Goal: Task Accomplishment & Management: Manage account settings

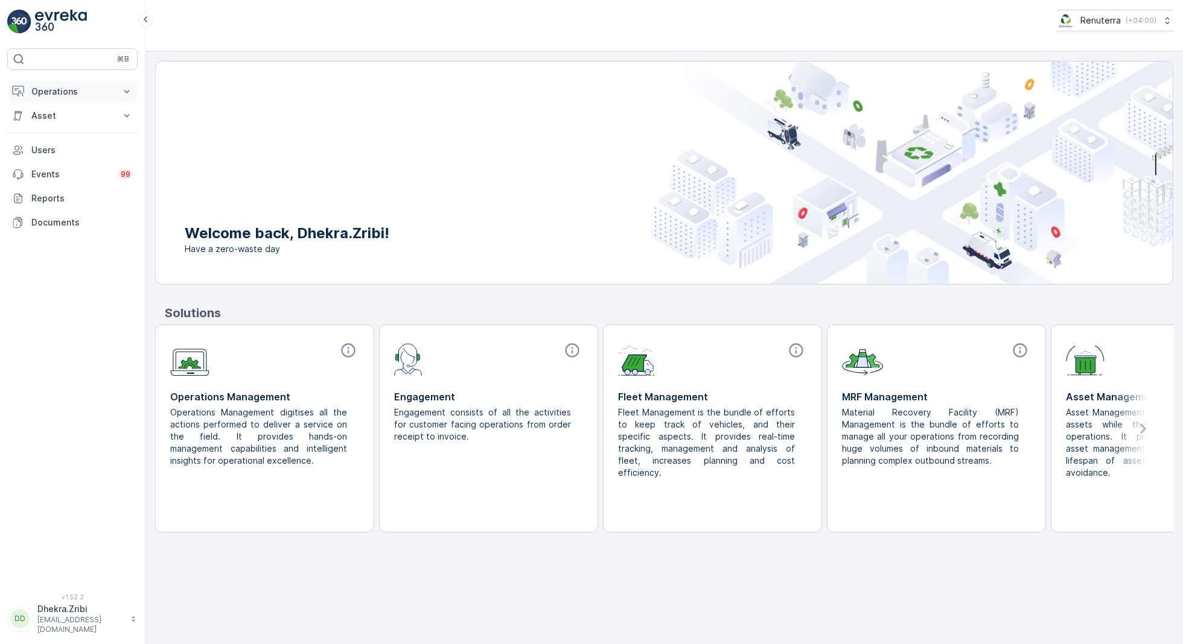
click at [58, 87] on p "Operations" at bounding box center [72, 92] width 82 height 12
click at [53, 129] on p "Planning" at bounding box center [48, 129] width 34 height 12
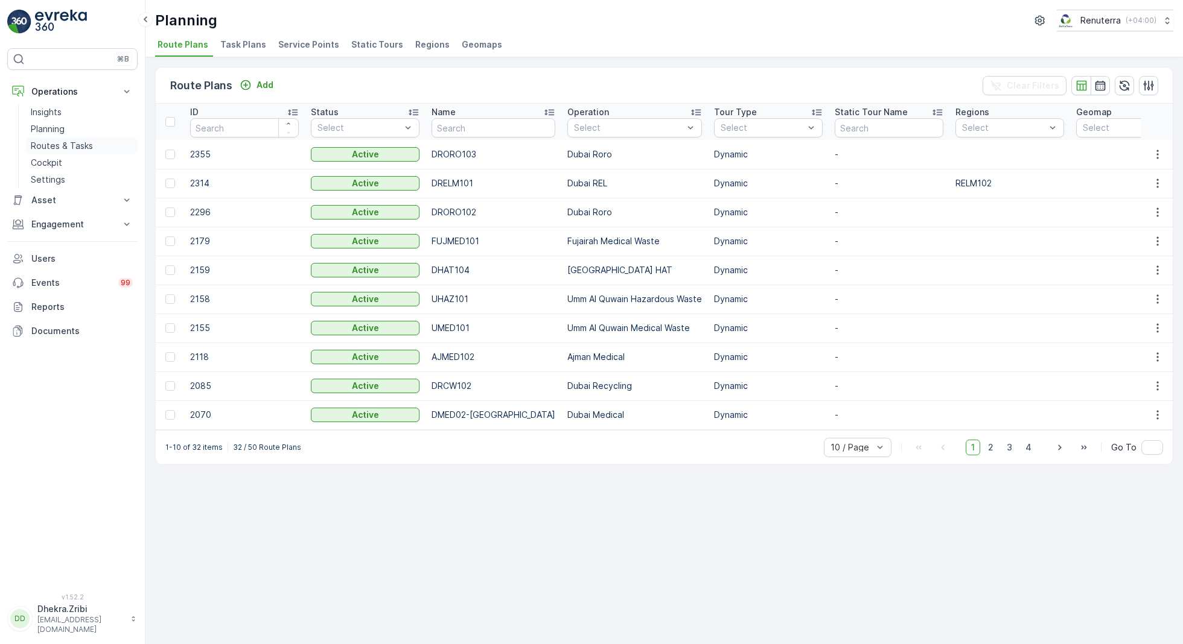
click at [67, 140] on p "Routes & Tasks" at bounding box center [62, 146] width 62 height 12
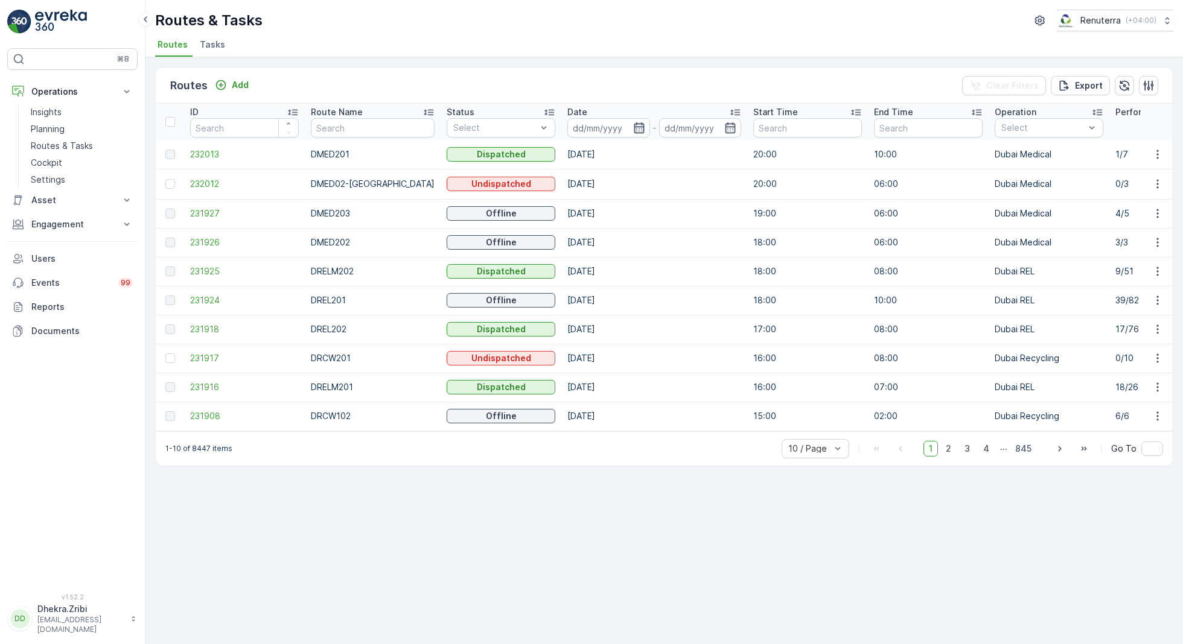
click at [634, 126] on icon "button" at bounding box center [639, 127] width 10 height 11
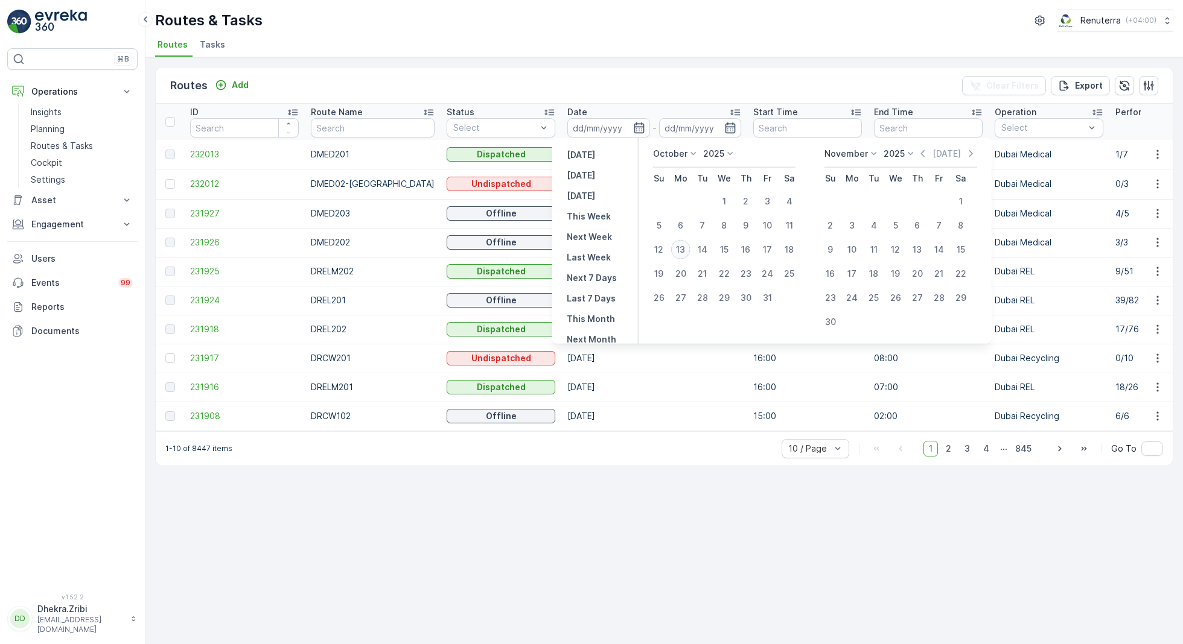
click at [682, 246] on div "13" at bounding box center [680, 249] width 19 height 19
type input "13.10.2025"
click at [682, 246] on div "13" at bounding box center [680, 249] width 19 height 19
type input "13.10.2025"
click at [579, 36] on ul "Routes Tasks" at bounding box center [659, 46] width 1008 height 21
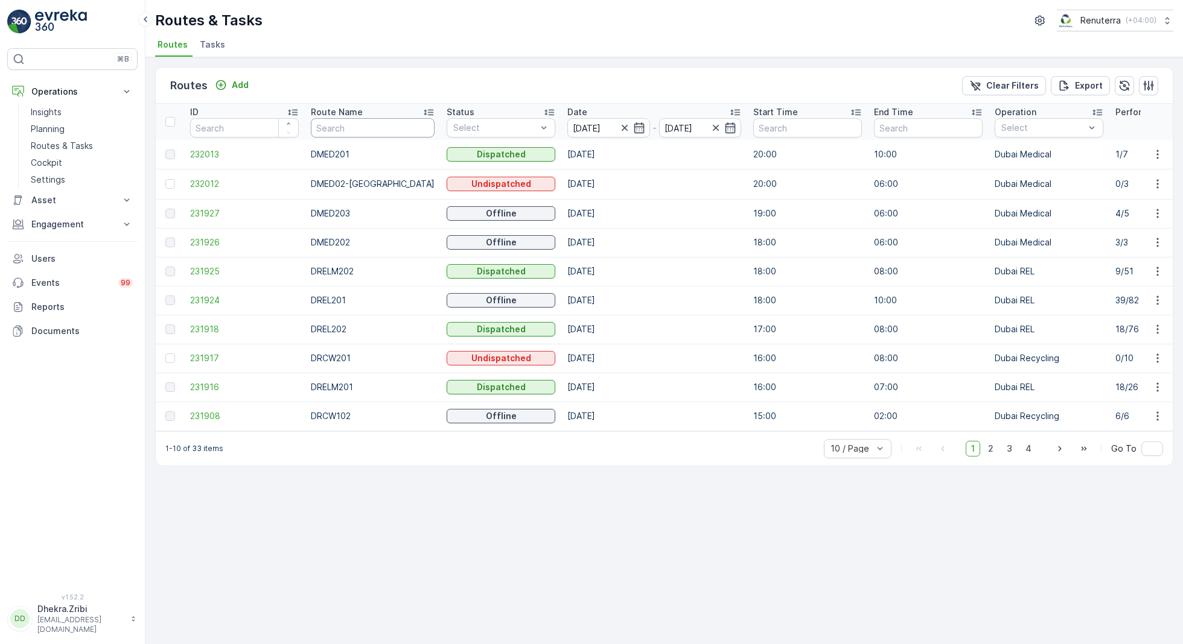
click at [363, 124] on input "text" at bounding box center [373, 127] width 124 height 19
type input "rel"
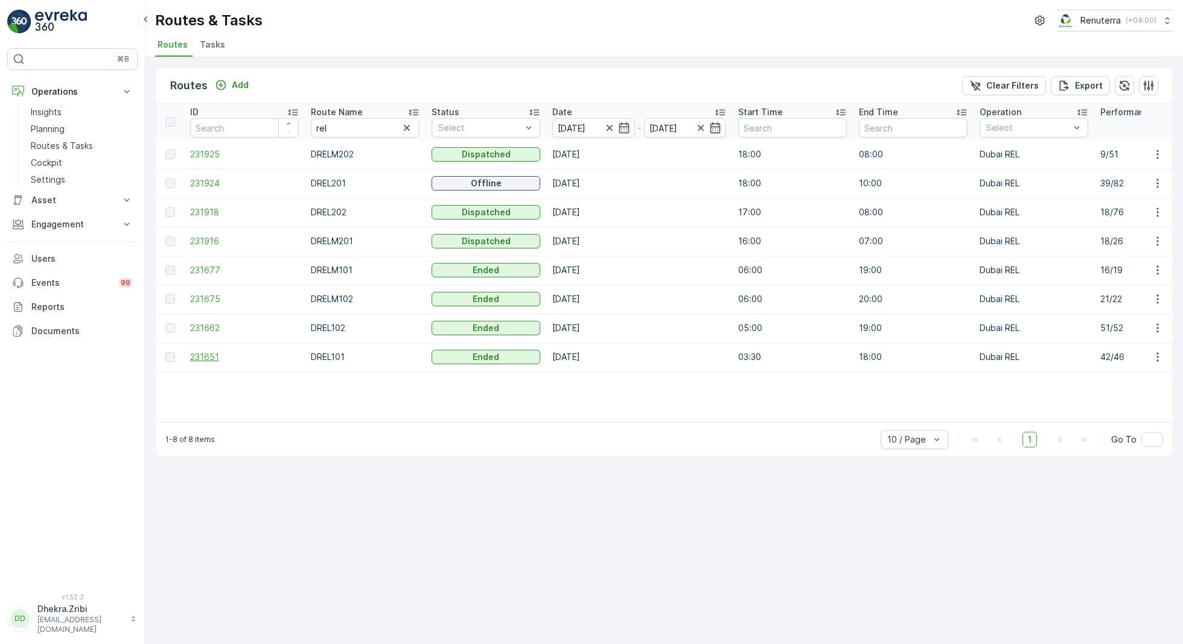
click at [206, 353] on span "231651" at bounding box center [244, 357] width 109 height 12
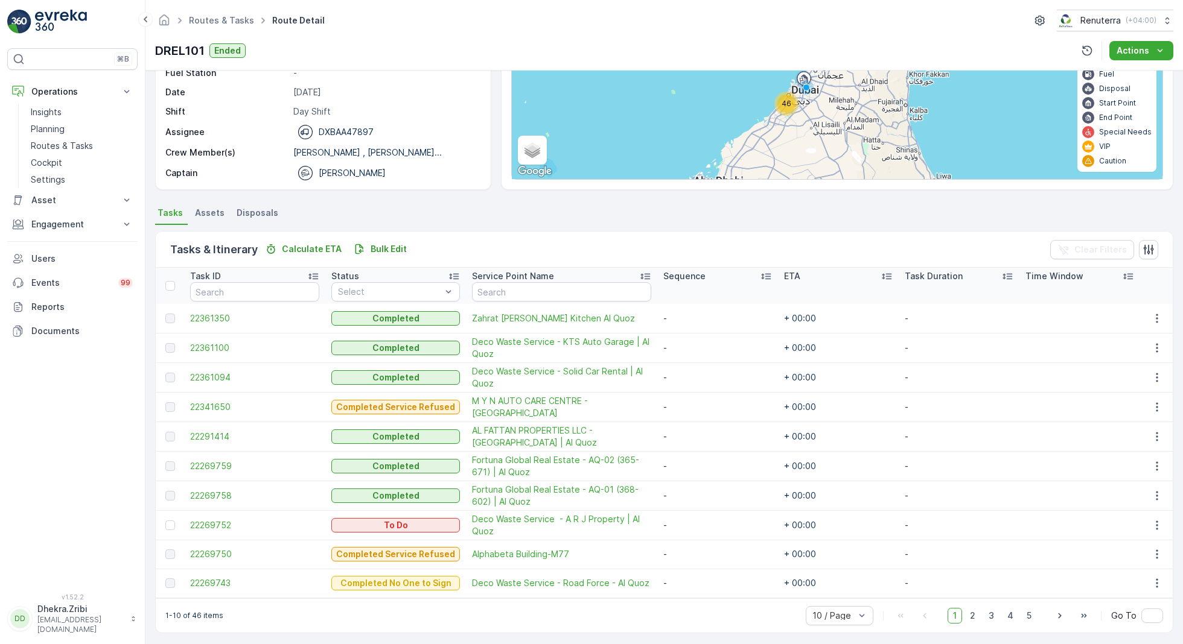
scroll to position [132, 0]
click at [829, 585] on span "50 / Page" at bounding box center [833, 589] width 40 height 10
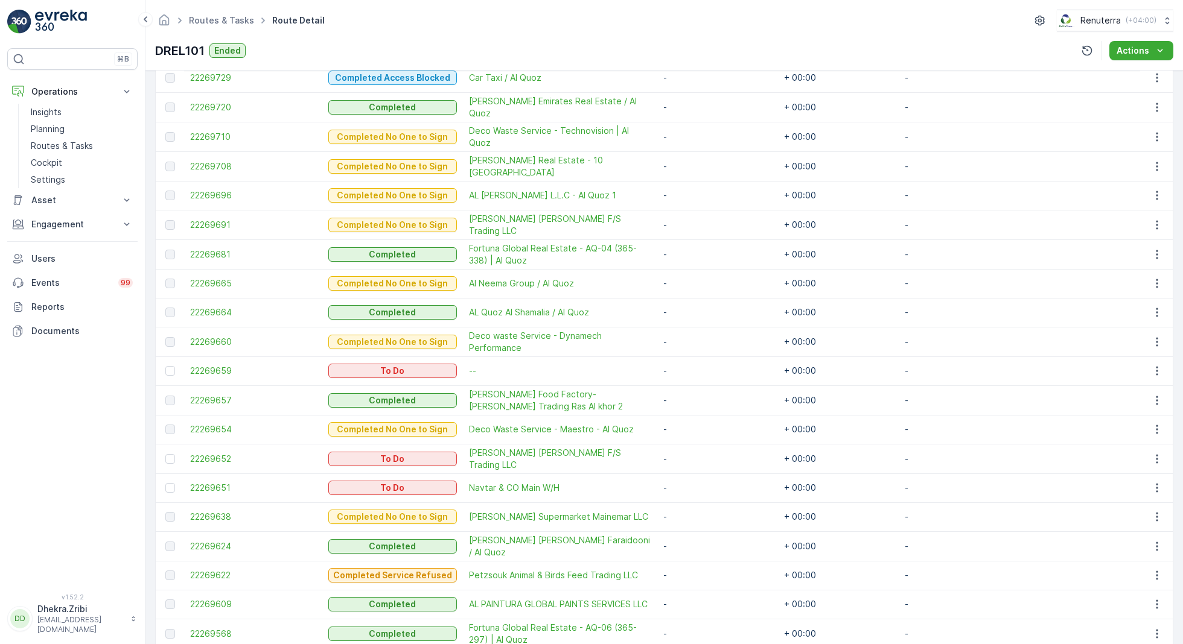
scroll to position [702, 0]
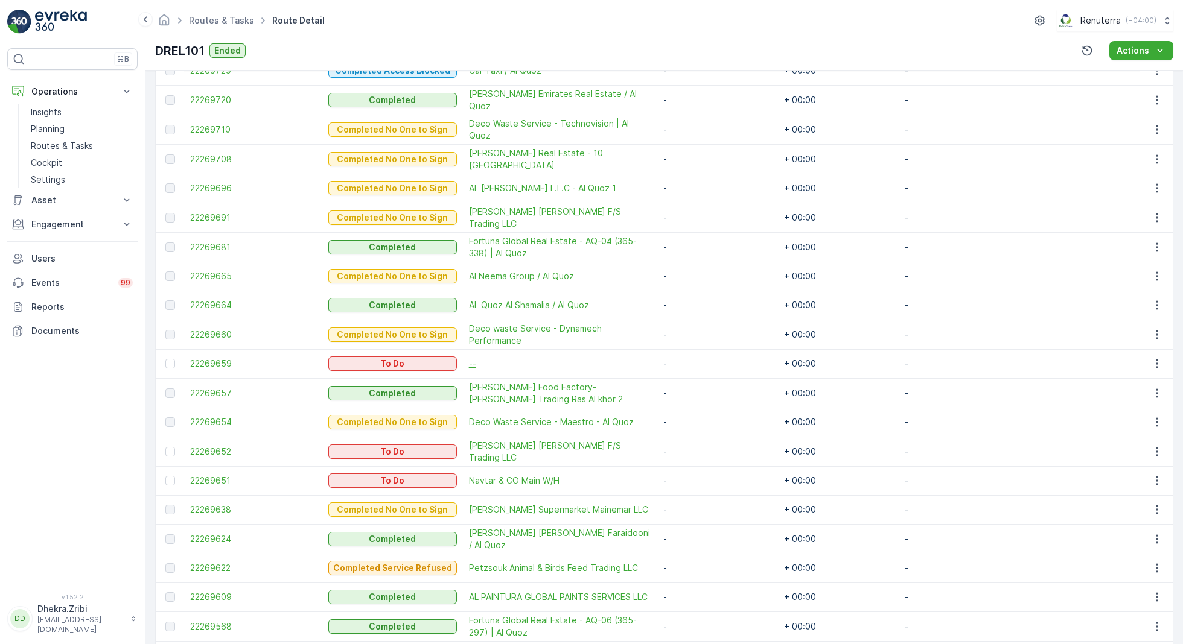
click at [469, 358] on span "--" at bounding box center [560, 364] width 182 height 12
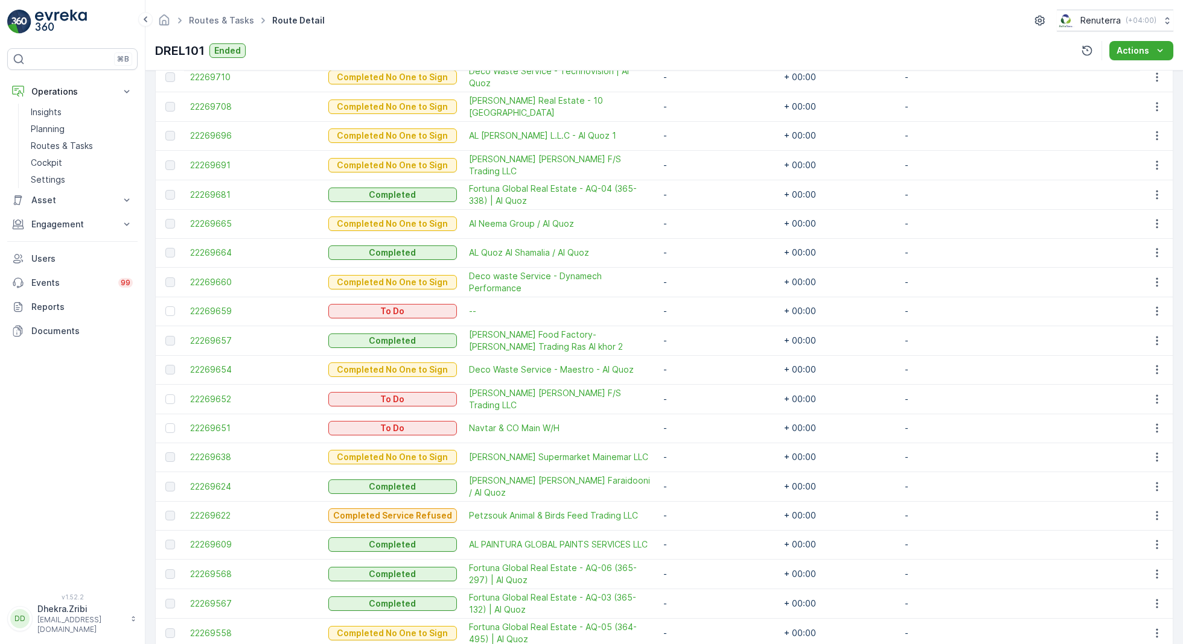
scroll to position [769, 0]
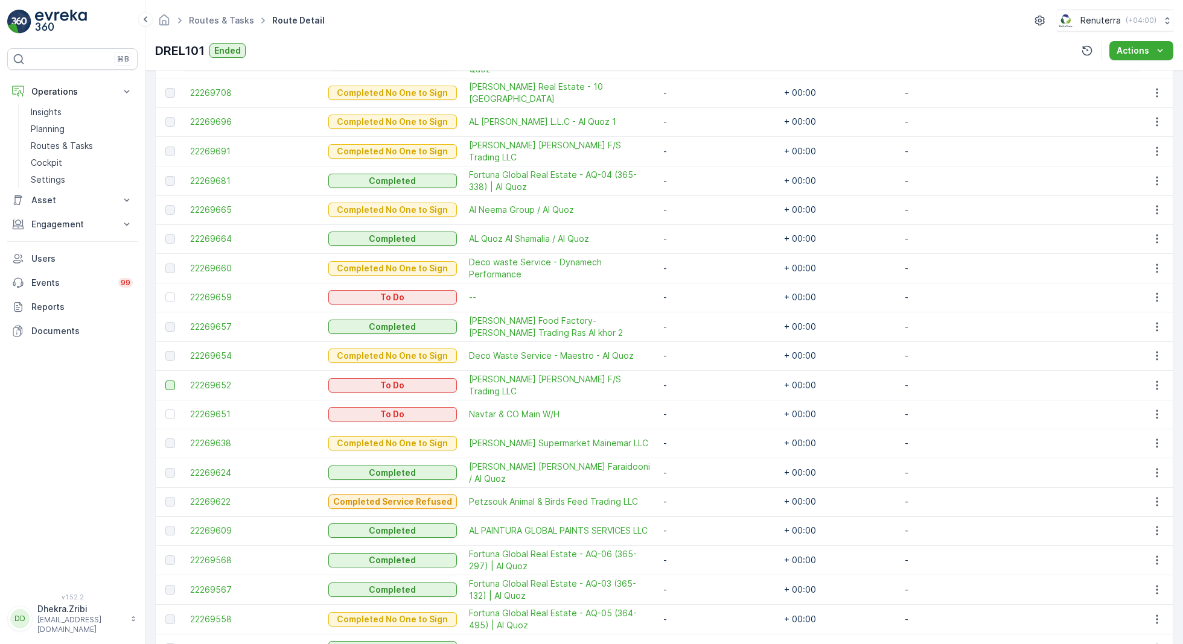
click at [168, 381] on div at bounding box center [170, 386] width 10 height 10
click at [165, 381] on input "checkbox" at bounding box center [165, 381] width 0 height 0
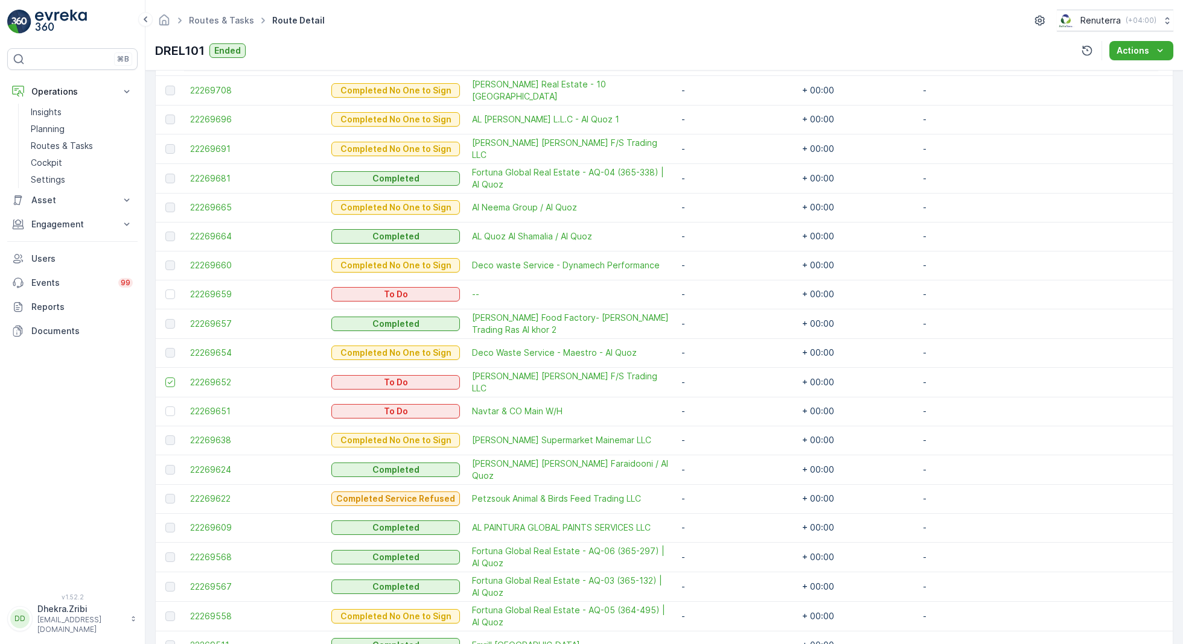
click at [171, 413] on td at bounding box center [170, 411] width 28 height 29
click at [171, 409] on div at bounding box center [170, 412] width 10 height 10
click at [165, 407] on input "checkbox" at bounding box center [165, 407] width 0 height 0
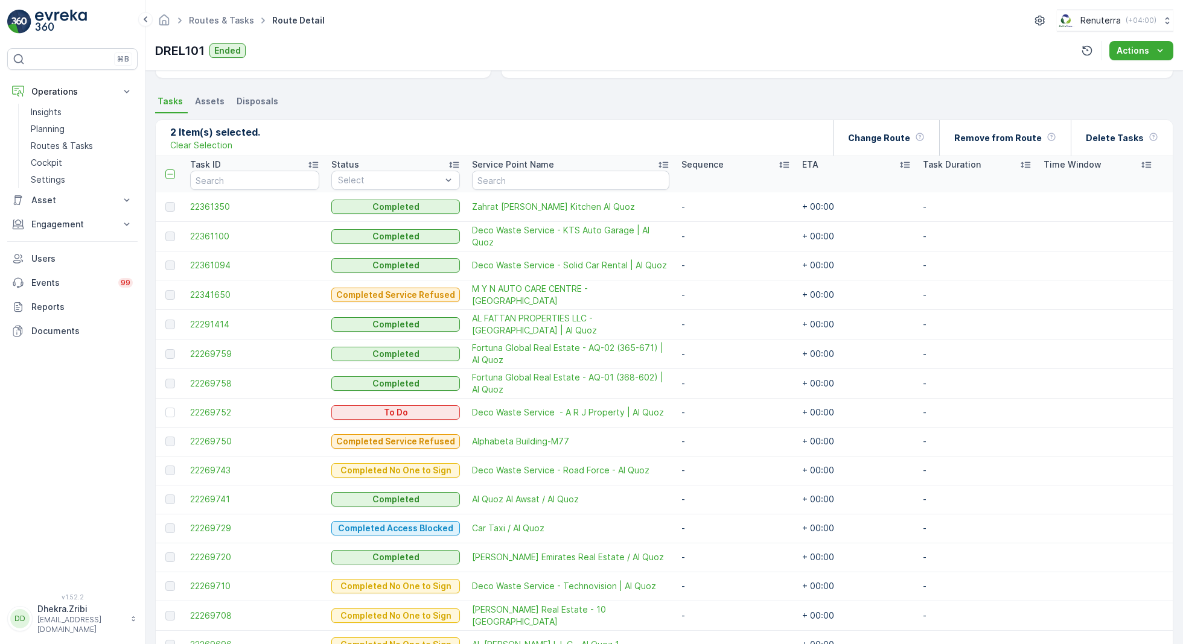
scroll to position [127, 0]
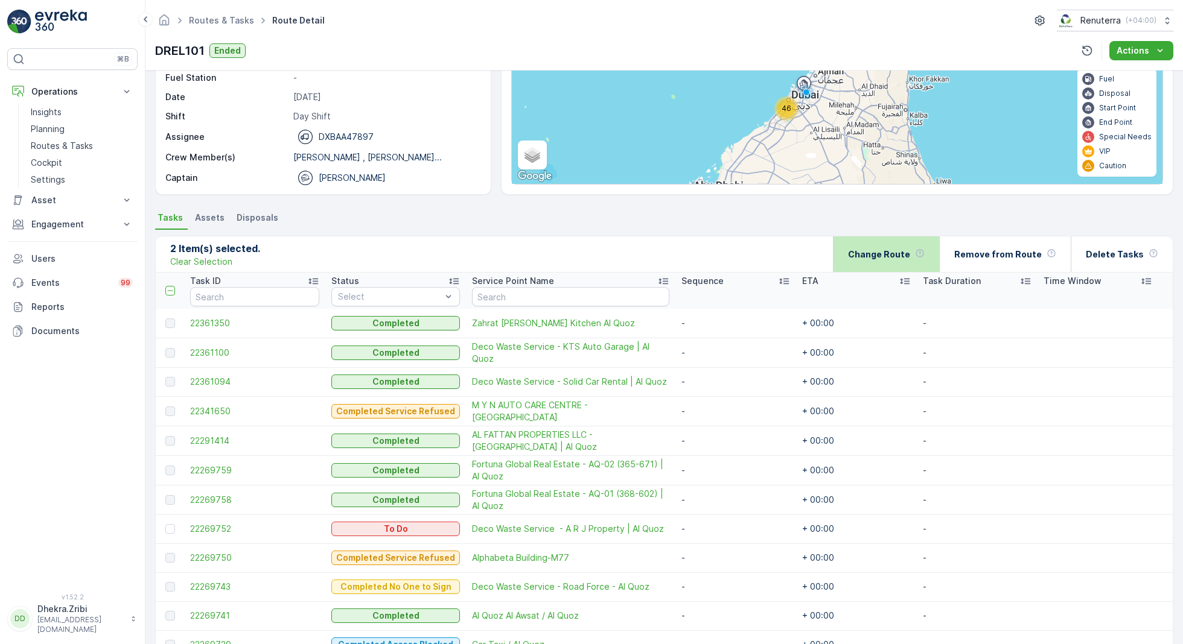
click at [906, 258] on p "Change Route" at bounding box center [879, 255] width 62 height 12
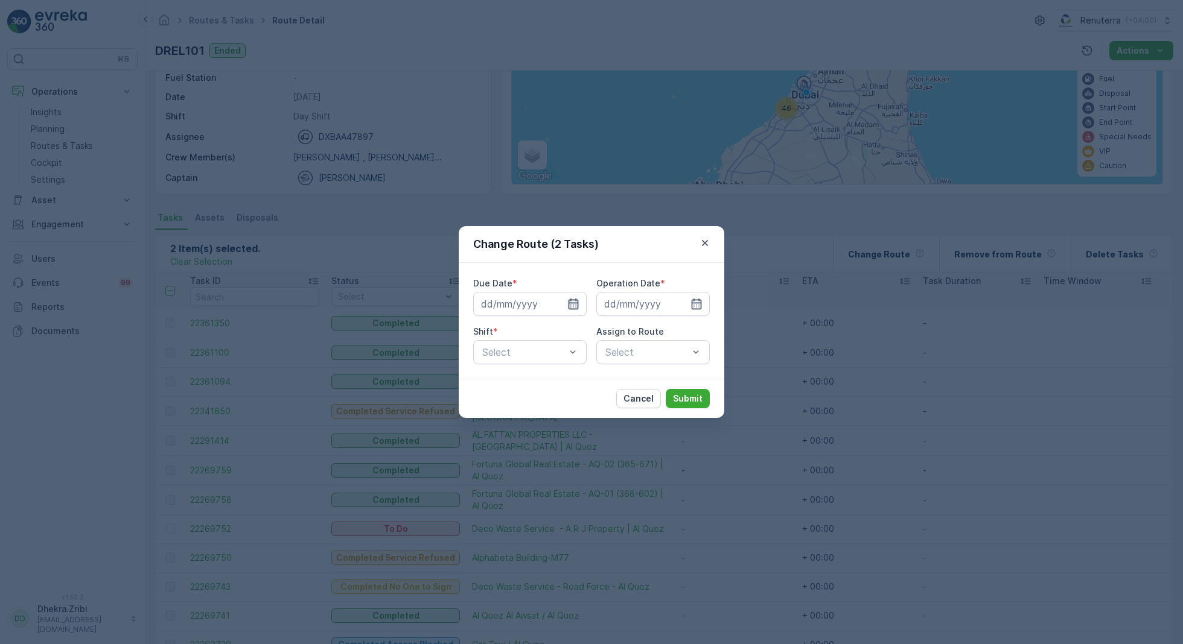
click at [577, 303] on icon "button" at bounding box center [573, 304] width 10 height 11
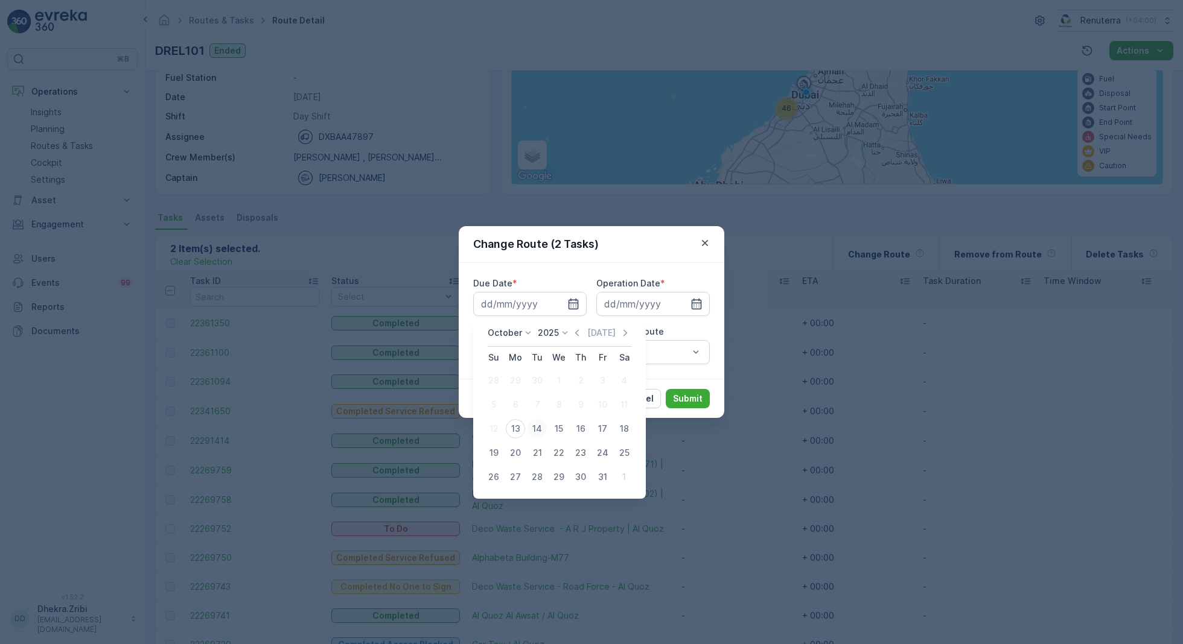
click at [538, 430] on div "14" at bounding box center [536, 428] width 19 height 19
type input "[DATE]"
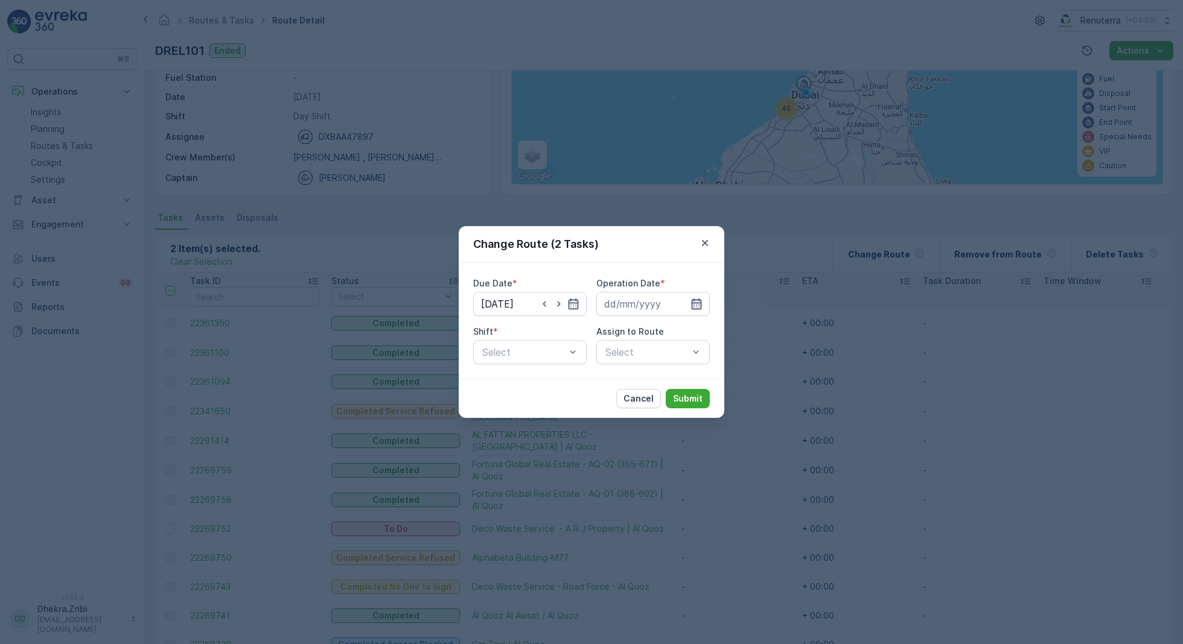
click at [693, 305] on icon "button" at bounding box center [697, 304] width 10 height 11
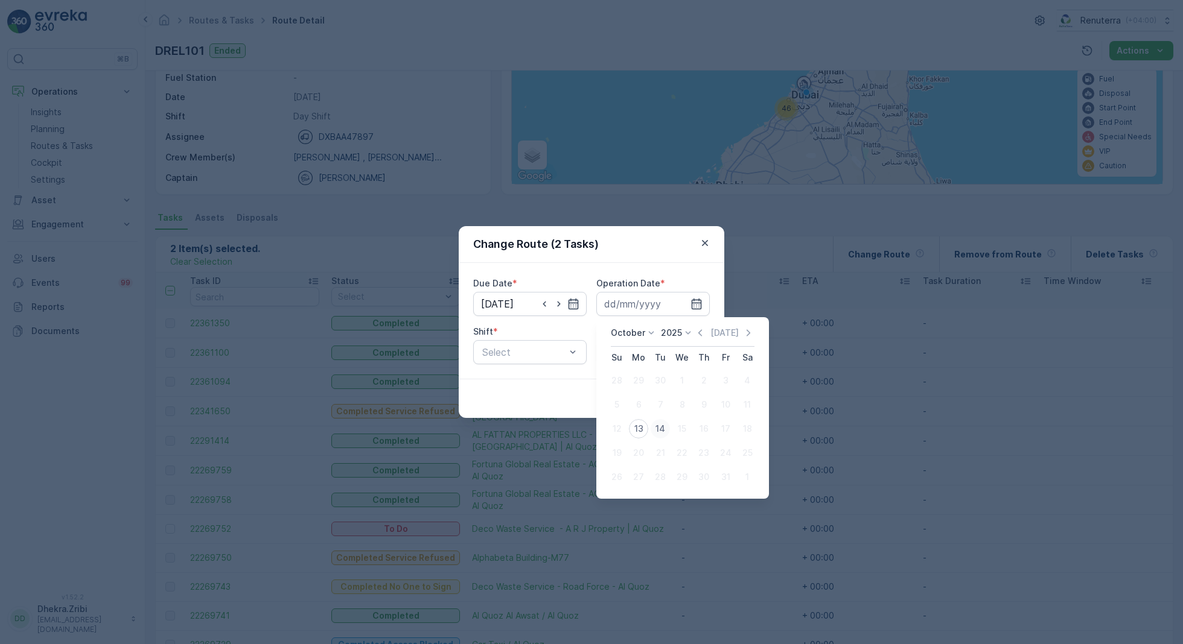
click at [661, 428] on div "14" at bounding box center [659, 428] width 19 height 19
type input "[DATE]"
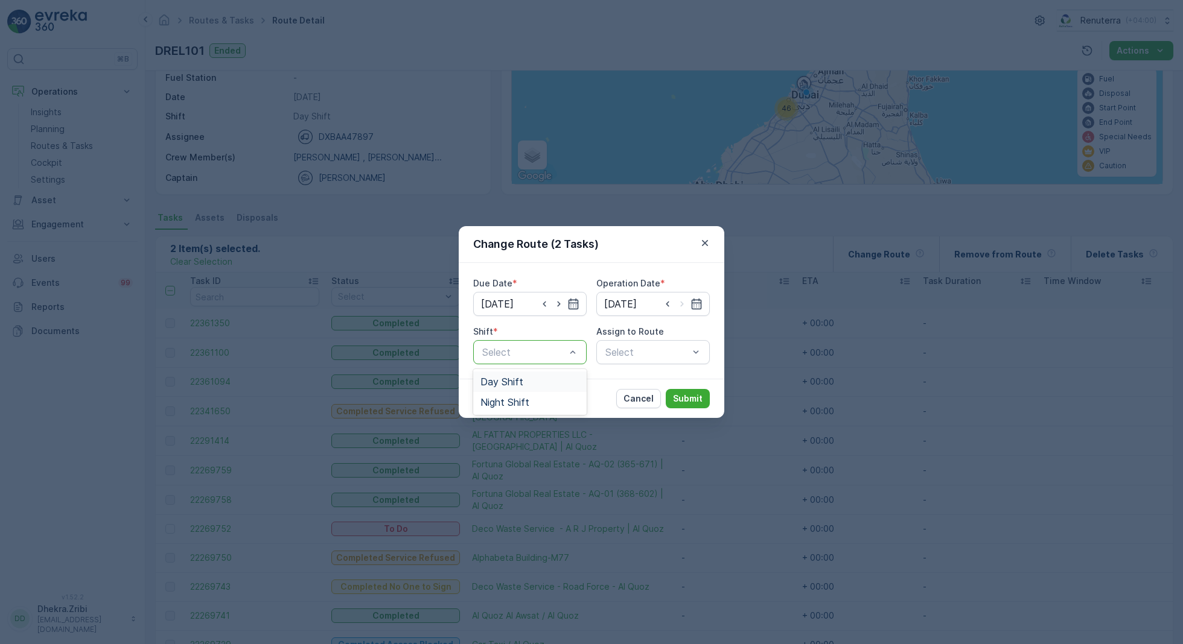
click at [501, 383] on span "Day Shift" at bounding box center [501, 382] width 43 height 11
click at [654, 354] on div "Select" at bounding box center [652, 352] width 113 height 24
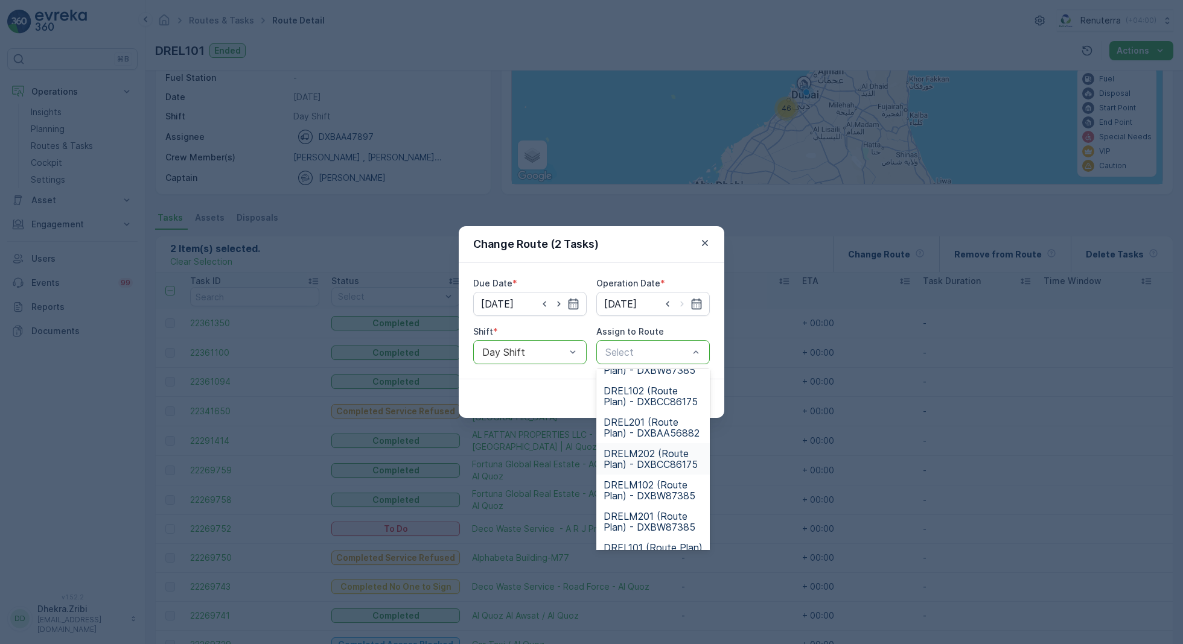
scroll to position [75, 0]
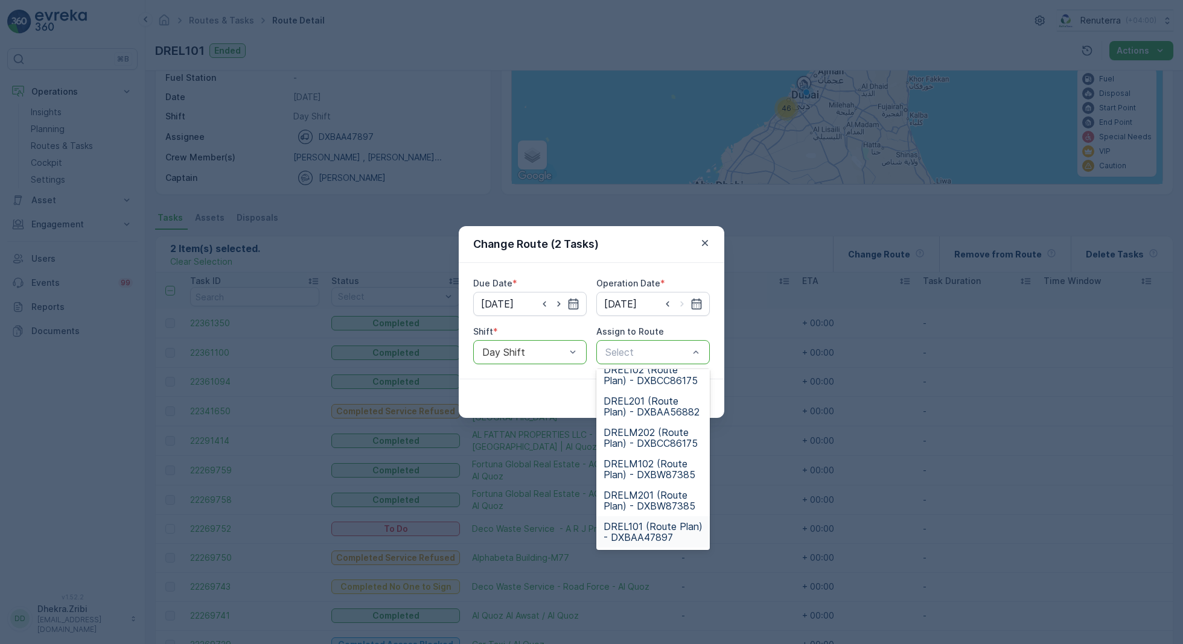
click at [643, 526] on span "DREL101 (Route Plan) - DXBAA47897" at bounding box center [652, 532] width 99 height 22
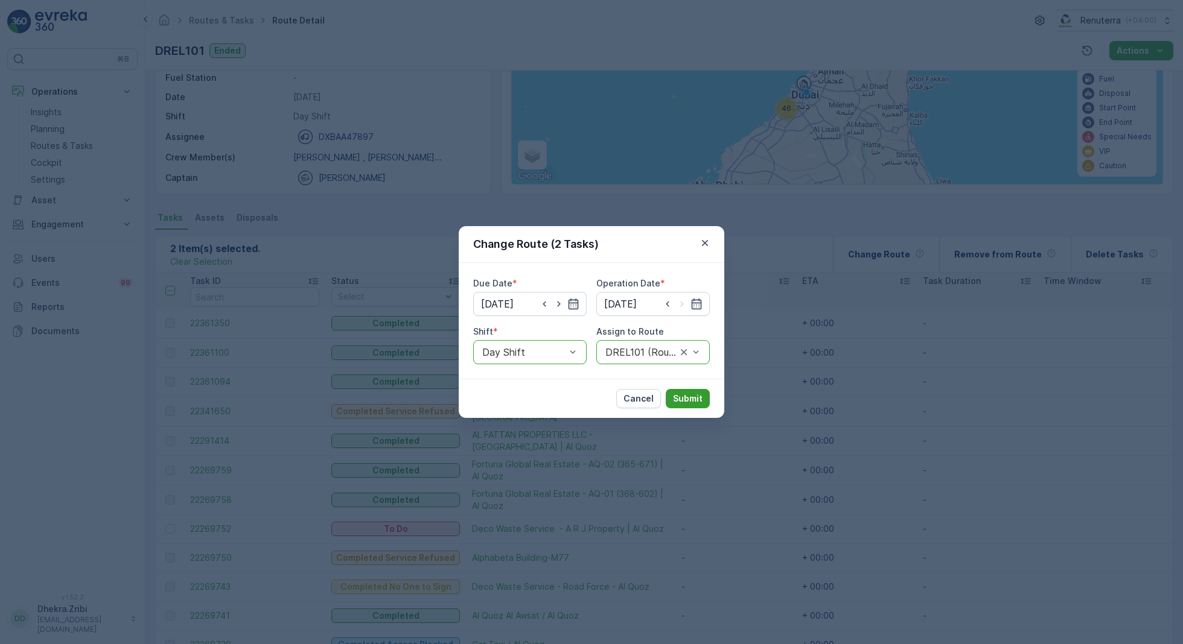
click at [683, 392] on button "Submit" at bounding box center [688, 398] width 44 height 19
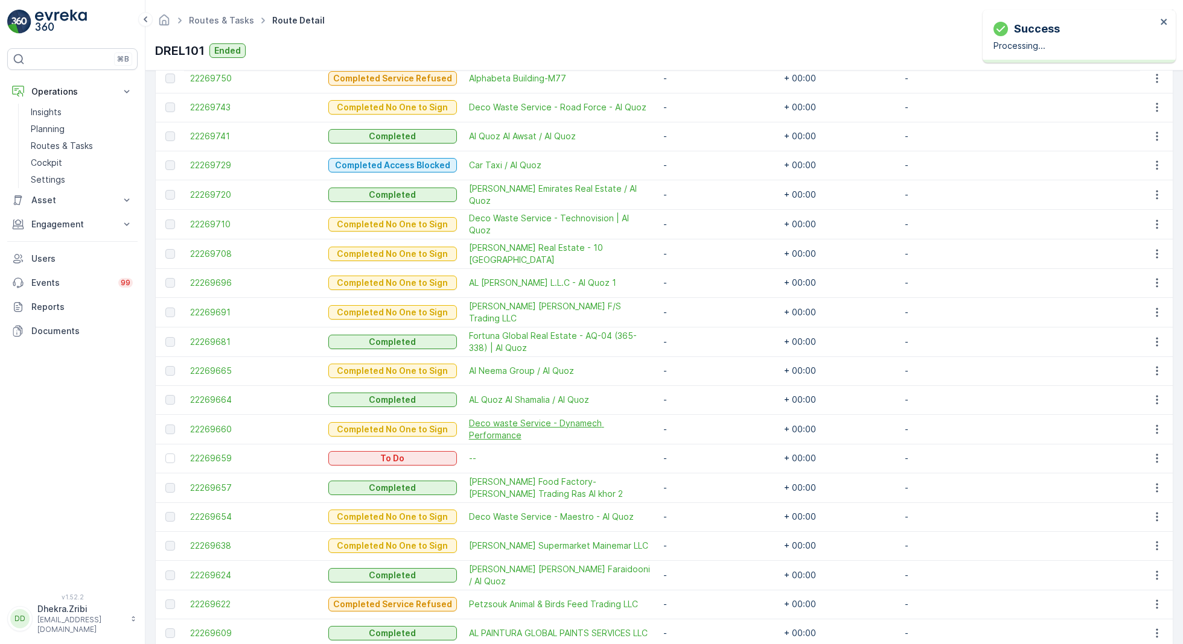
scroll to position [610, 0]
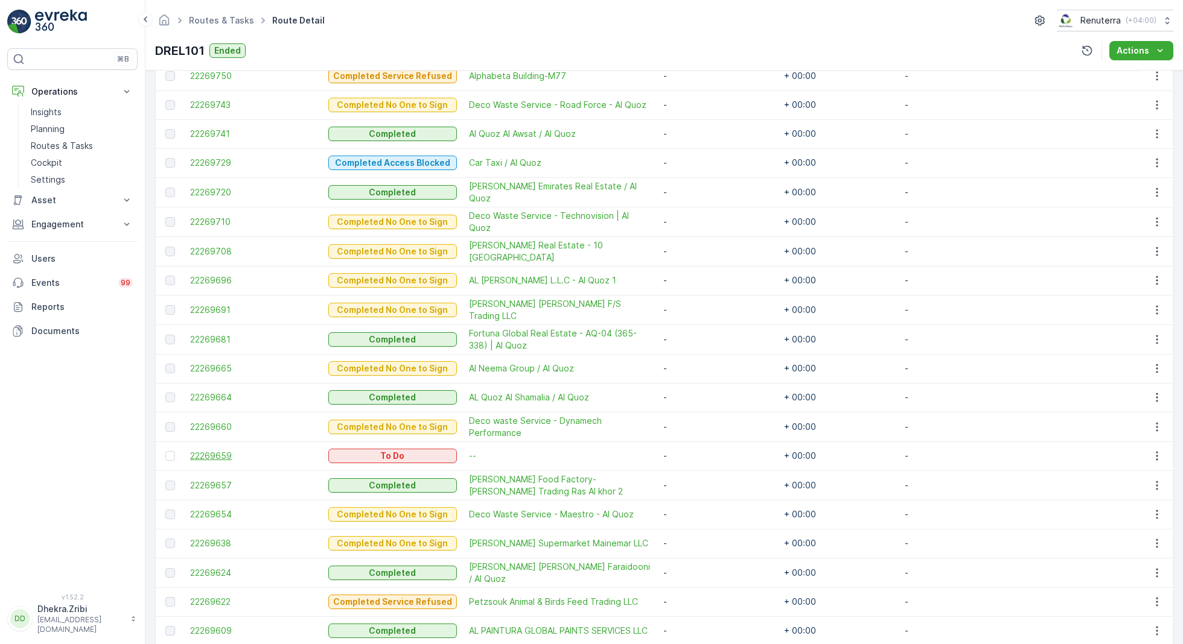
click at [212, 450] on span "22269659" at bounding box center [253, 456] width 126 height 12
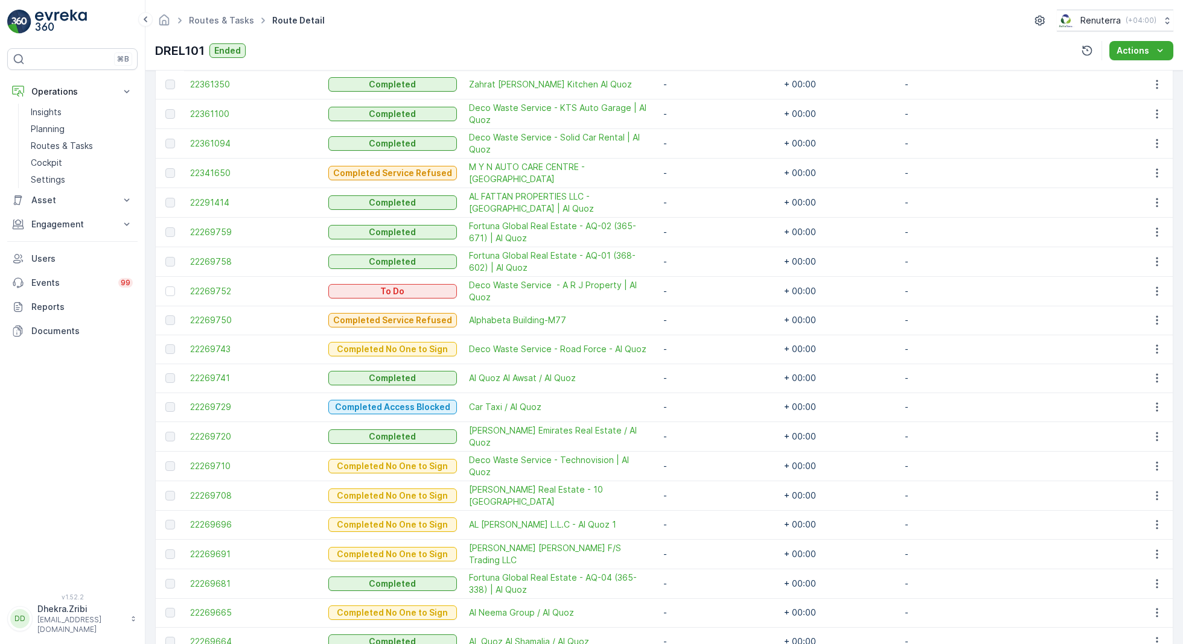
scroll to position [367, 0]
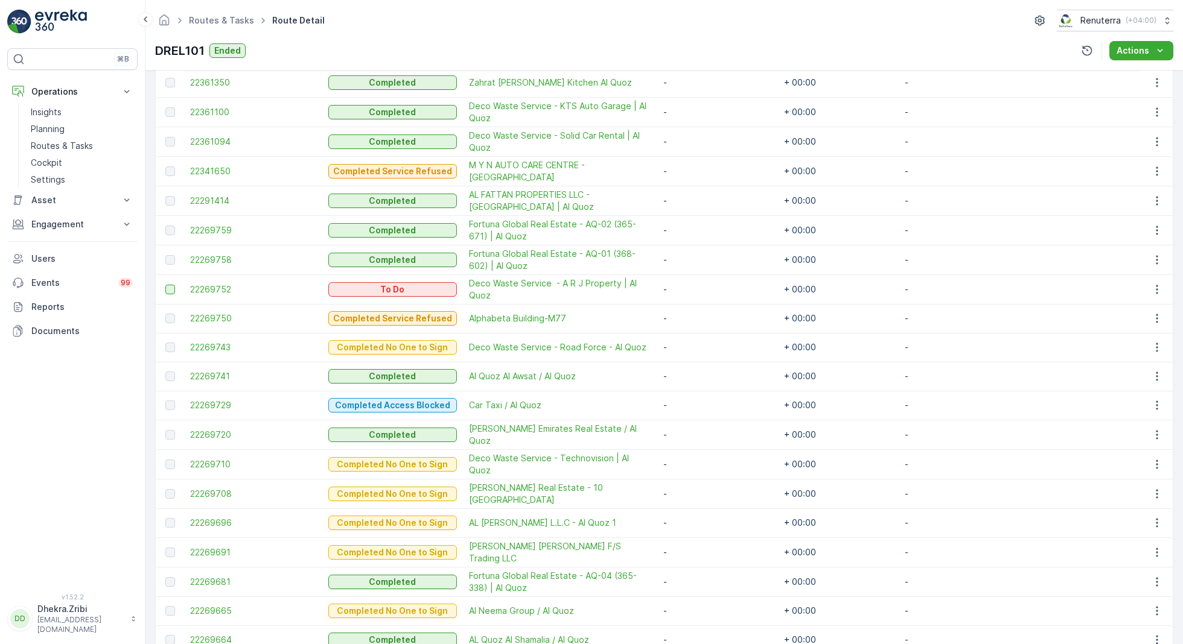
click at [170, 285] on div at bounding box center [170, 290] width 10 height 10
click at [165, 285] on input "checkbox" at bounding box center [165, 285] width 0 height 0
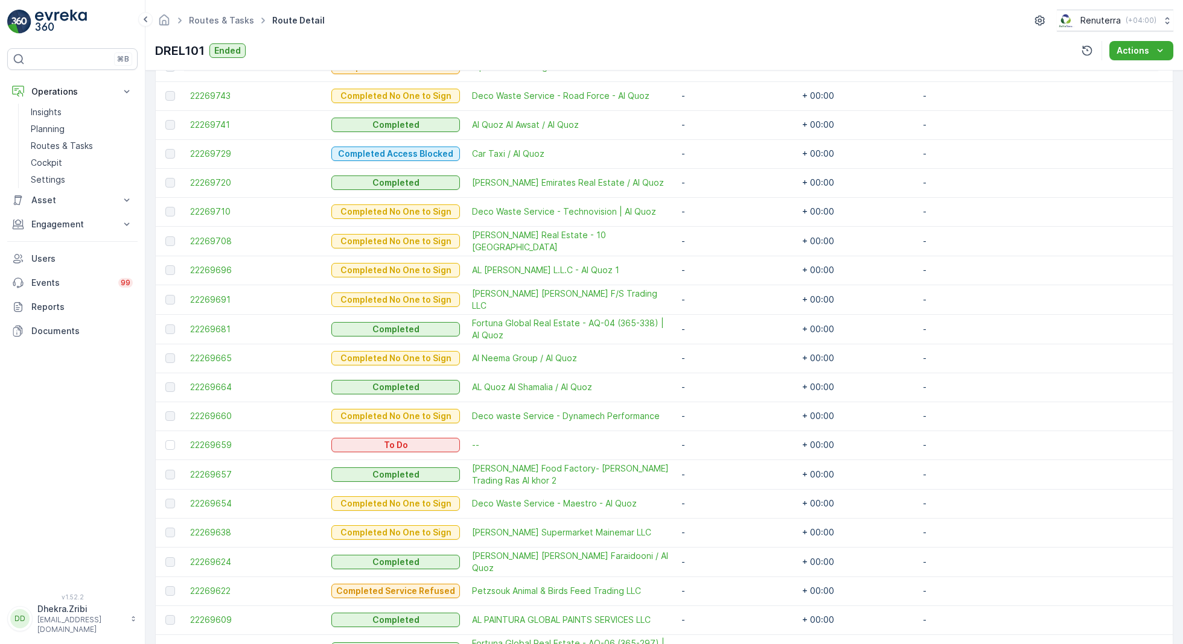
scroll to position [649, 0]
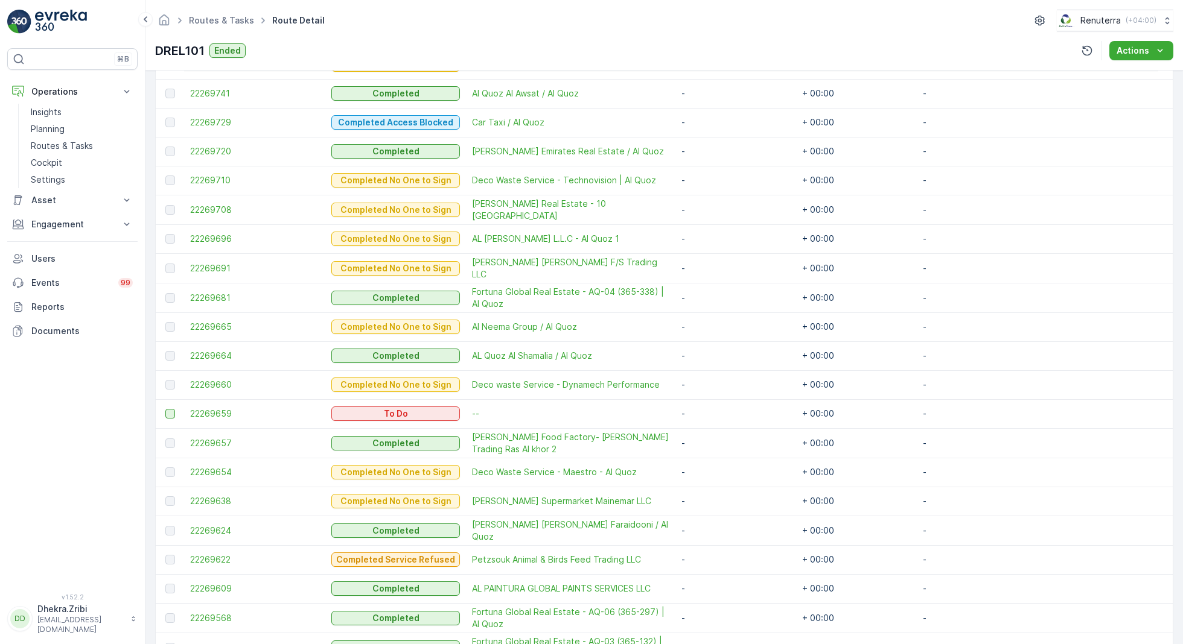
click at [169, 410] on div at bounding box center [170, 414] width 10 height 10
click at [165, 409] on input "checkbox" at bounding box center [165, 409] width 0 height 0
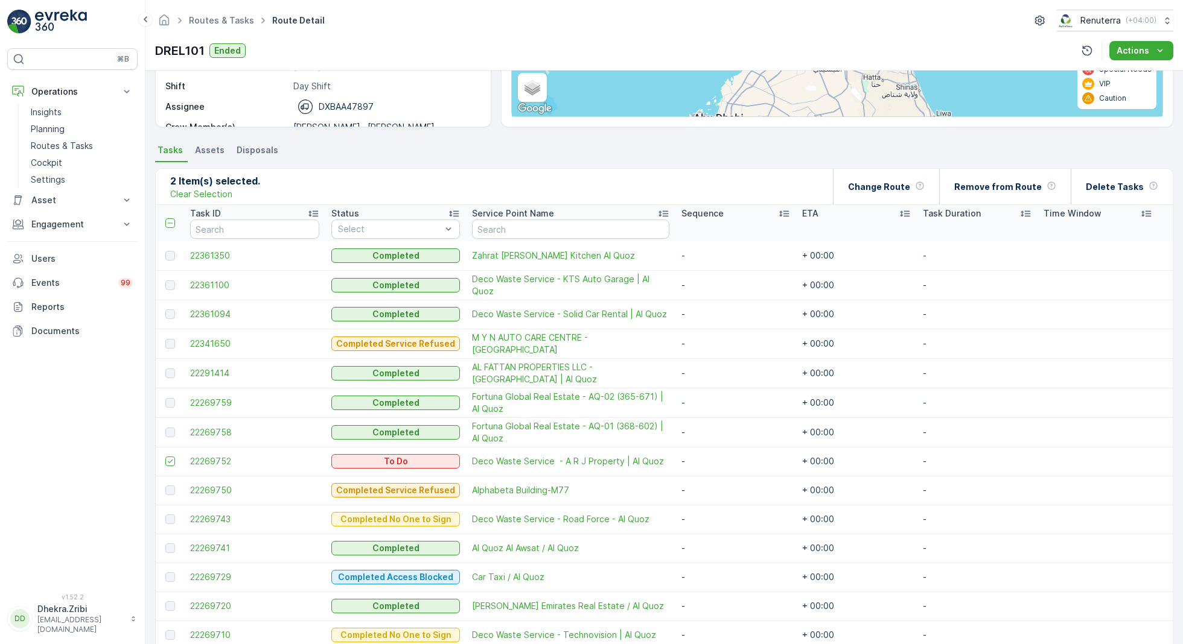
scroll to position [188, 0]
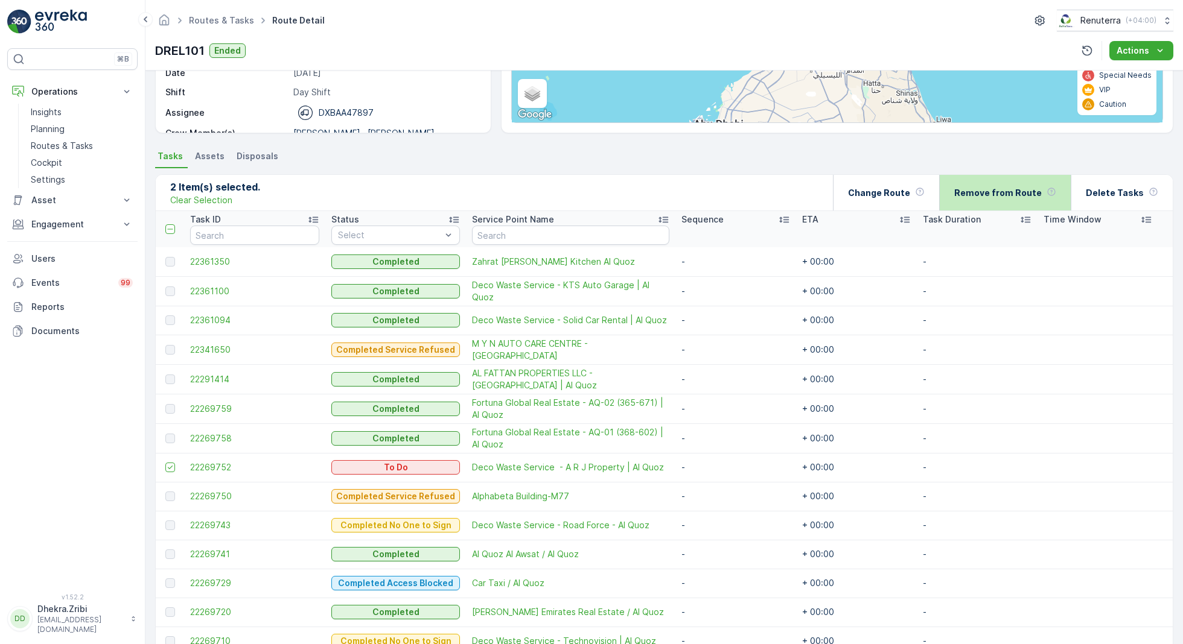
click at [1003, 185] on div "Remove from Route" at bounding box center [1005, 193] width 102 height 36
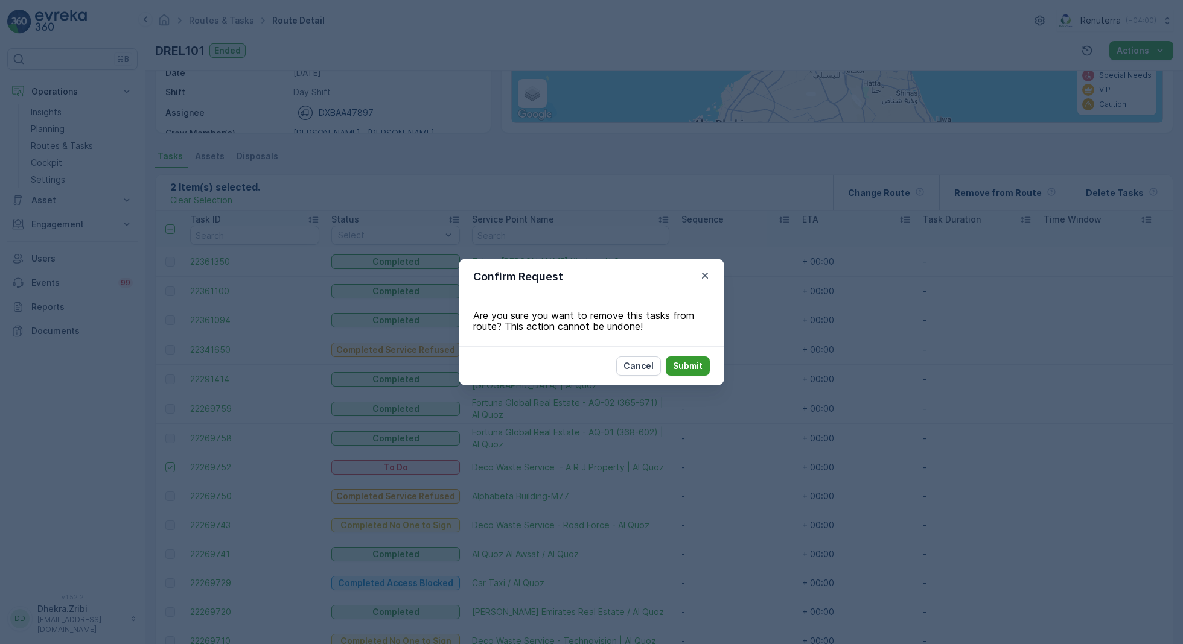
click at [683, 369] on p "Submit" at bounding box center [688, 366] width 30 height 12
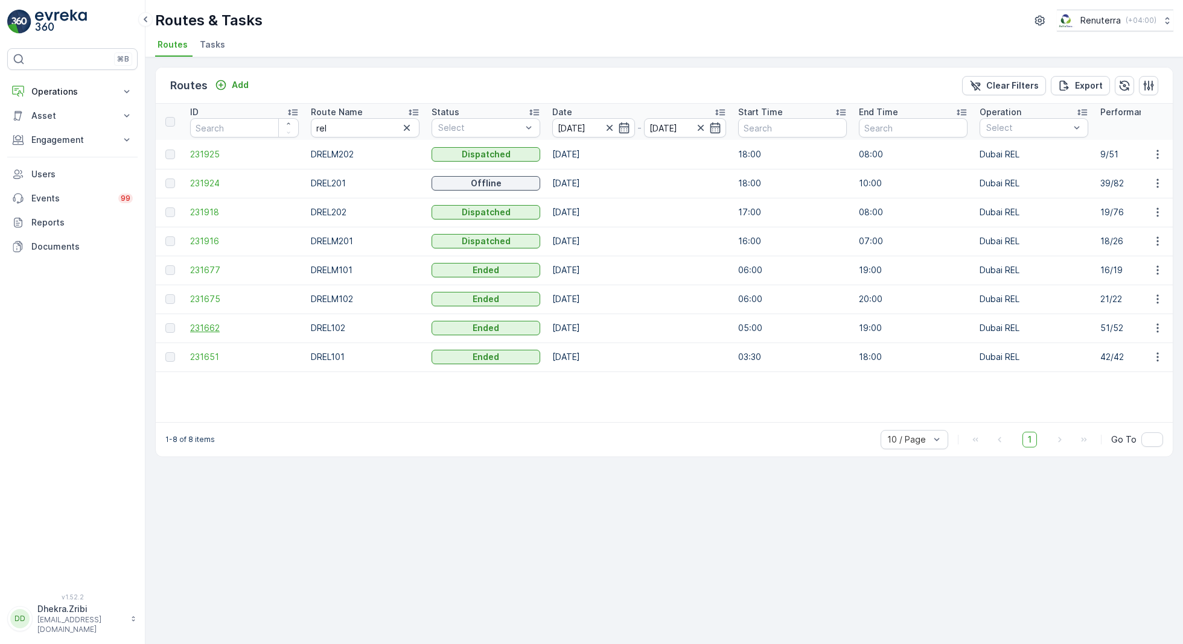
click at [211, 323] on span "231662" at bounding box center [244, 328] width 109 height 12
click at [208, 268] on span "231677" at bounding box center [244, 270] width 109 height 12
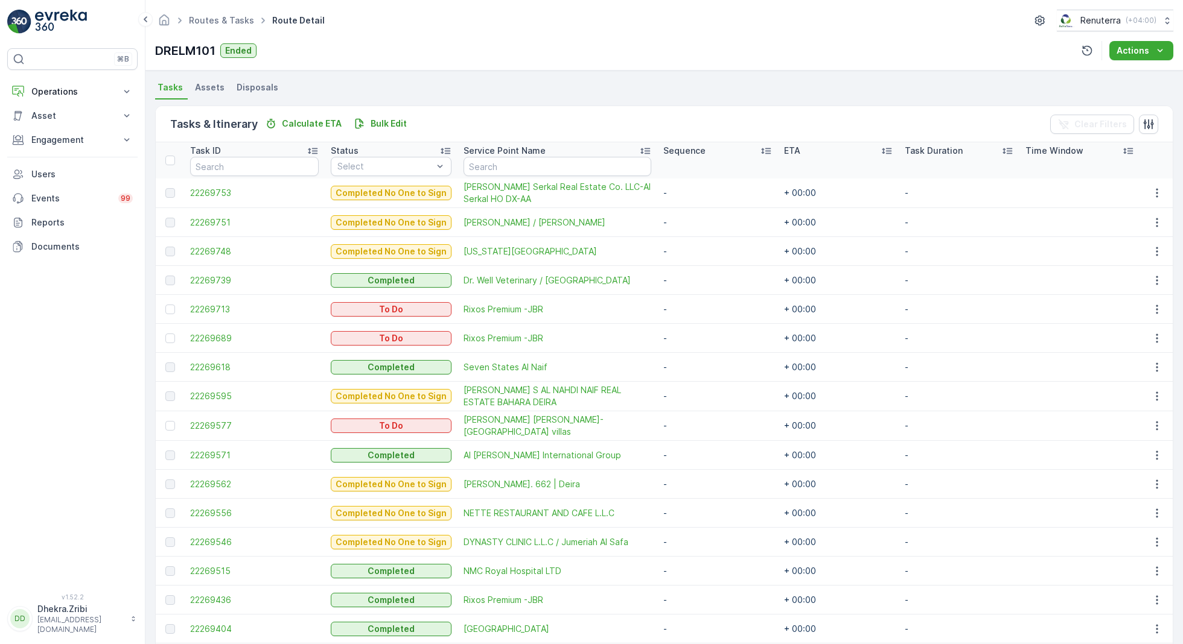
scroll to position [269, 0]
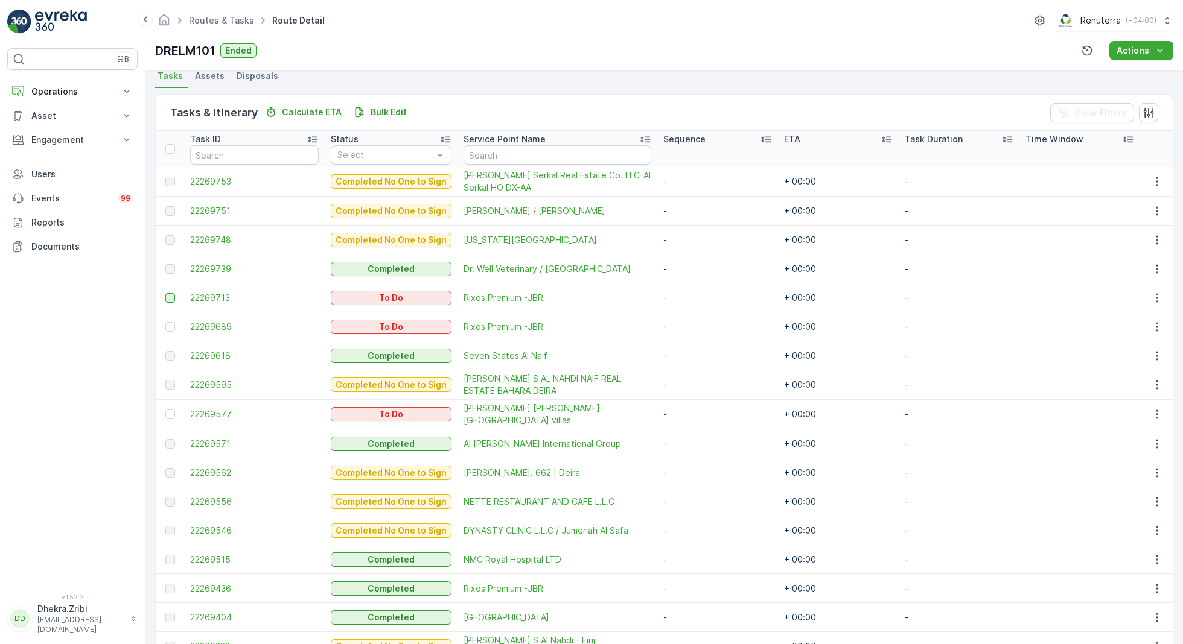
click at [173, 297] on div at bounding box center [170, 298] width 10 height 10
click at [165, 293] on input "checkbox" at bounding box center [165, 293] width 0 height 0
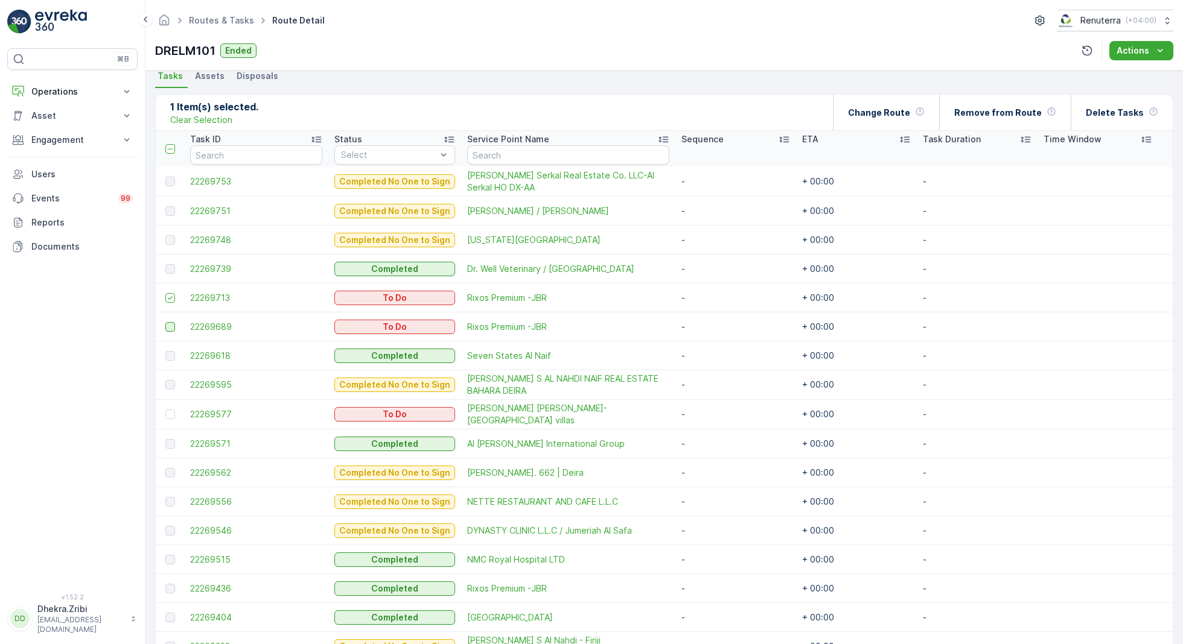
click at [168, 326] on div at bounding box center [170, 327] width 10 height 10
click at [165, 322] on input "checkbox" at bounding box center [165, 322] width 0 height 0
click at [985, 116] on p "Remove from Route" at bounding box center [997, 113] width 87 height 12
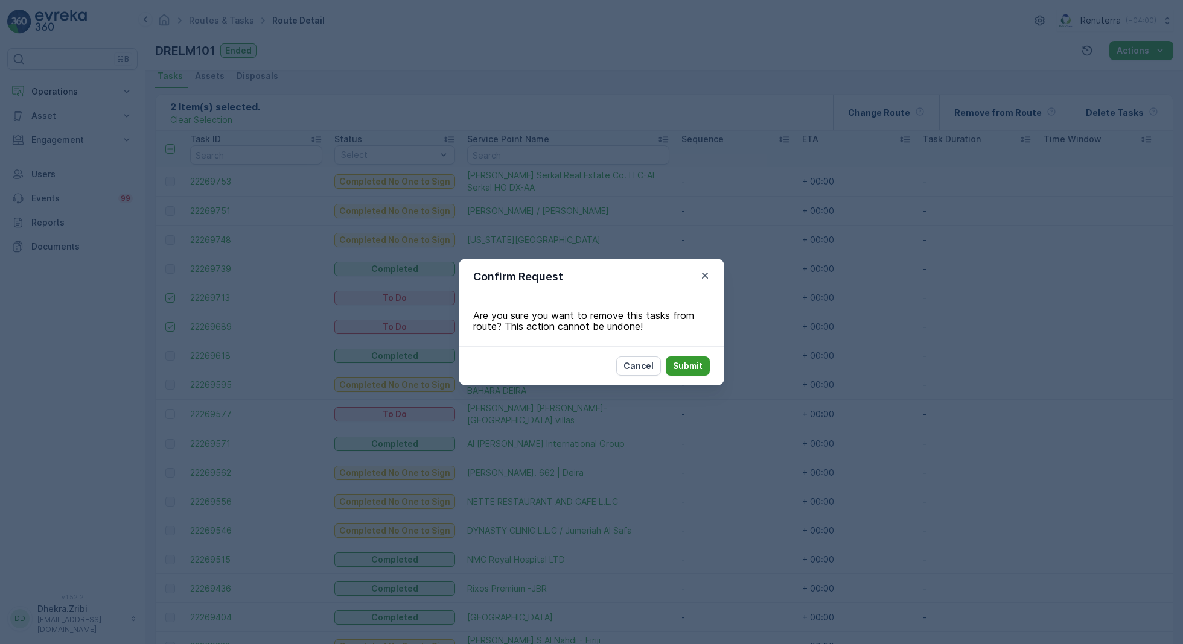
click at [687, 366] on p "Submit" at bounding box center [688, 366] width 30 height 12
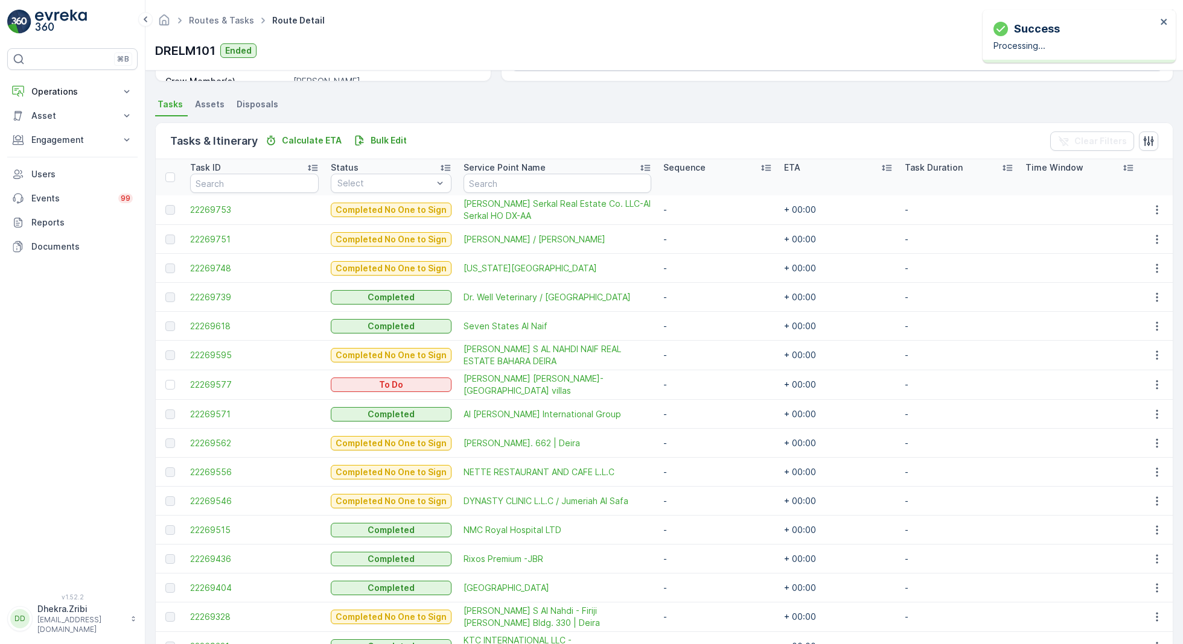
scroll to position [230, 0]
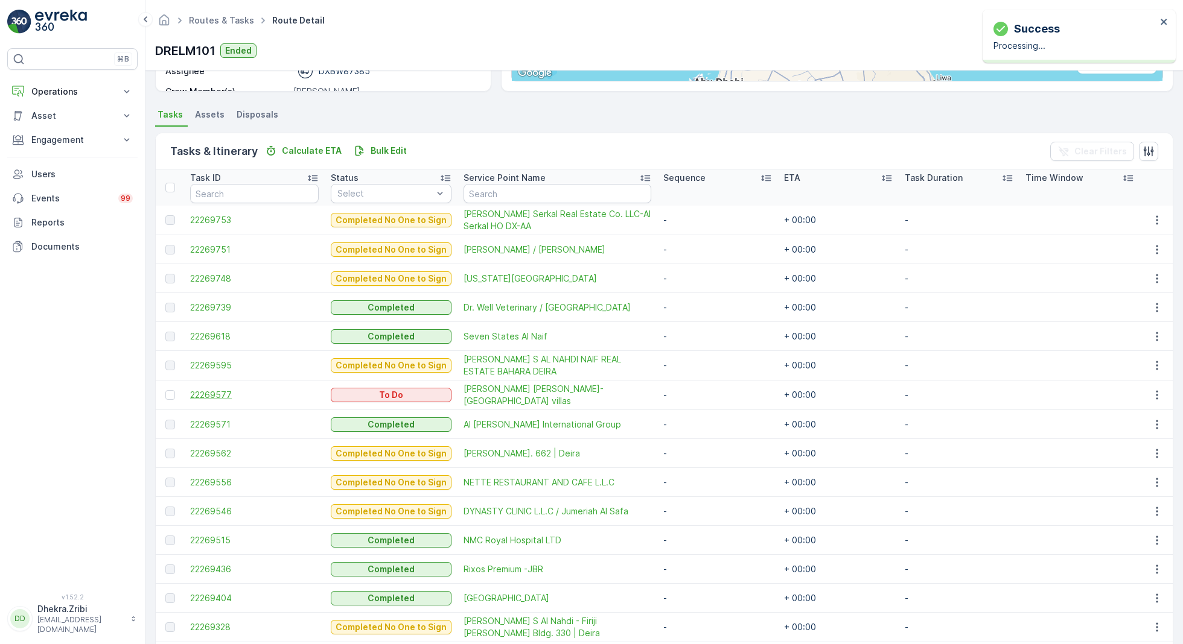
click at [221, 392] on span "22269577" at bounding box center [254, 395] width 129 height 12
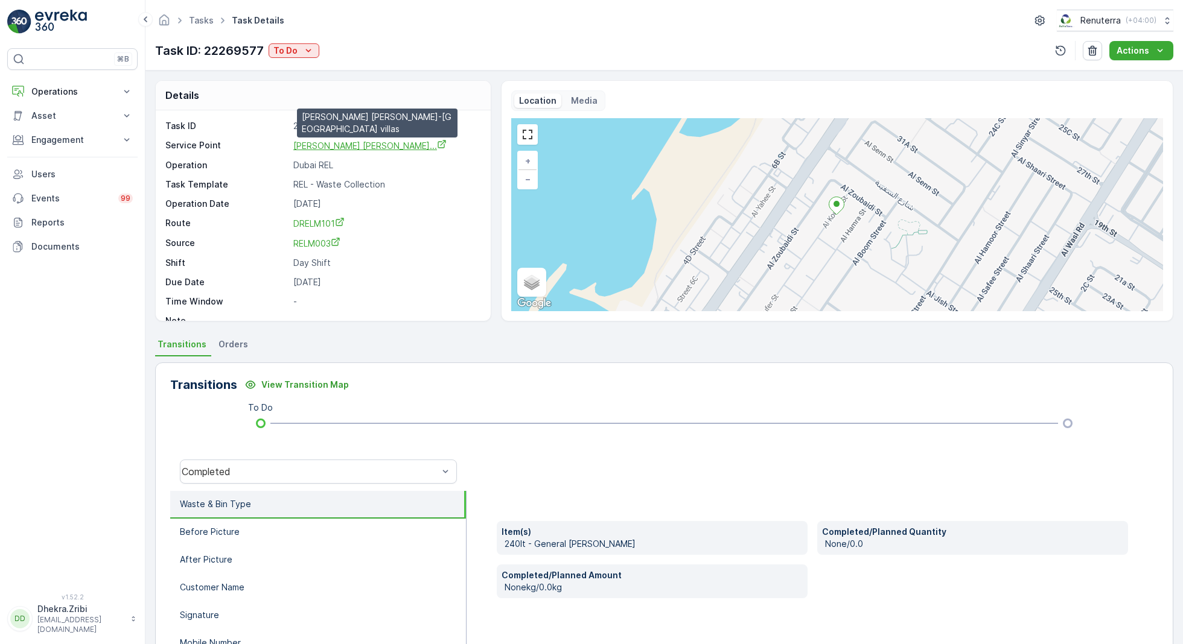
click at [402, 145] on span "SAADI ABDULRAHIM HASSAN ALRAIS..." at bounding box center [369, 146] width 153 height 10
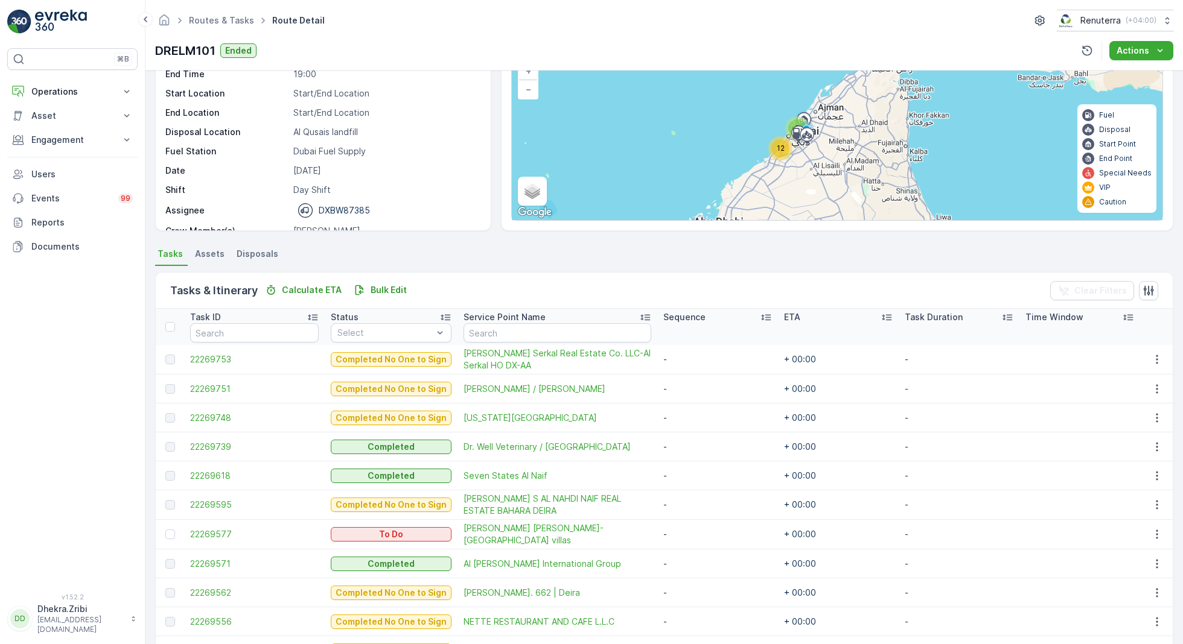
scroll to position [100, 0]
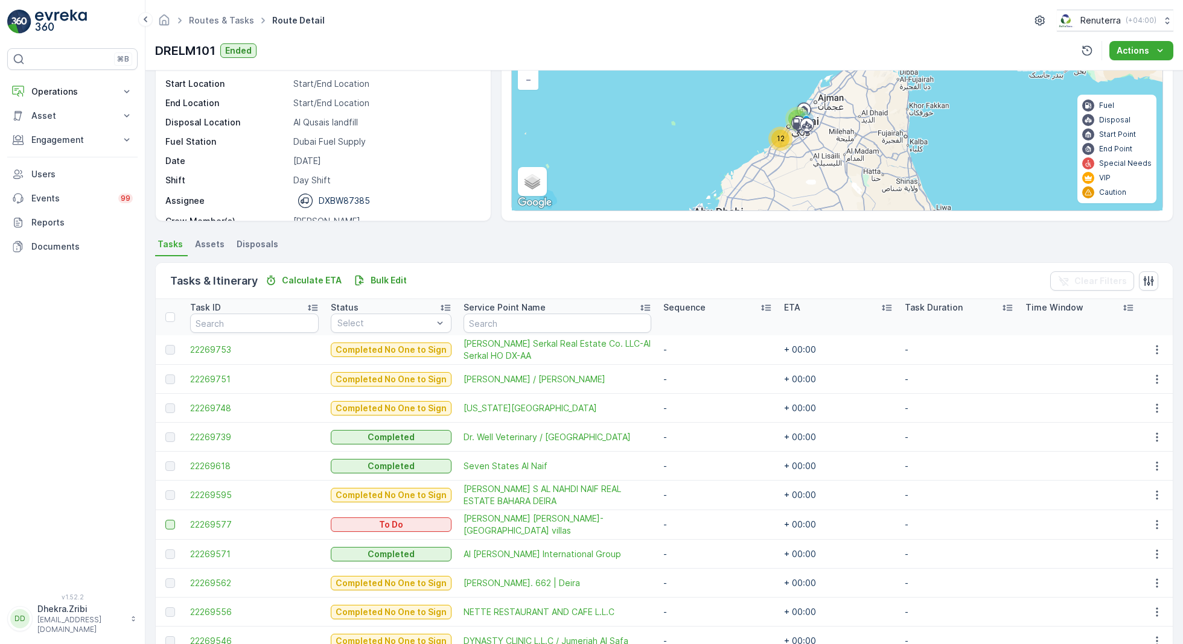
click at [173, 520] on div at bounding box center [170, 525] width 10 height 10
click at [165, 520] on input "checkbox" at bounding box center [165, 520] width 0 height 0
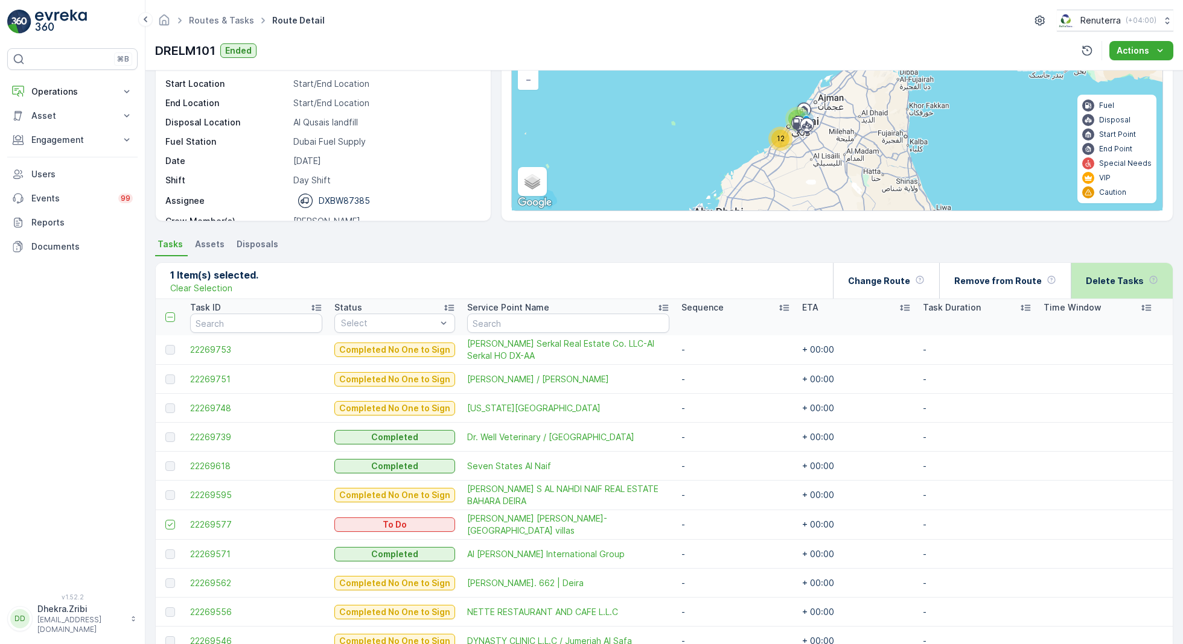
click at [1107, 284] on p "Delete Tasks" at bounding box center [1115, 281] width 58 height 12
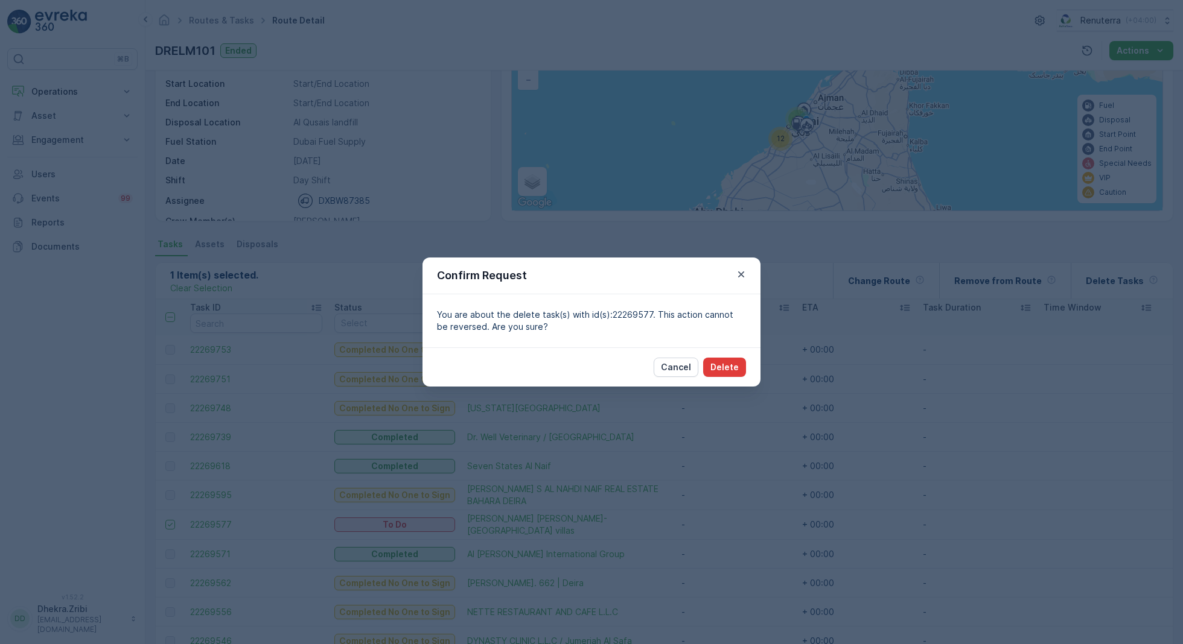
click at [734, 369] on p "Delete" at bounding box center [724, 367] width 28 height 12
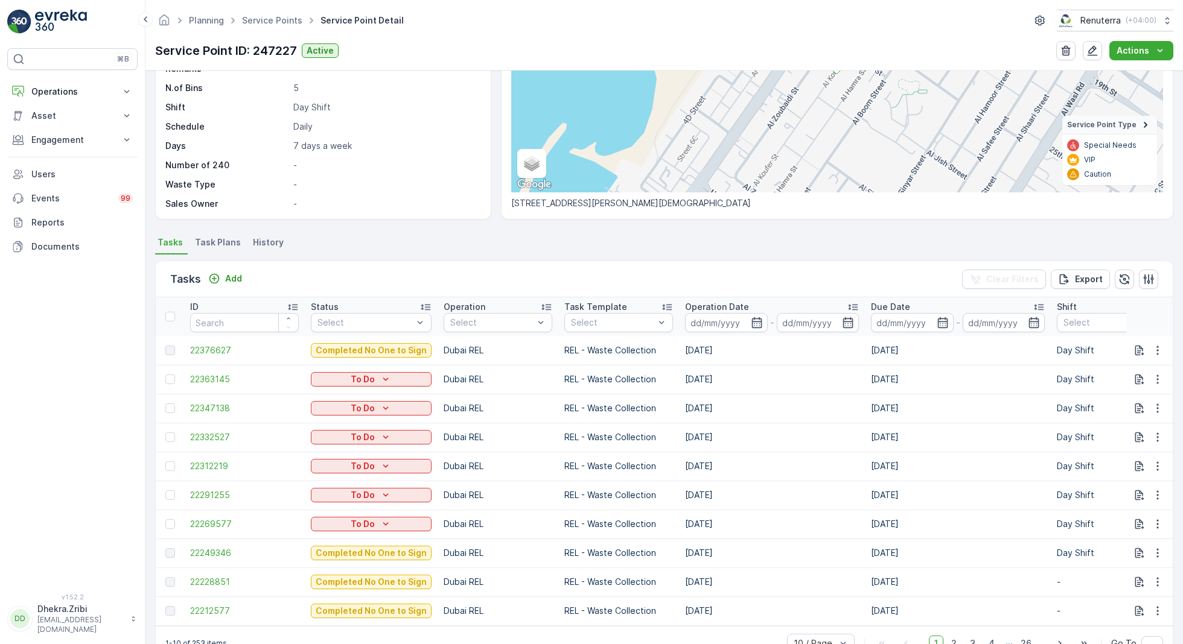
scroll to position [165, 0]
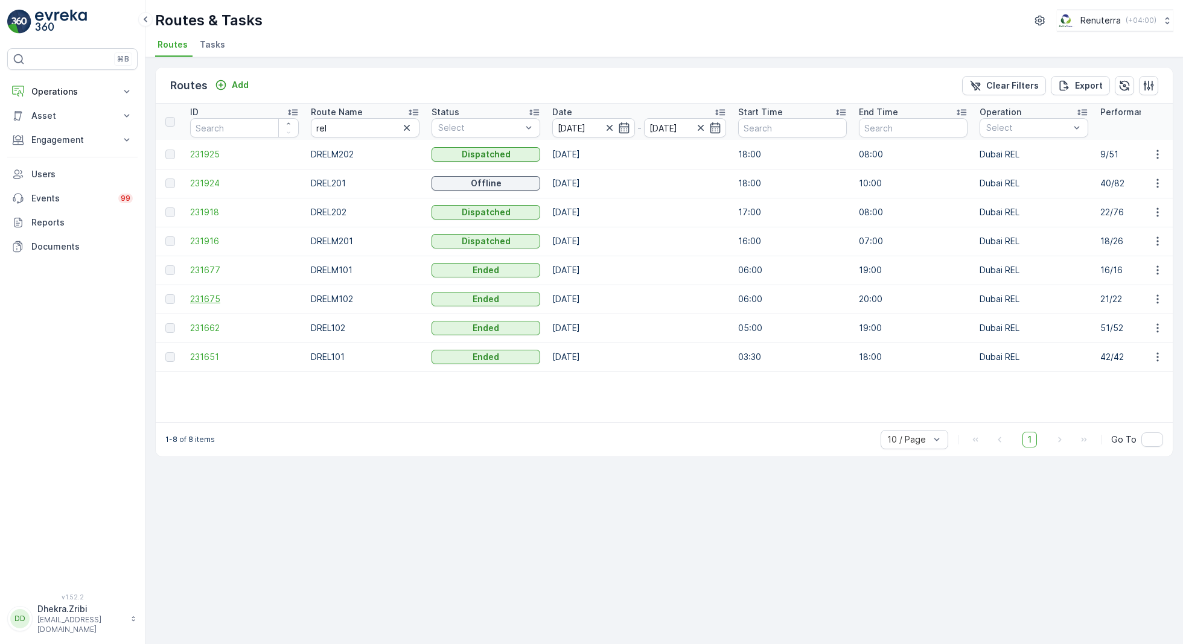
click at [210, 297] on span "231675" at bounding box center [244, 299] width 109 height 12
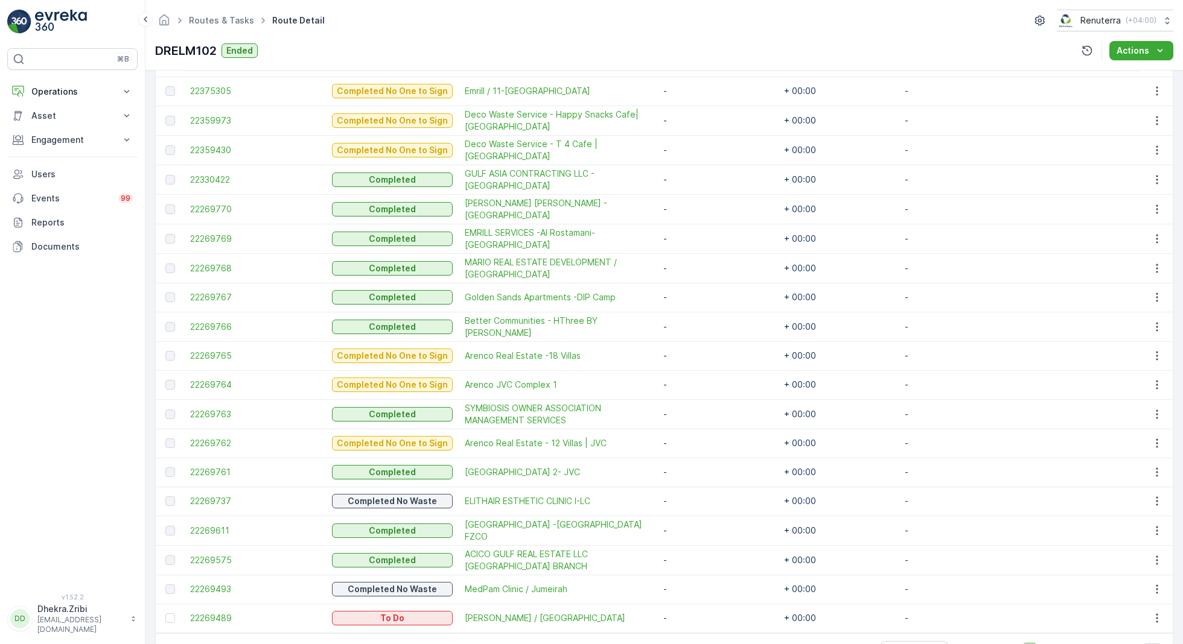
scroll to position [480, 0]
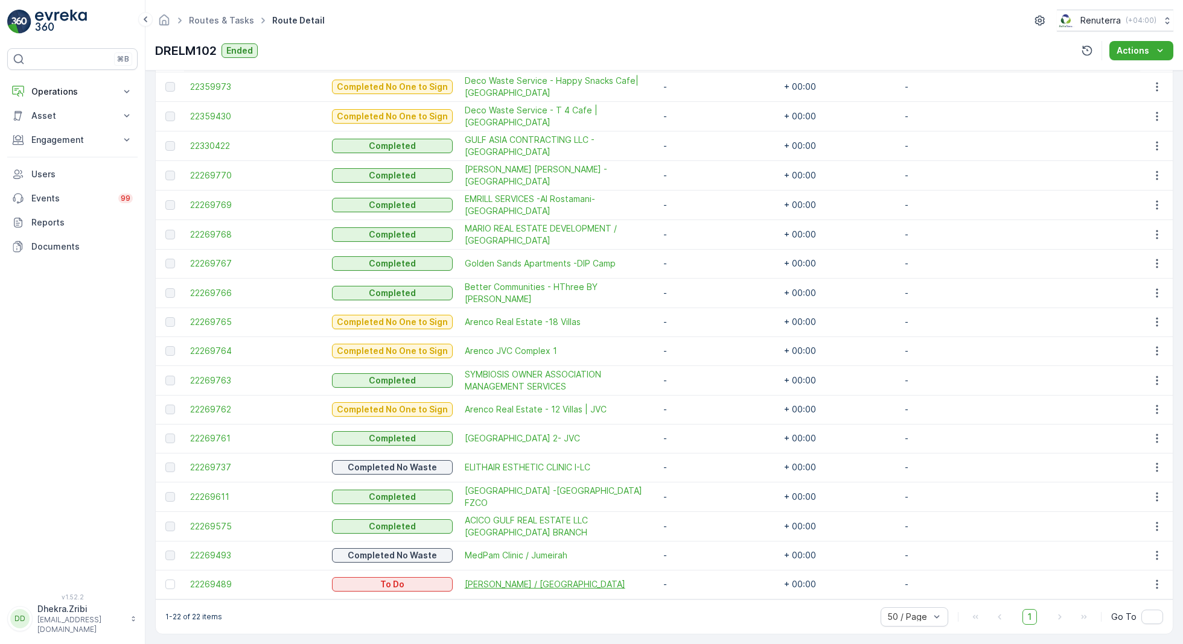
click at [486, 579] on span "Khalil Ibrahim / Umm Suqeim Road Jumeirah" at bounding box center [558, 585] width 186 height 12
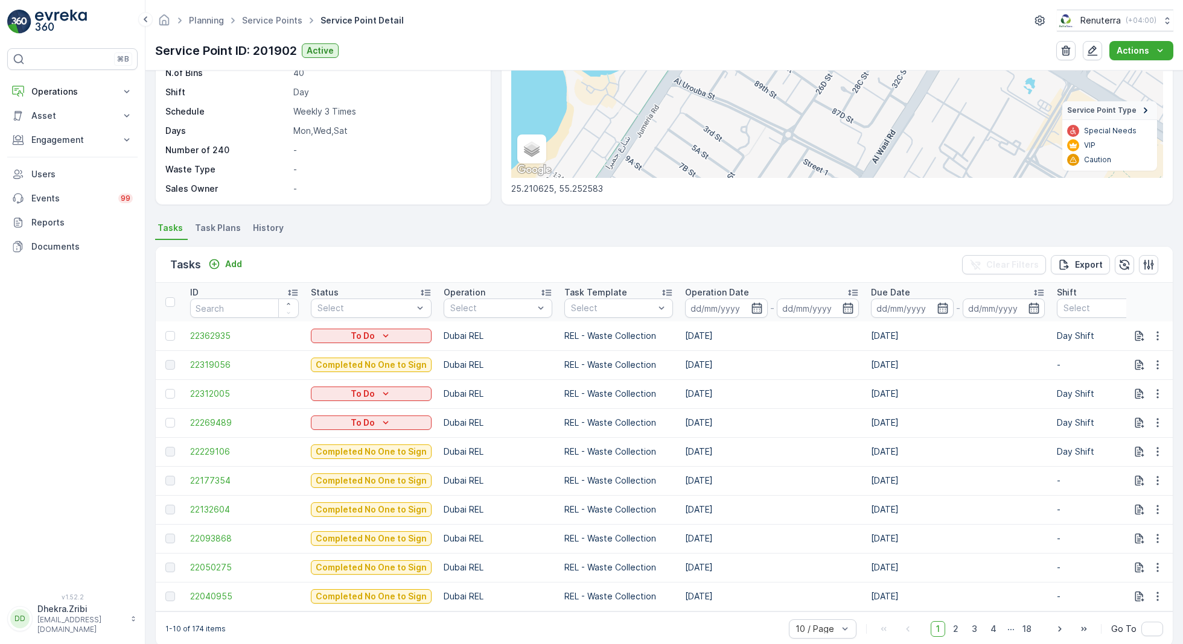
scroll to position [180, 0]
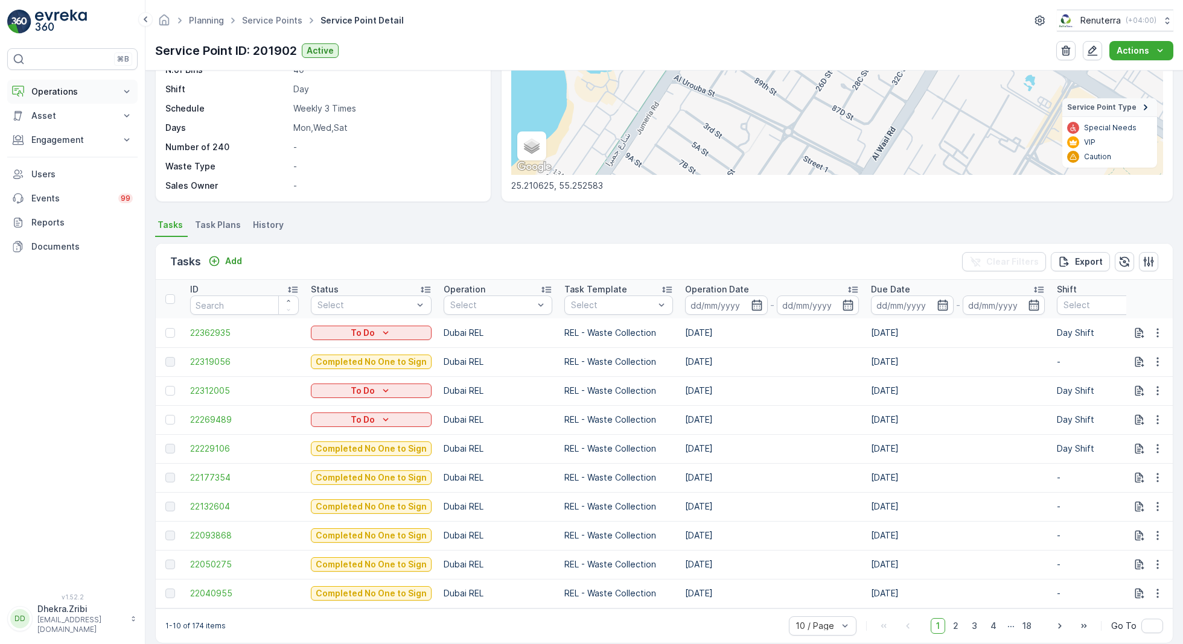
click at [68, 92] on p "Operations" at bounding box center [72, 92] width 82 height 12
click at [62, 145] on p "Routes & Tasks" at bounding box center [62, 146] width 62 height 12
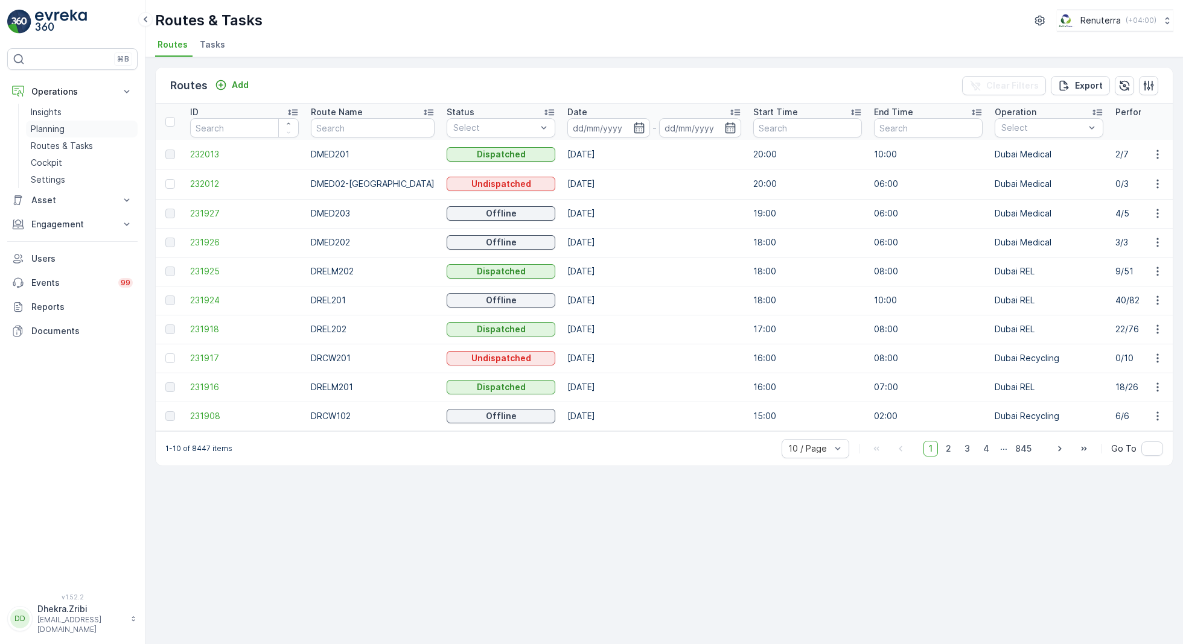
click at [57, 125] on p "Planning" at bounding box center [48, 129] width 34 height 12
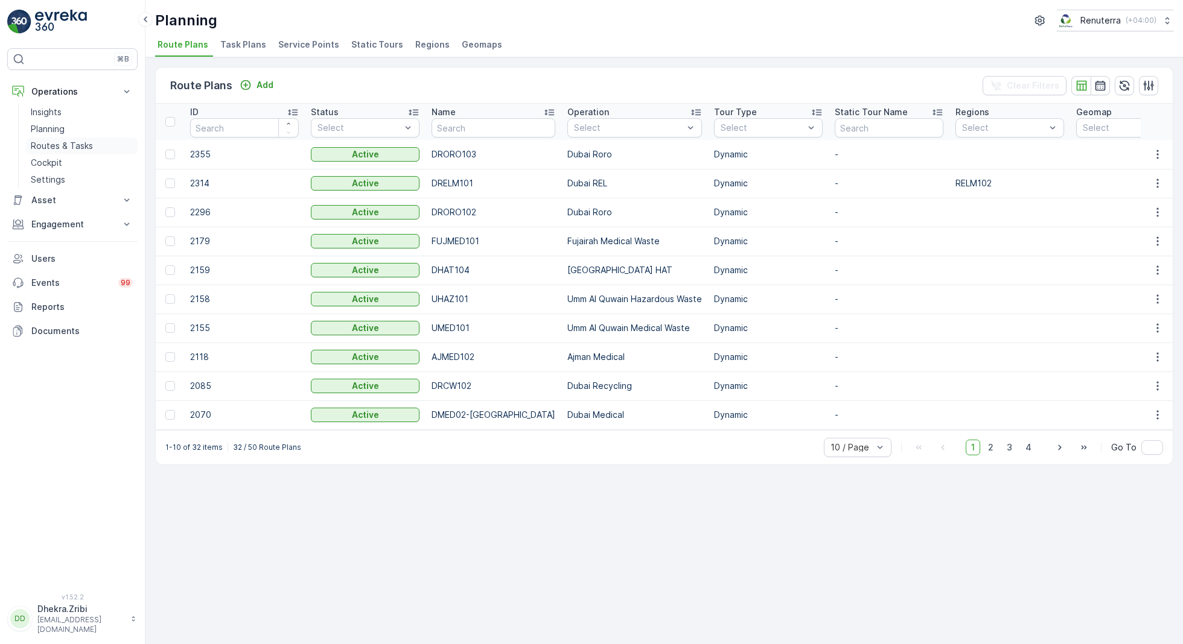
click at [77, 144] on p "Routes & Tasks" at bounding box center [62, 146] width 62 height 12
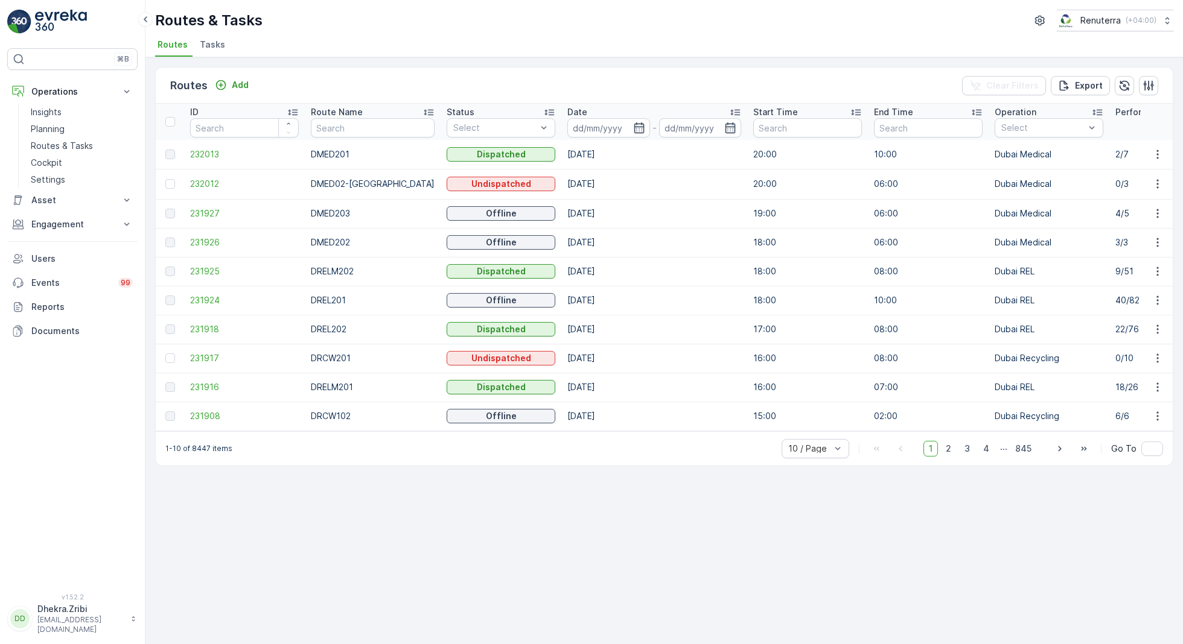
click at [211, 48] on span "Tasks" at bounding box center [212, 45] width 25 height 12
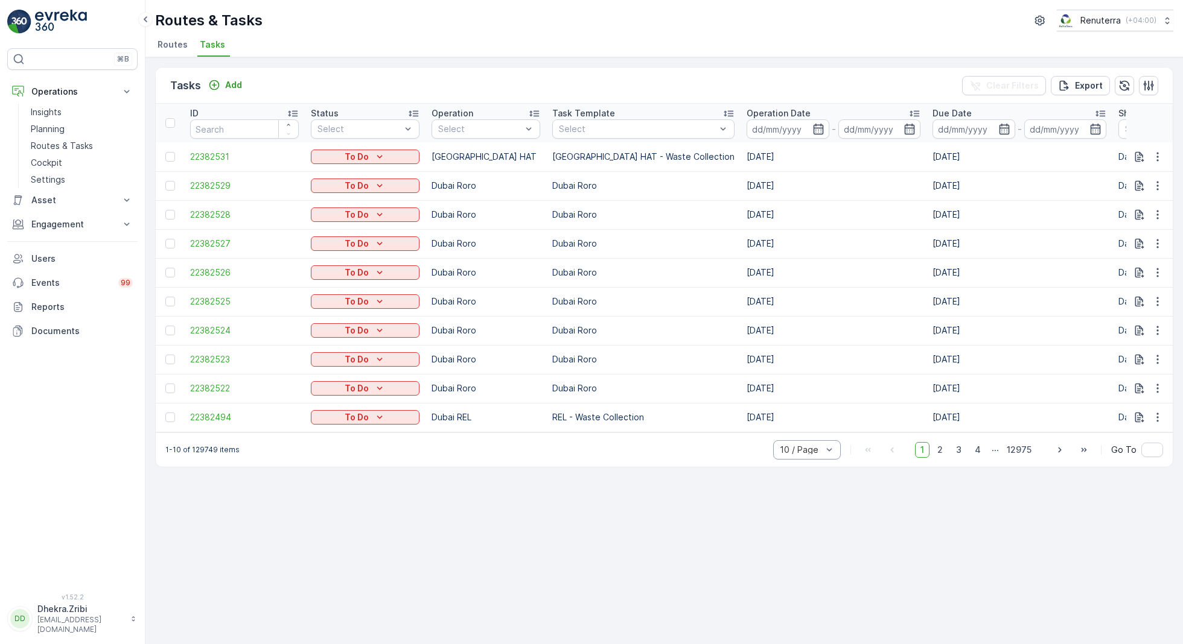
click at [806, 460] on div "10 / Page" at bounding box center [807, 449] width 68 height 19
click at [799, 424] on span "50 / Page" at bounding box center [800, 424] width 40 height 10
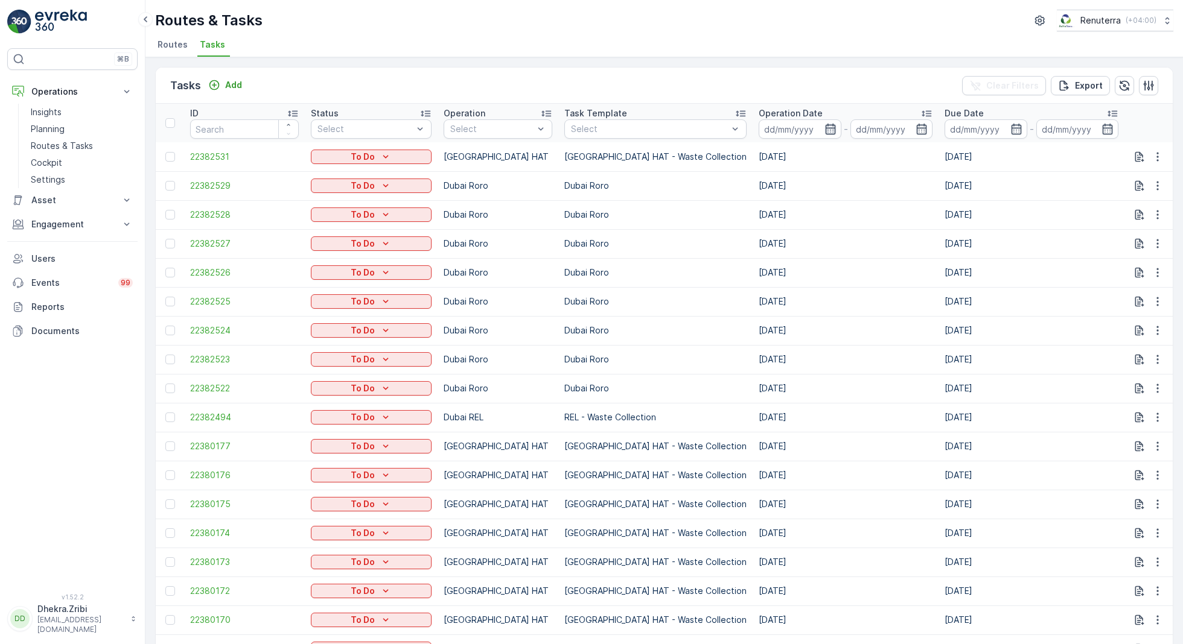
click at [824, 130] on icon "button" at bounding box center [830, 129] width 12 height 12
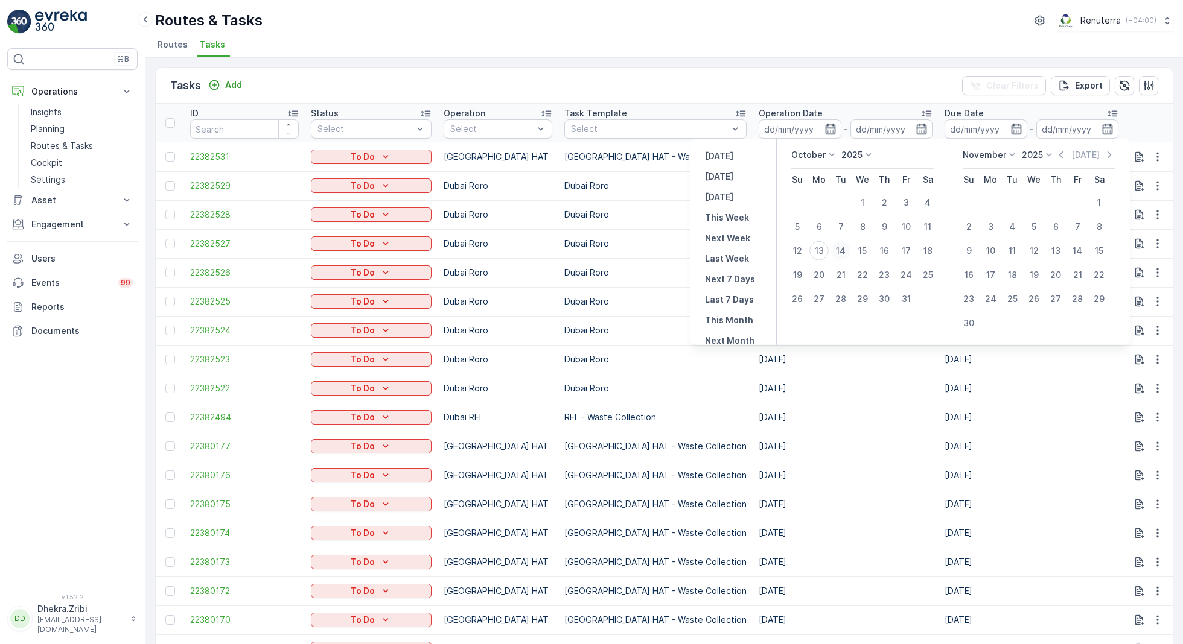
click at [839, 246] on div "14" at bounding box center [840, 250] width 19 height 19
type input "[DATE]"
click at [839, 246] on div "14" at bounding box center [840, 250] width 19 height 19
type input "[DATE]"
click at [635, 60] on div "Tasks Add Clear Filters Export ID Status Select Operation Select Task Template …" at bounding box center [663, 350] width 1037 height 587
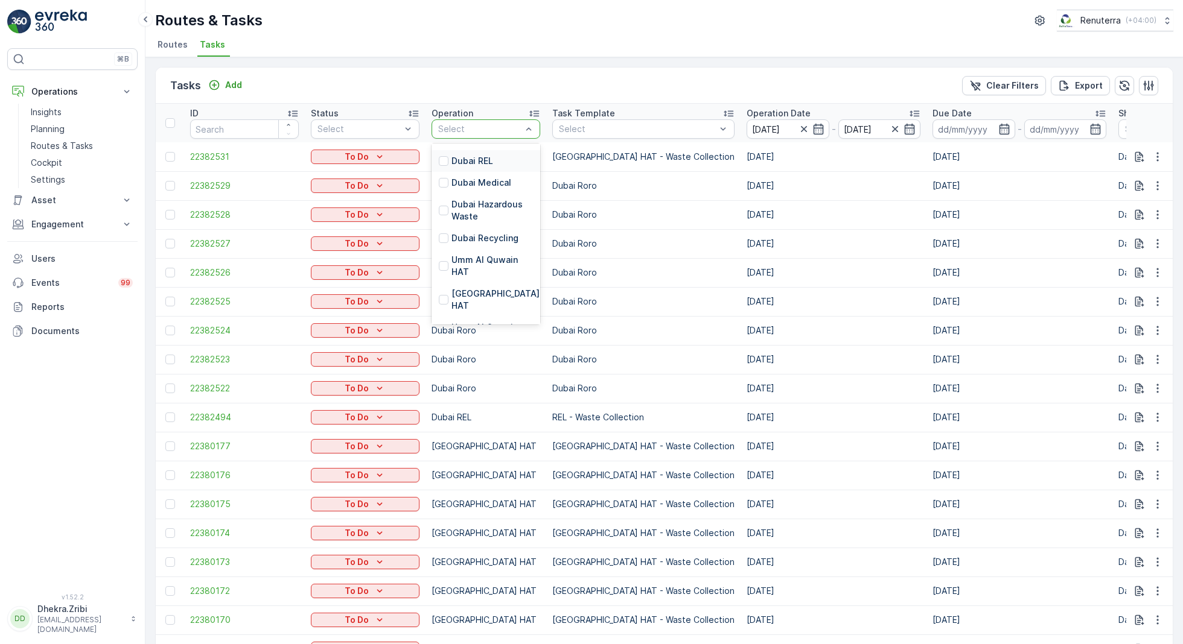
scroll to position [138, 0]
click at [468, 270] on p "[GEOGRAPHIC_DATA] HAT" at bounding box center [496, 281] width 91 height 24
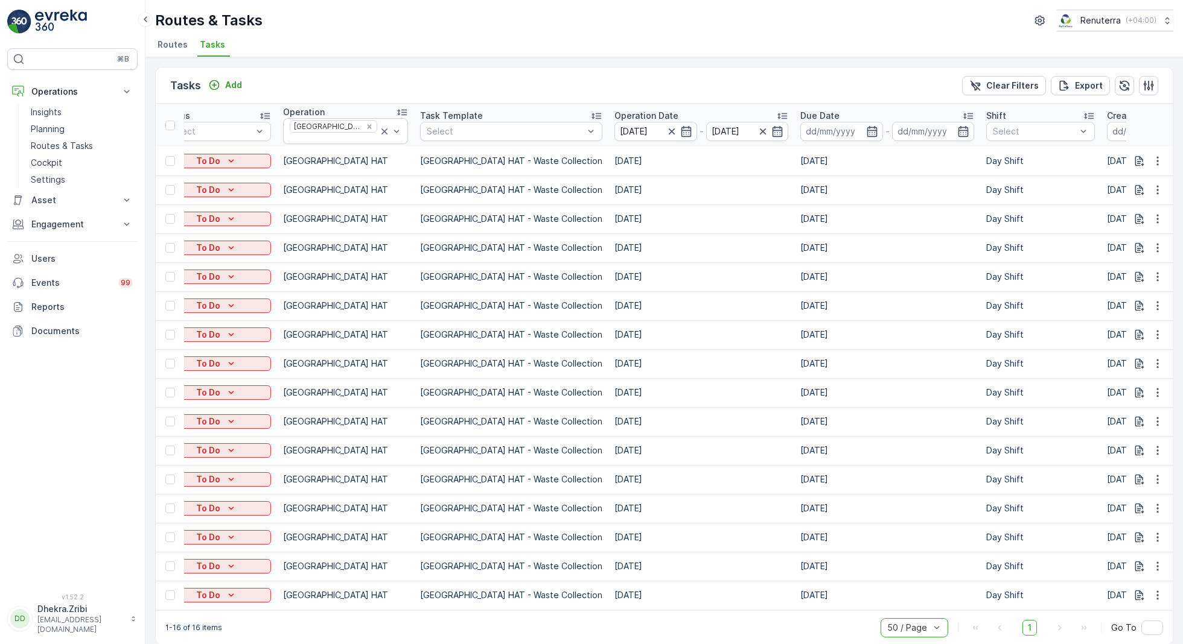
scroll to position [0, 153]
click at [1145, 86] on icon "button" at bounding box center [1148, 85] width 10 height 10
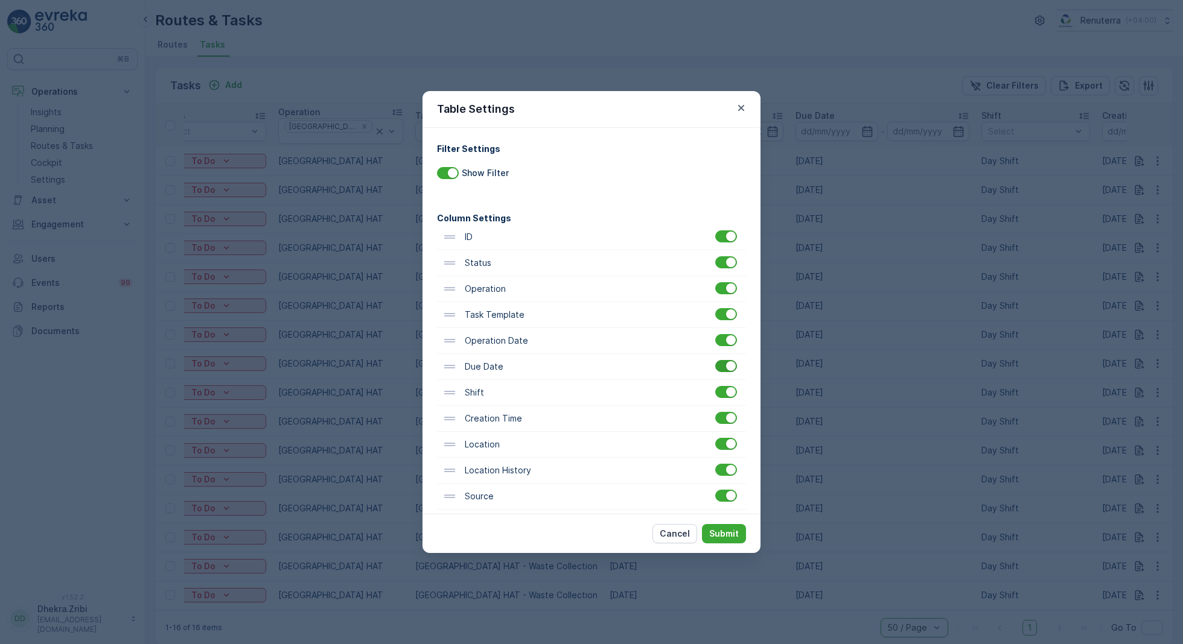
click at [721, 362] on div at bounding box center [726, 366] width 22 height 12
click at [715, 360] on input "checkbox" at bounding box center [715, 360] width 0 height 0
click at [724, 395] on div at bounding box center [726, 392] width 22 height 12
click at [715, 386] on input "checkbox" at bounding box center [715, 386] width 0 height 0
click at [725, 528] on p "Submit" at bounding box center [724, 534] width 30 height 12
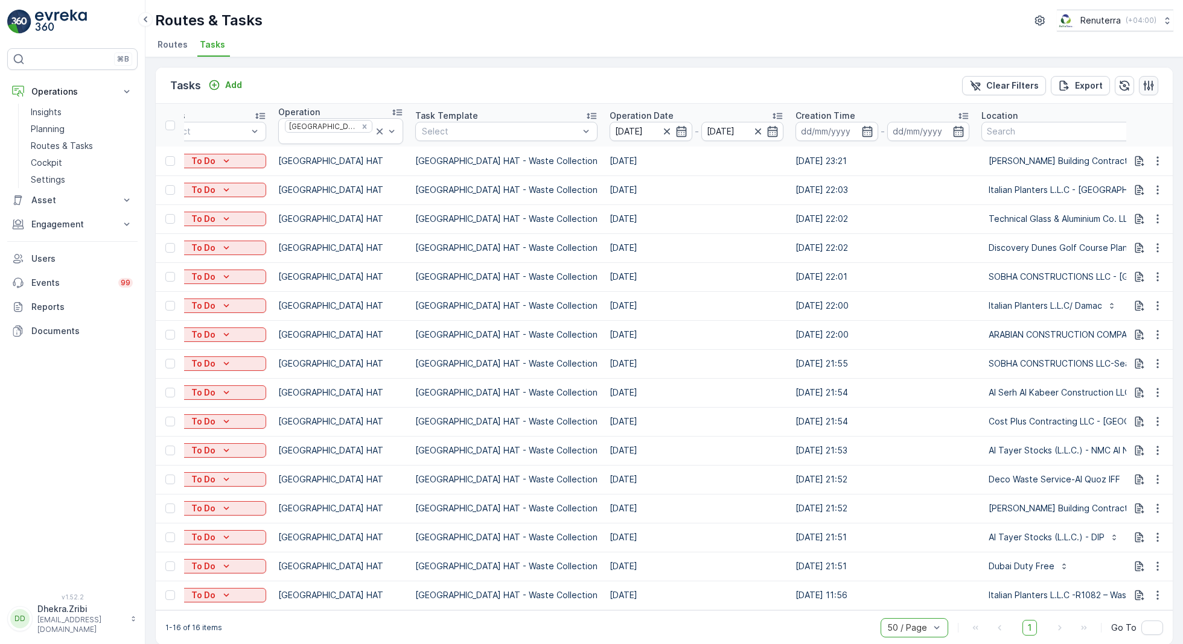
click at [1144, 80] on icon "button" at bounding box center [1148, 86] width 12 height 12
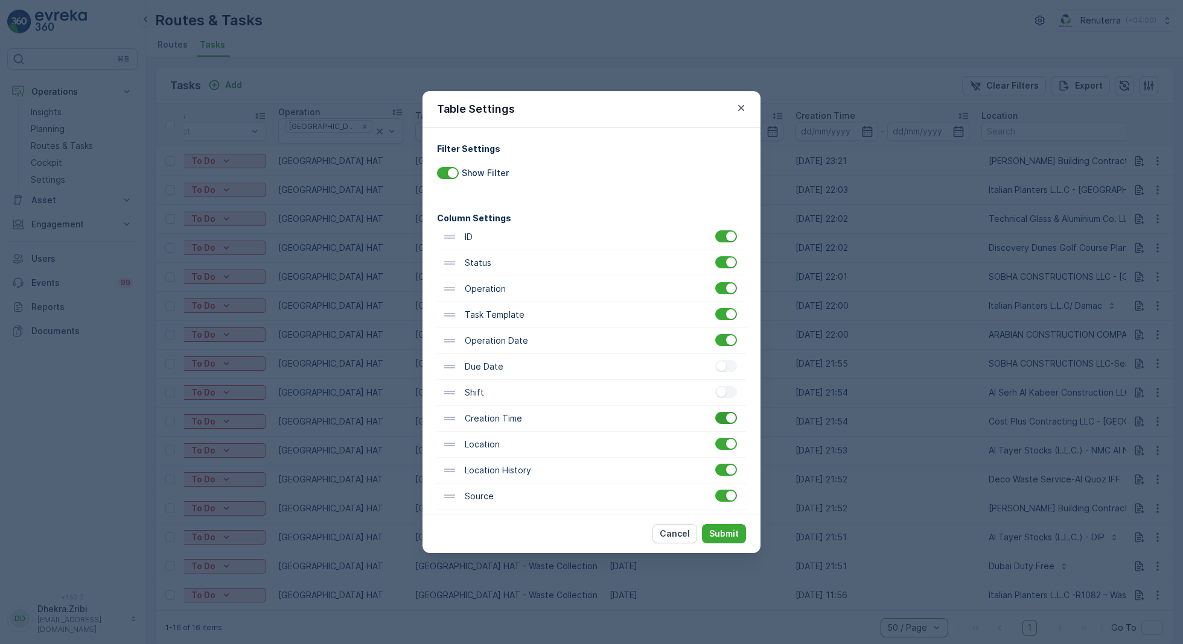
click at [715, 415] on div at bounding box center [726, 418] width 22 height 12
click at [715, 412] on input "checkbox" at bounding box center [715, 412] width 0 height 0
click at [719, 542] on button "Submit" at bounding box center [724, 533] width 44 height 19
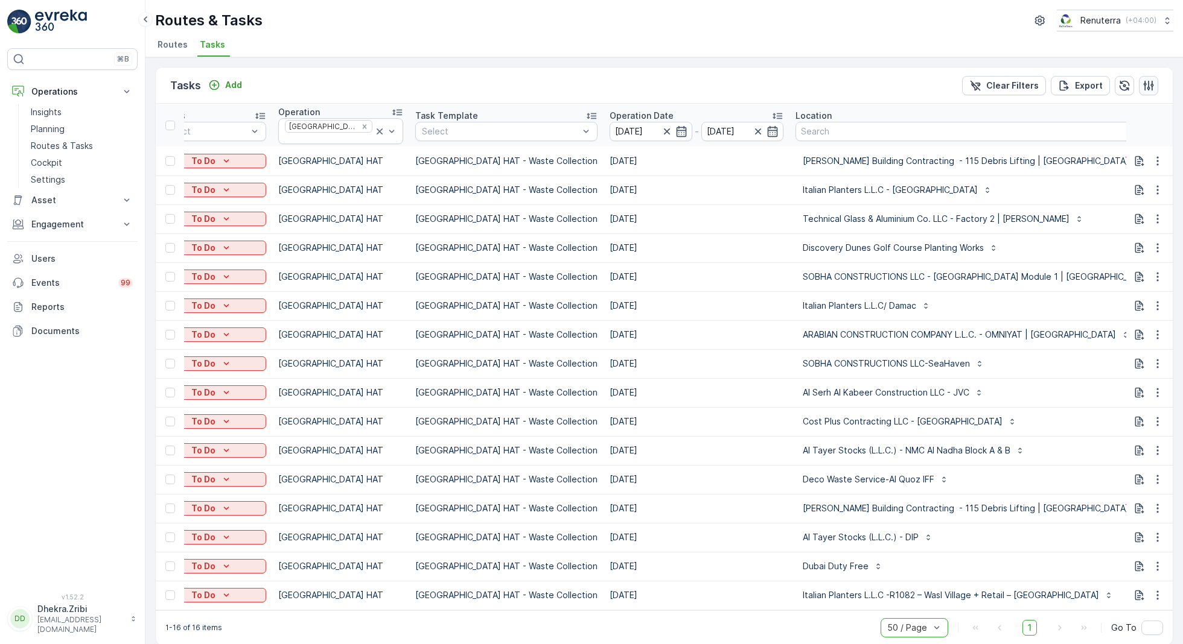
click at [1146, 84] on icon "button" at bounding box center [1148, 85] width 10 height 10
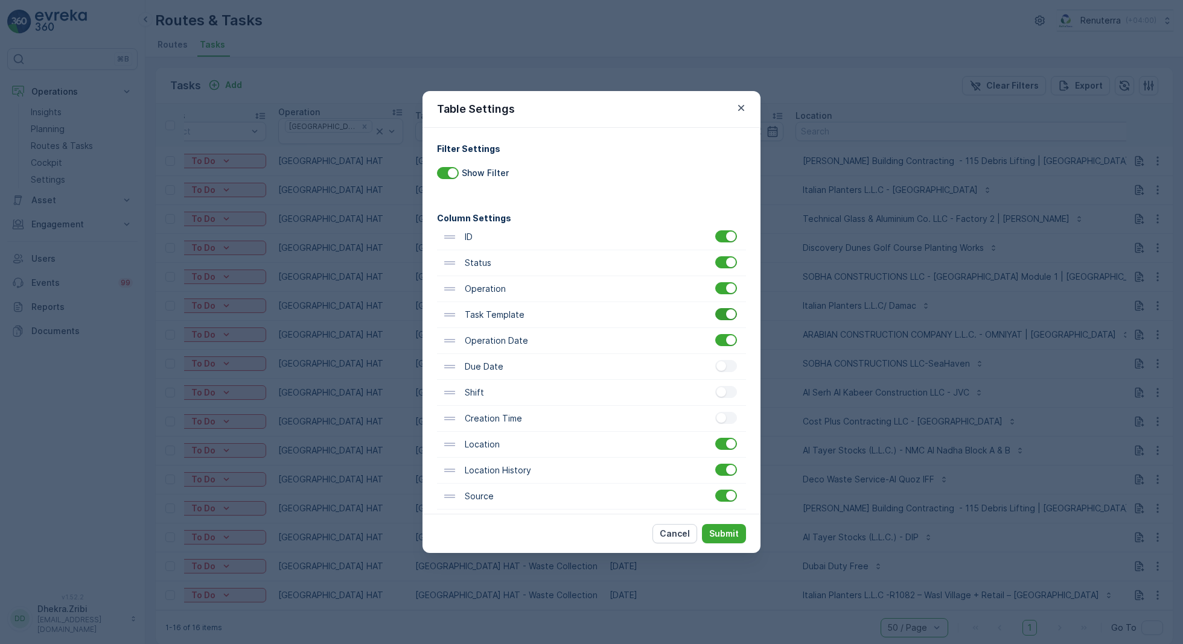
click at [726, 316] on div at bounding box center [731, 315] width 10 height 10
click at [715, 308] on input "checkbox" at bounding box center [715, 308] width 0 height 0
click at [731, 533] on p "Submit" at bounding box center [724, 534] width 30 height 12
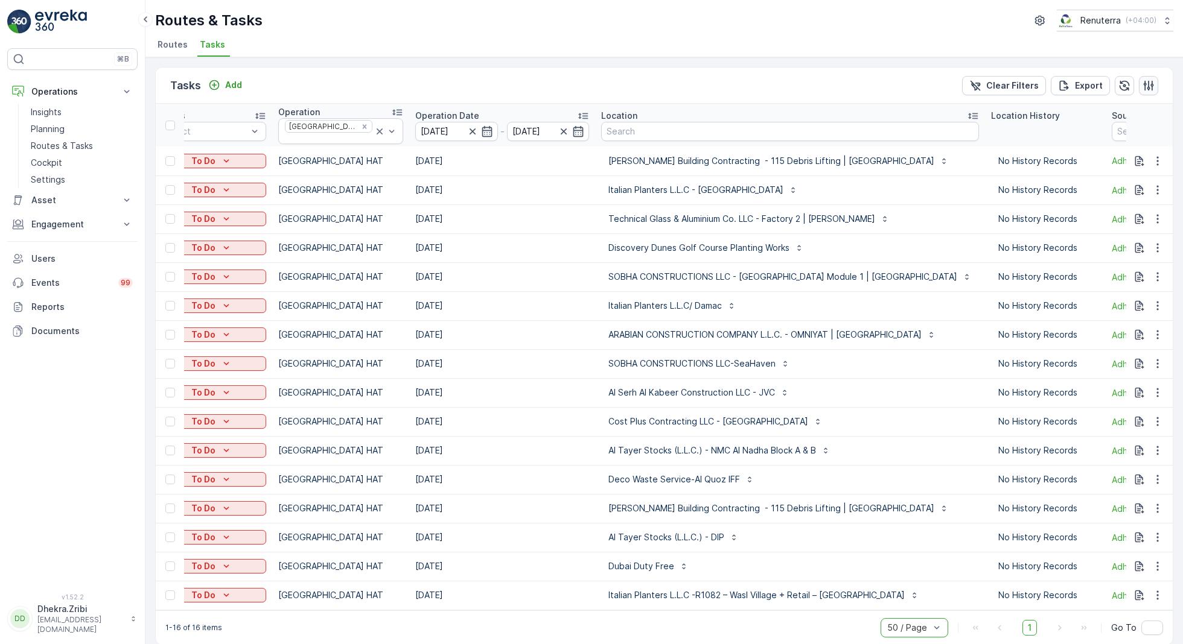
click at [1143, 89] on icon "button" at bounding box center [1148, 86] width 12 height 12
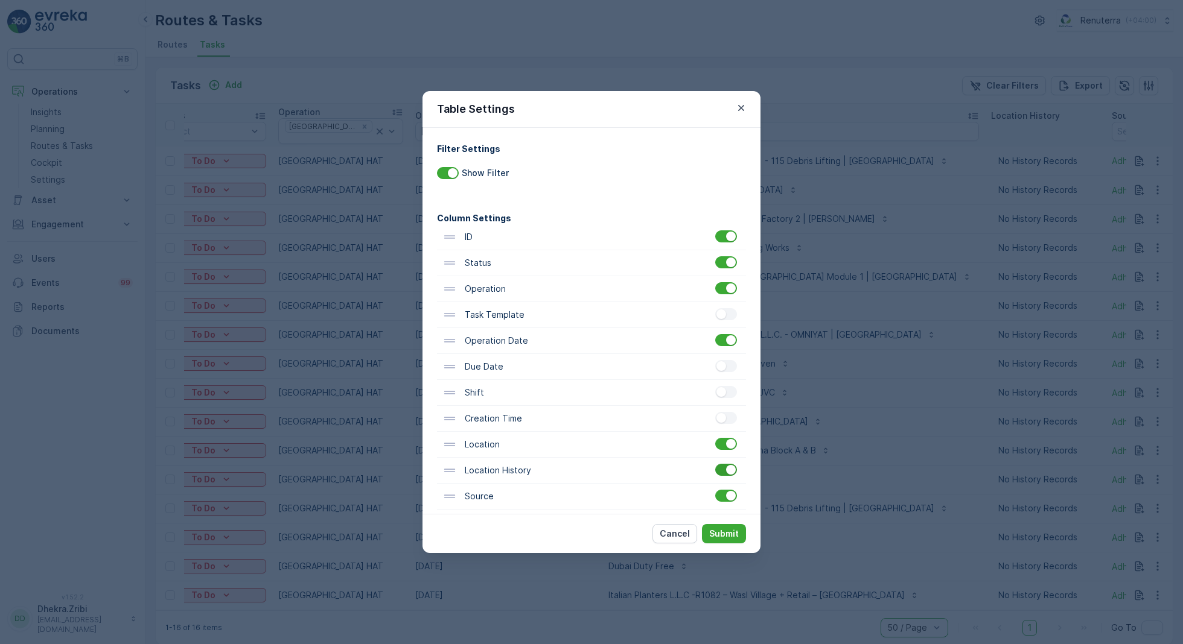
click at [720, 472] on div at bounding box center [726, 470] width 22 height 12
click at [715, 464] on input "checkbox" at bounding box center [715, 464] width 0 height 0
click at [724, 531] on p "Submit" at bounding box center [724, 534] width 30 height 12
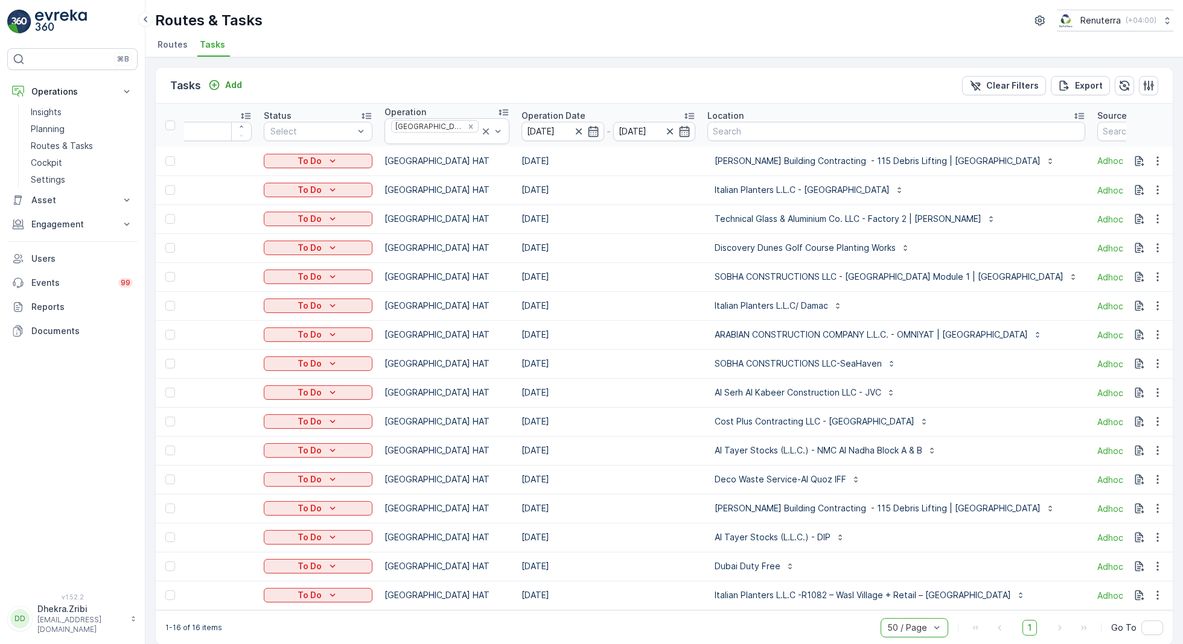
scroll to position [0, 0]
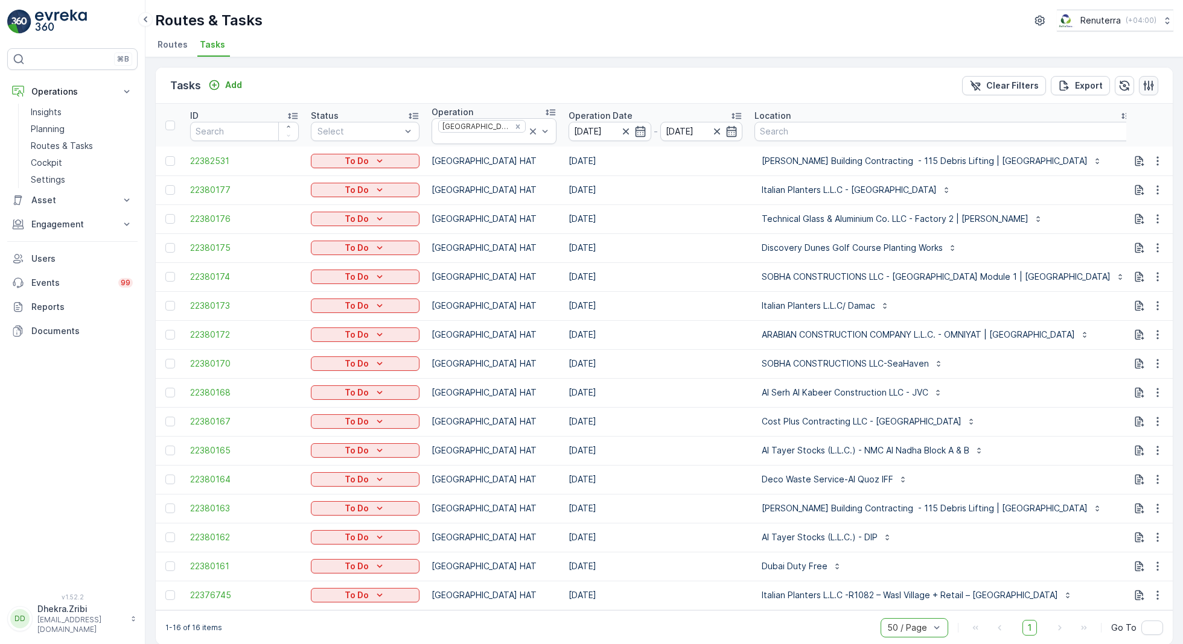
click at [1154, 85] on button "button" at bounding box center [1148, 85] width 19 height 19
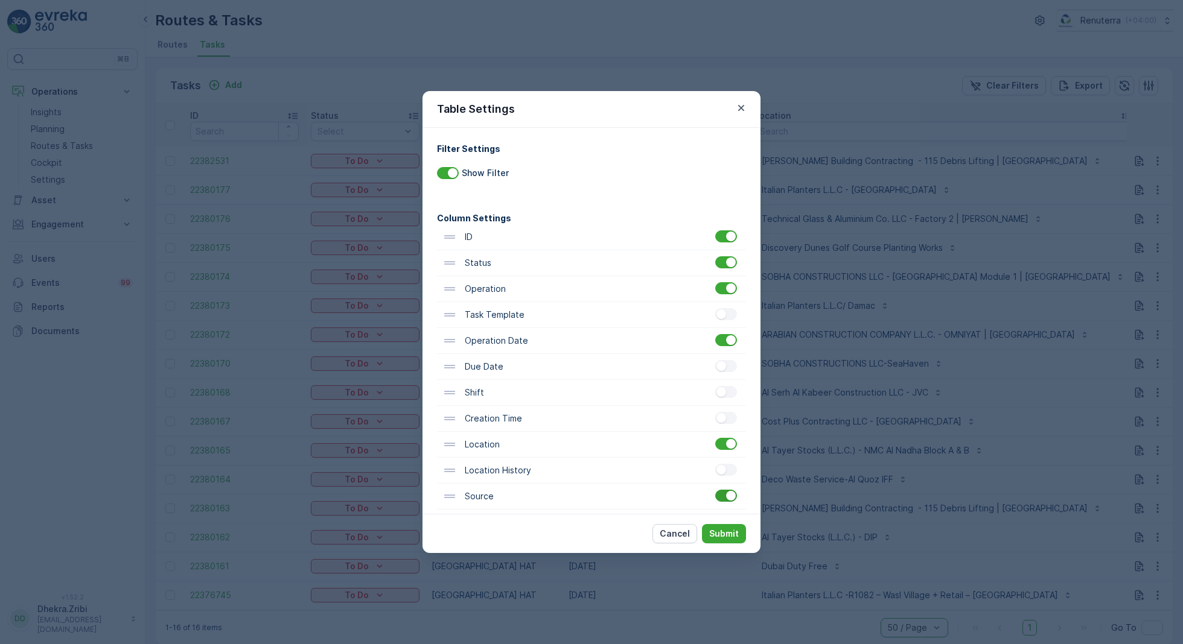
click at [721, 491] on div at bounding box center [726, 496] width 22 height 12
click at [715, 490] on input "checkbox" at bounding box center [715, 490] width 0 height 0
click at [724, 533] on p "Submit" at bounding box center [724, 534] width 30 height 12
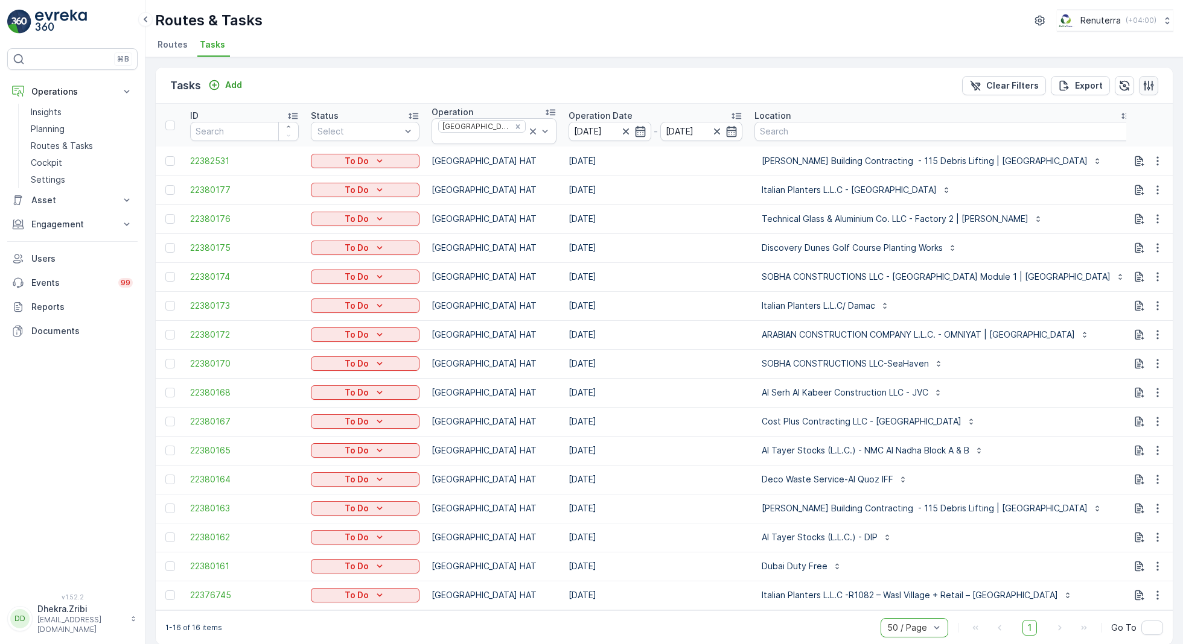
click at [1145, 80] on icon "button" at bounding box center [1148, 85] width 10 height 10
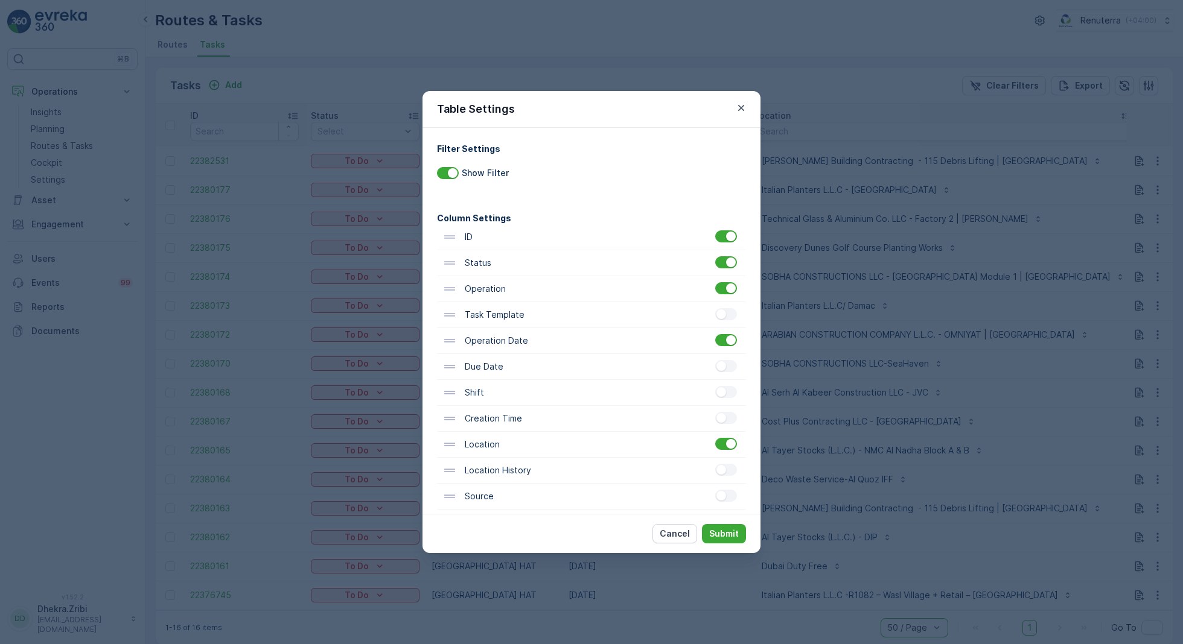
click at [730, 346] on div at bounding box center [727, 340] width 25 height 13
click at [722, 340] on div at bounding box center [726, 340] width 22 height 12
click at [715, 334] on input "checkbox" at bounding box center [715, 334] width 0 height 0
click at [720, 531] on p "Submit" at bounding box center [724, 534] width 30 height 12
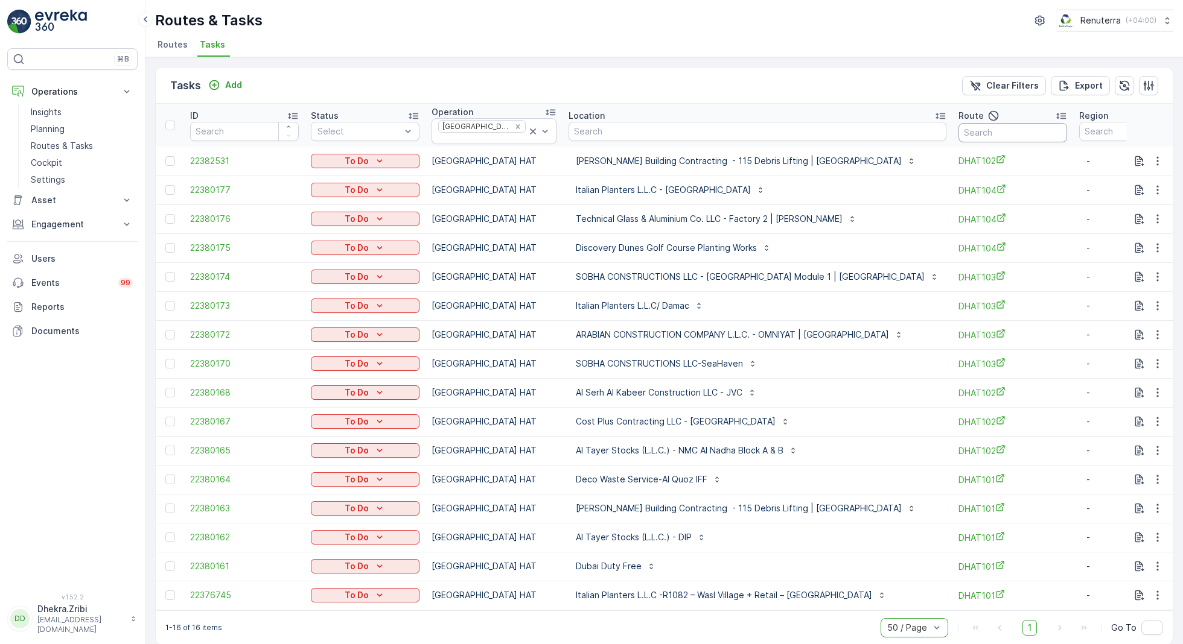
click at [967, 127] on input "text" at bounding box center [1012, 132] width 109 height 19
type input "101"
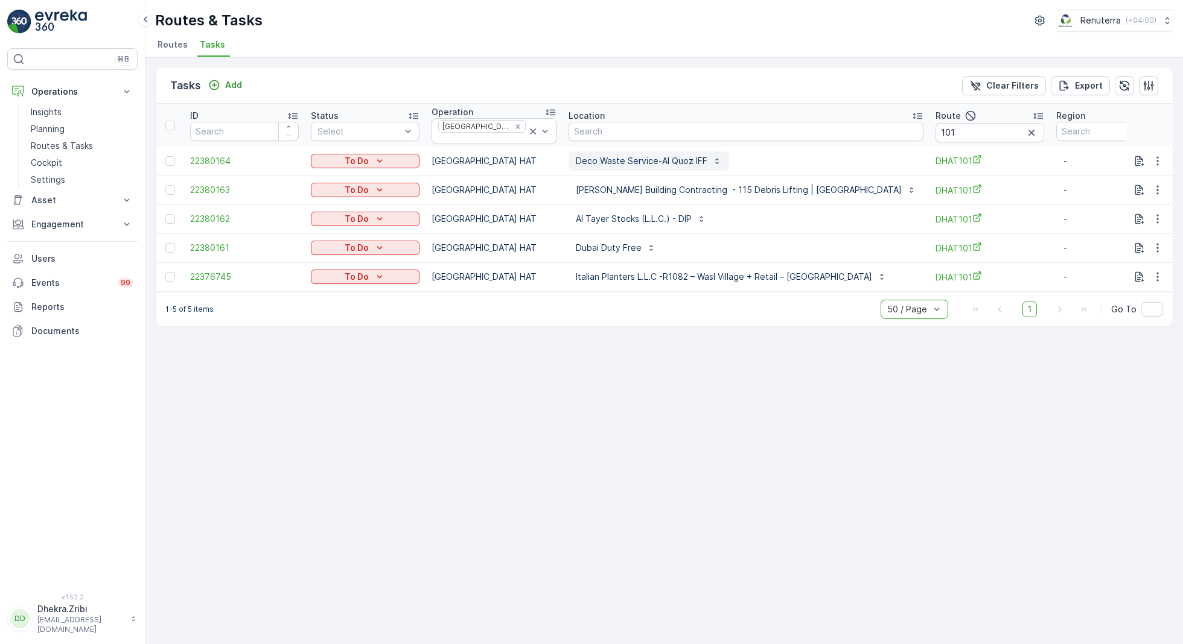
drag, startPoint x: 580, startPoint y: 152, endPoint x: 603, endPoint y: 155, distance: 23.1
click at [591, 155] on button "Deco Waste Service-Al Quoz IFF" at bounding box center [648, 160] width 161 height 19
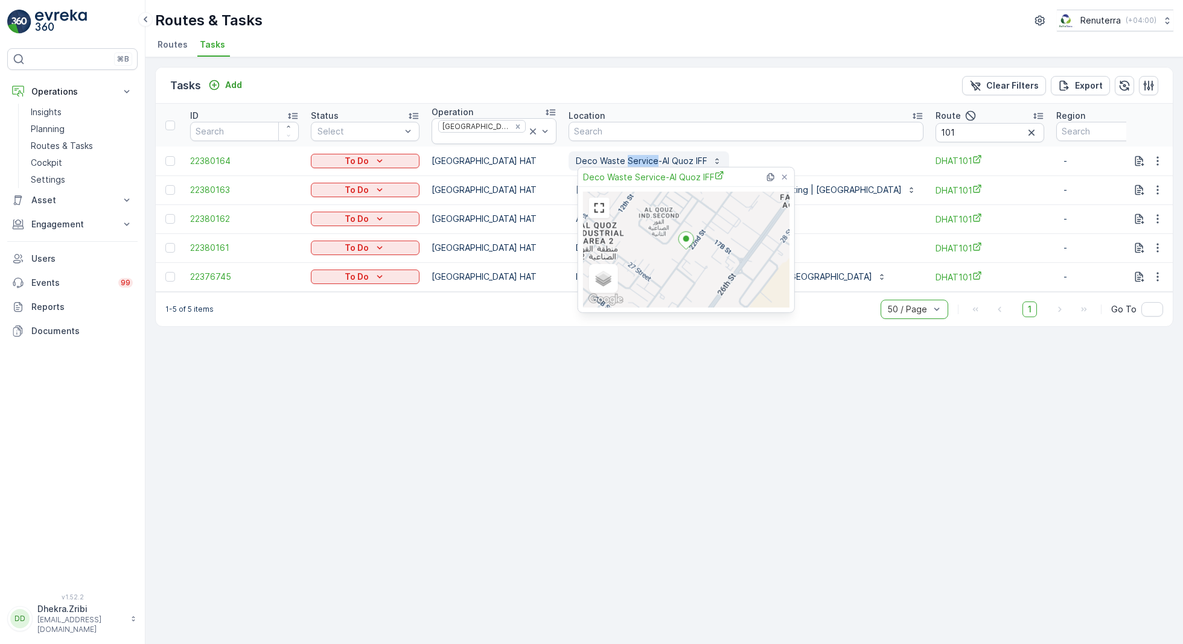
click at [601, 157] on p "Deco Waste Service-Al Quoz IFF" at bounding box center [642, 161] width 132 height 12
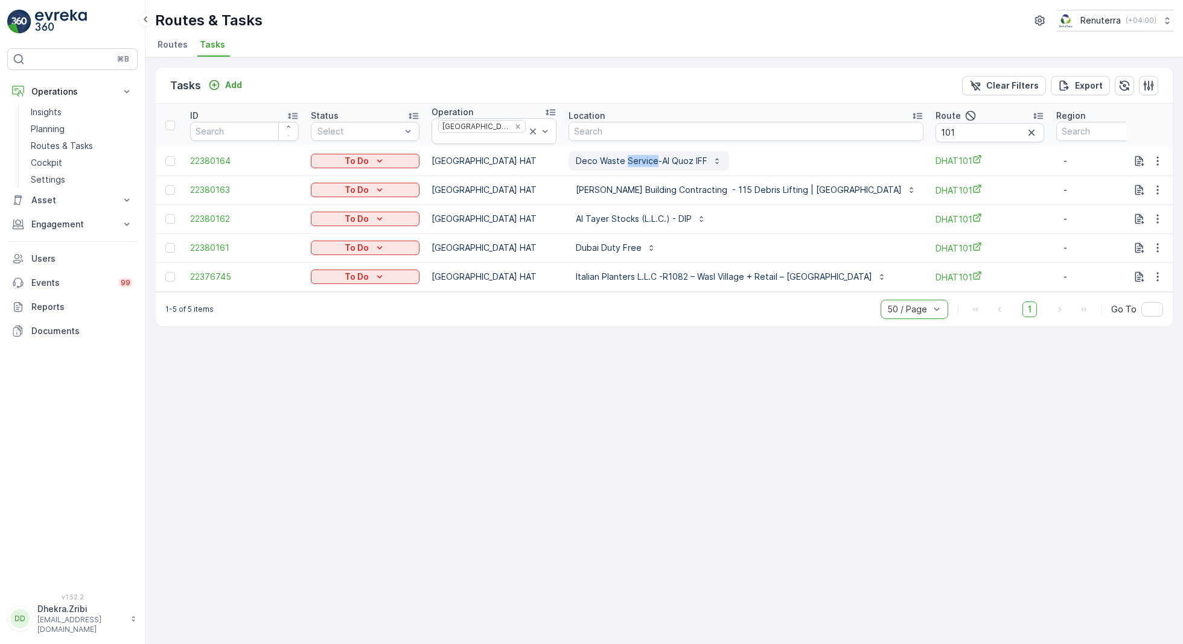
click at [601, 157] on p "Deco Waste Service-Al Quoz IFF" at bounding box center [642, 161] width 132 height 12
click at [527, 331] on div "Tasks Add Clear Filters Export ID Status Select Operation Dubai HAT Location Ro…" at bounding box center [663, 350] width 1037 height 587
click at [574, 402] on div "Tasks Add Clear Filters Export ID Status Select Operation Dubai HAT Location Ro…" at bounding box center [663, 350] width 1037 height 587
click at [704, 156] on p "Deco Waste Service-Al Quoz IFF" at bounding box center [642, 161] width 132 height 12
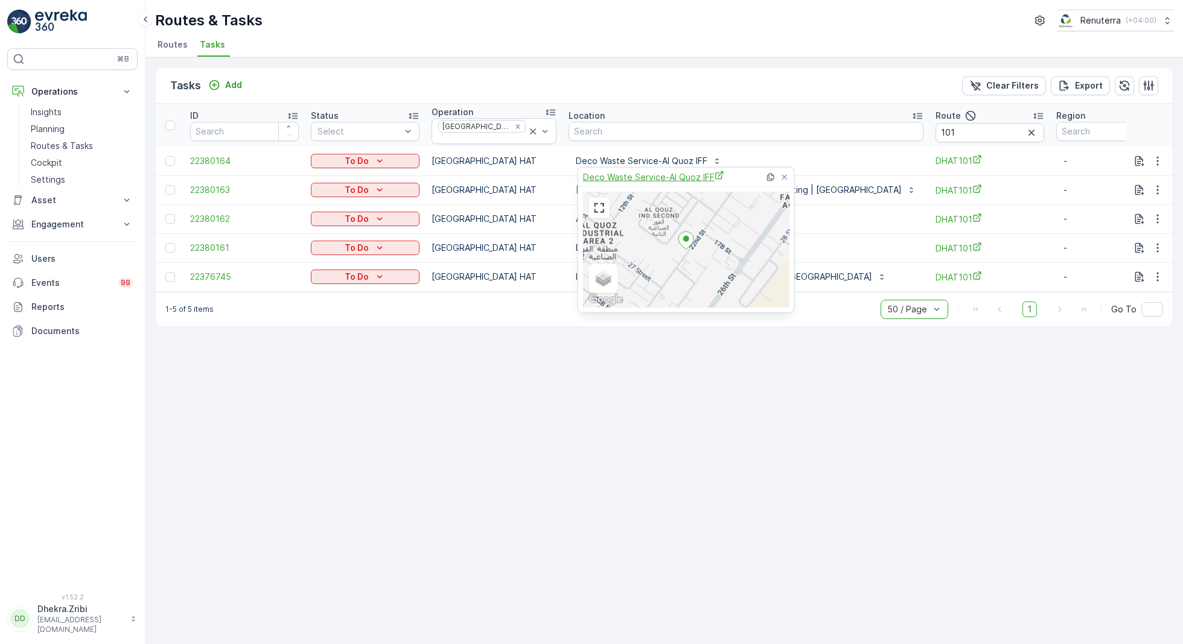
click at [675, 176] on span "Deco Waste Service-Al Quoz IFF" at bounding box center [653, 177] width 141 height 13
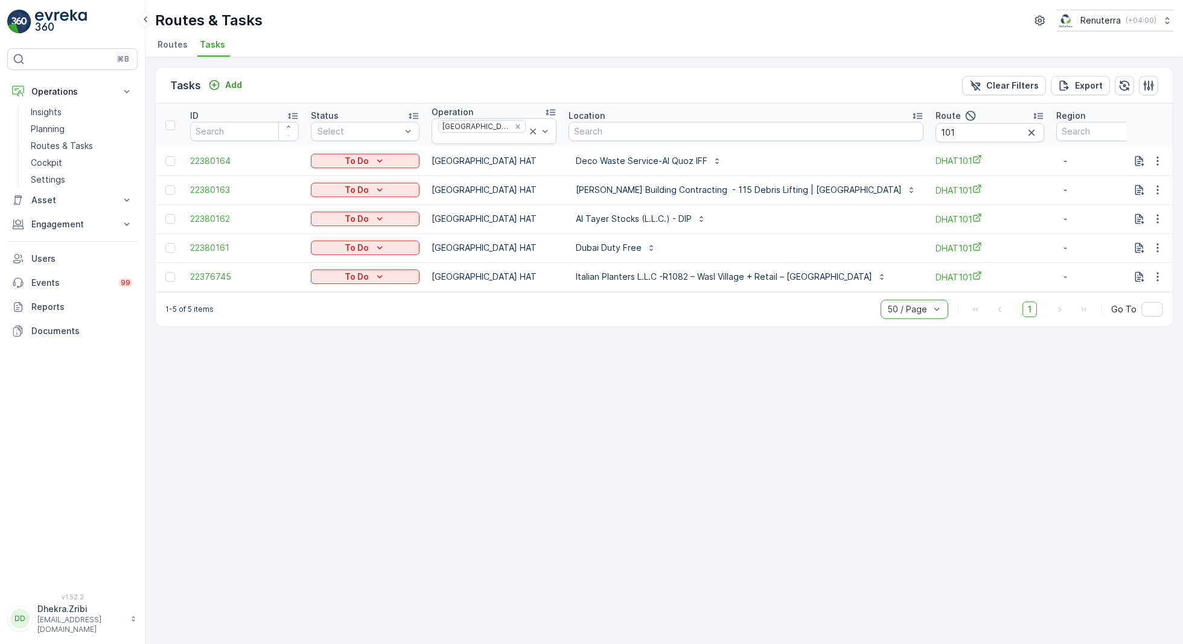
click at [646, 451] on div "Tasks Add Clear Filters Export ID Status Select Operation Dubai HAT Location Ro…" at bounding box center [663, 350] width 1037 height 587
click at [935, 129] on input "101" at bounding box center [989, 132] width 109 height 19
type input "102"
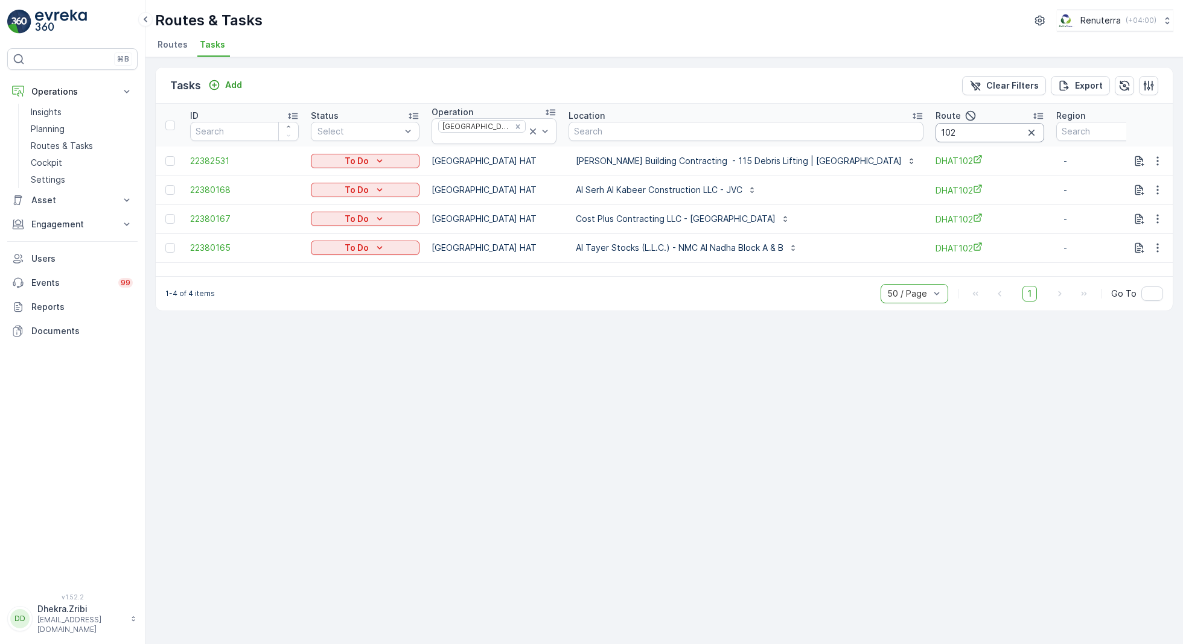
click at [935, 133] on input "102" at bounding box center [989, 132] width 109 height 19
type input "103"
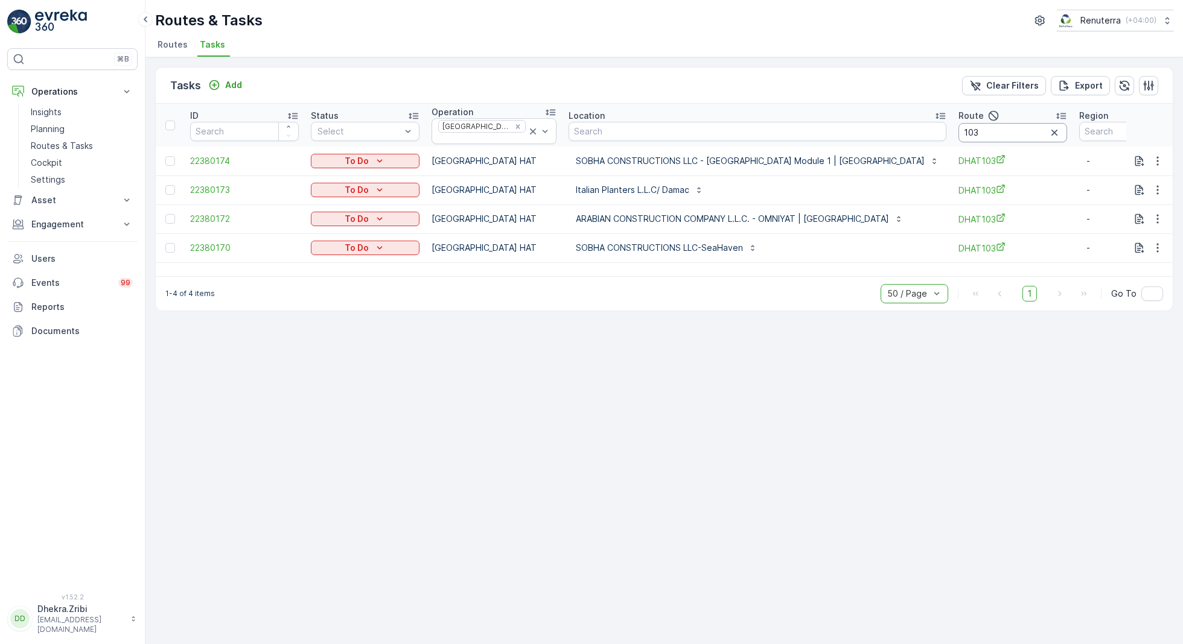
click at [958, 130] on input "103" at bounding box center [1012, 132] width 109 height 19
type input "104"
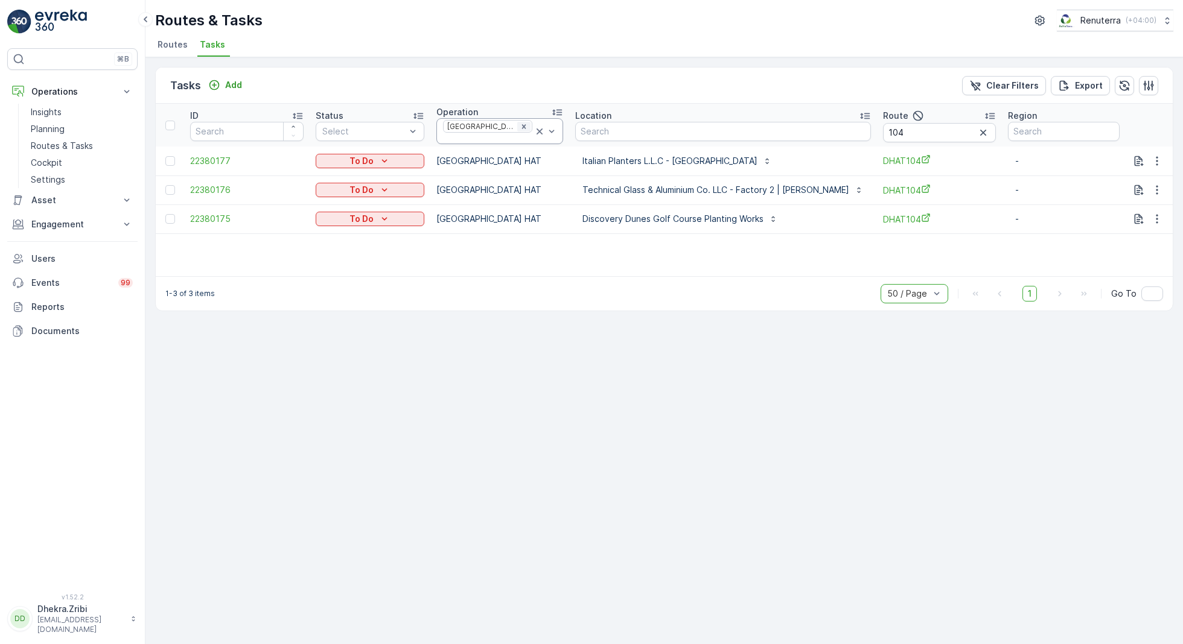
click at [520, 129] on icon "Remove Dubai HAT" at bounding box center [524, 126] width 8 height 8
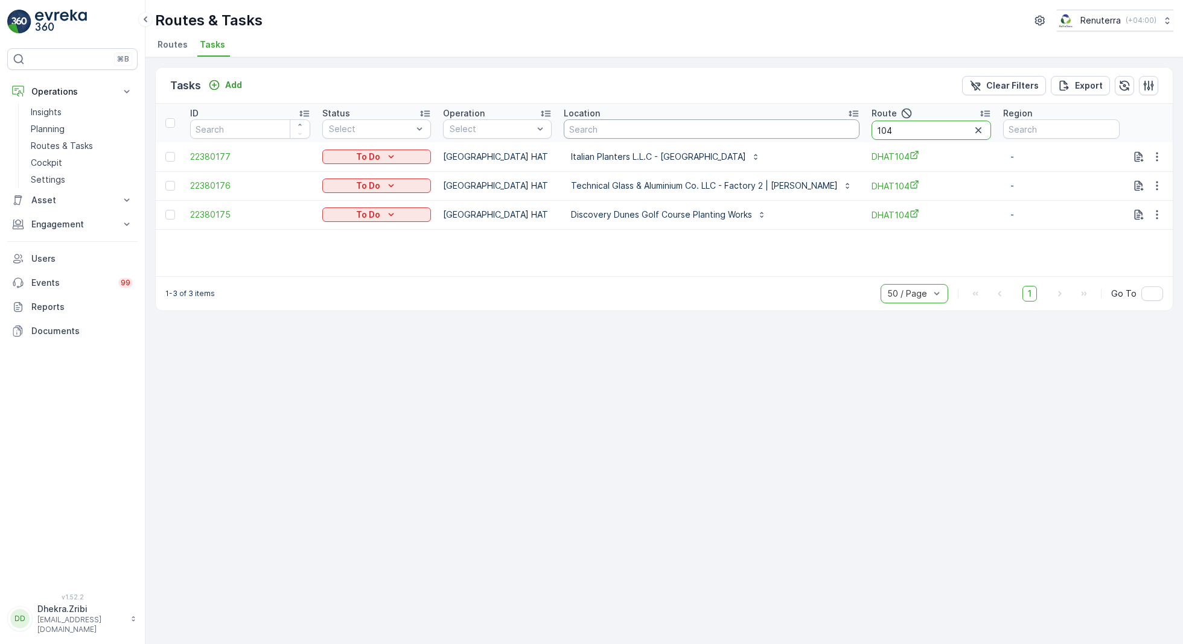
drag, startPoint x: 906, startPoint y: 130, endPoint x: 829, endPoint y: 127, distance: 76.7
click at [828, 127] on tr "ID Status Select Operation Select Location Route 104 Region" at bounding box center [664, 123] width 1017 height 39
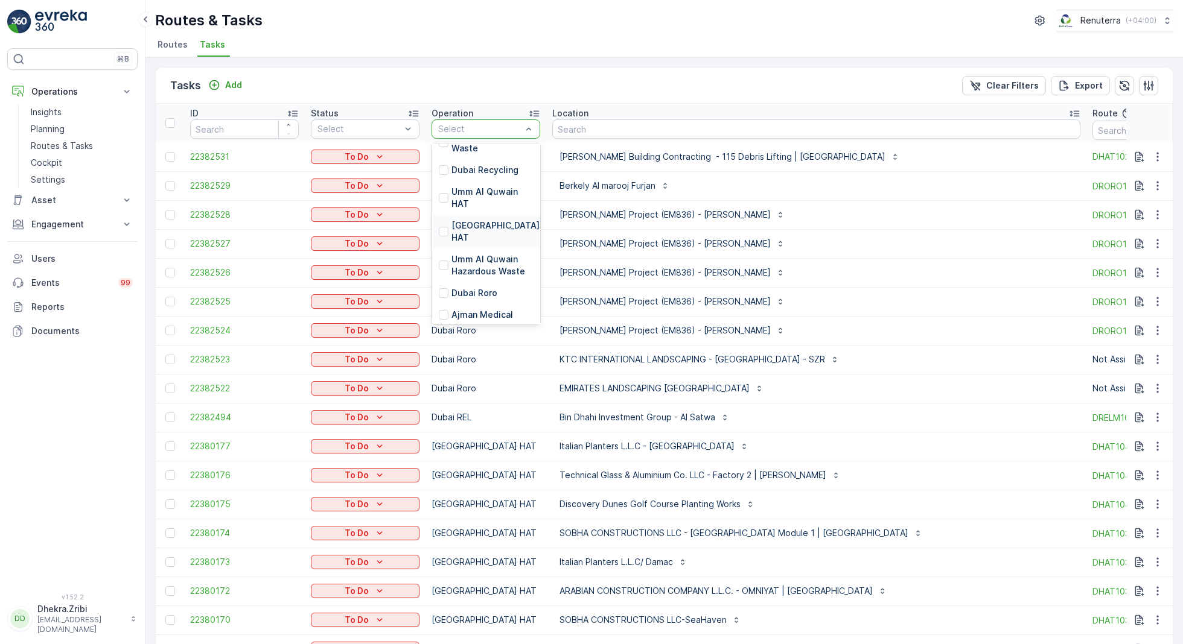
scroll to position [191, 0]
click at [477, 283] on p "Dubai Roro" at bounding box center [474, 289] width 46 height 12
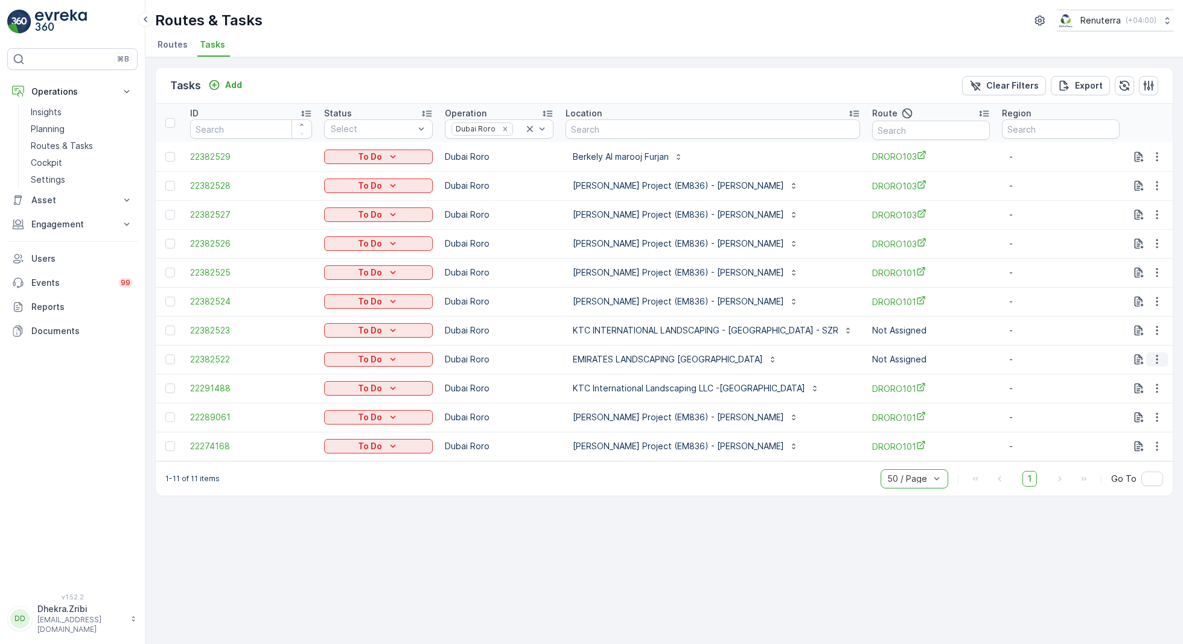
click at [1158, 355] on icon "button" at bounding box center [1157, 360] width 12 height 12
click at [1116, 416] on span "Change Route" at bounding box center [1126, 411] width 59 height 12
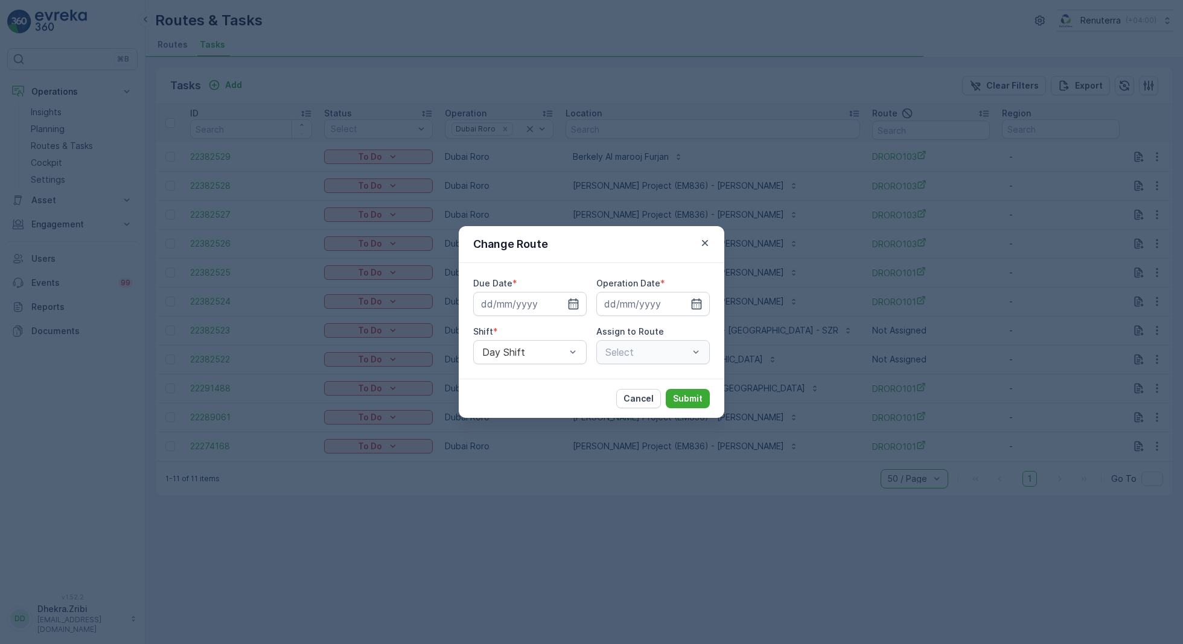
type input "[DATE]"
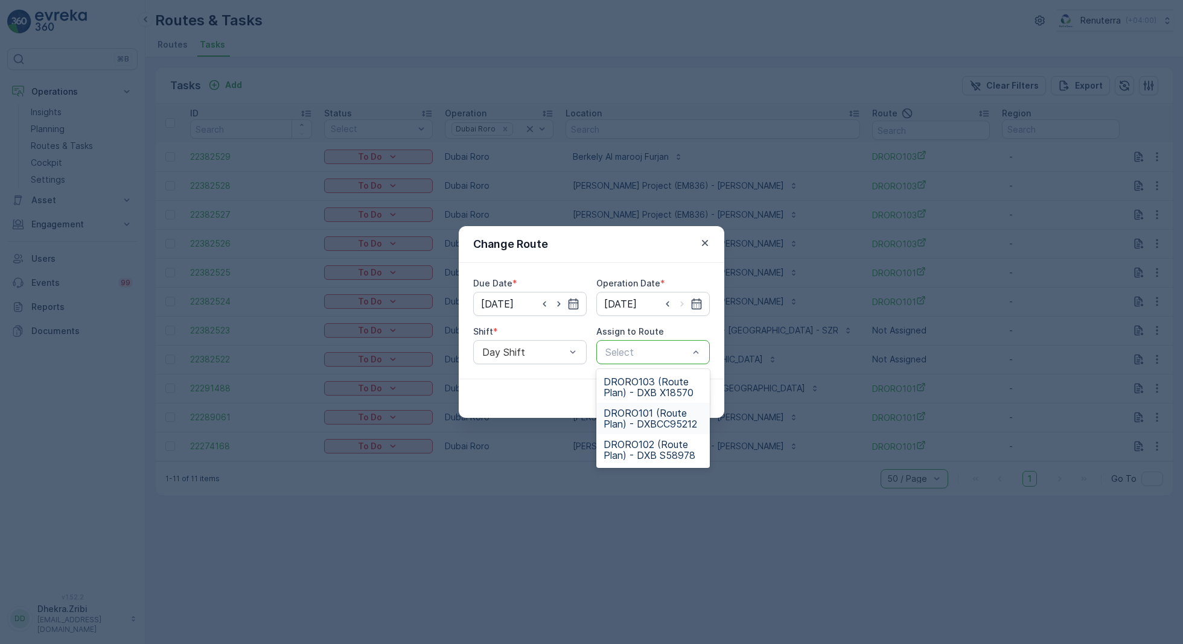
click at [650, 421] on span "DRORO101 (Route Plan) - DXBCC95212" at bounding box center [652, 419] width 99 height 22
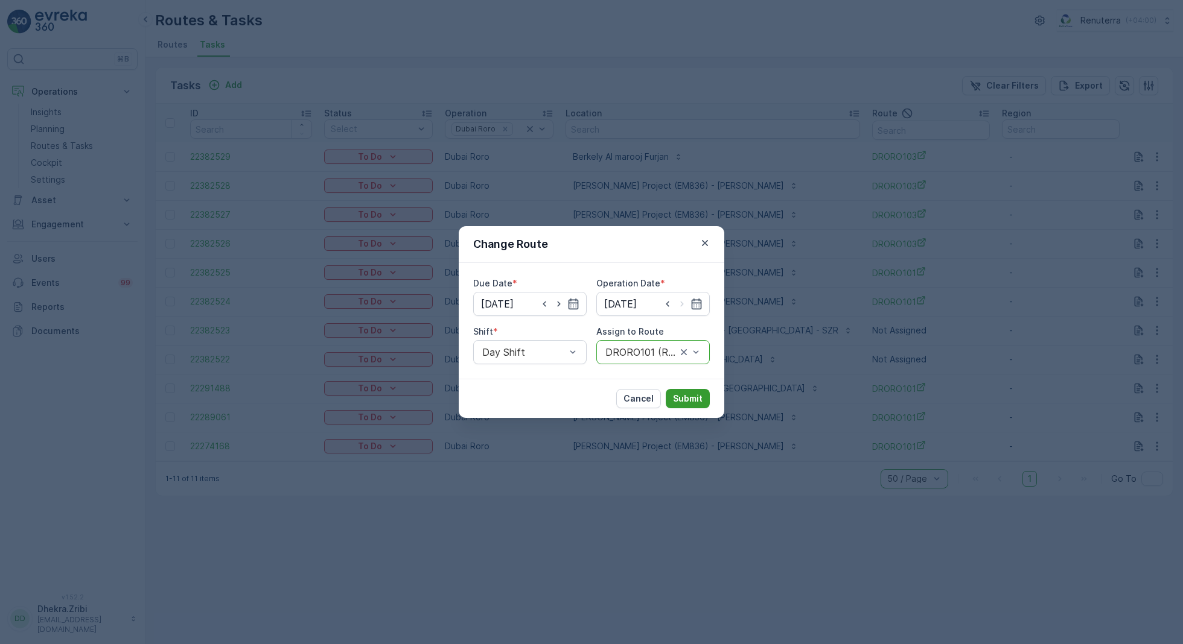
click at [692, 396] on p "Submit" at bounding box center [688, 399] width 30 height 12
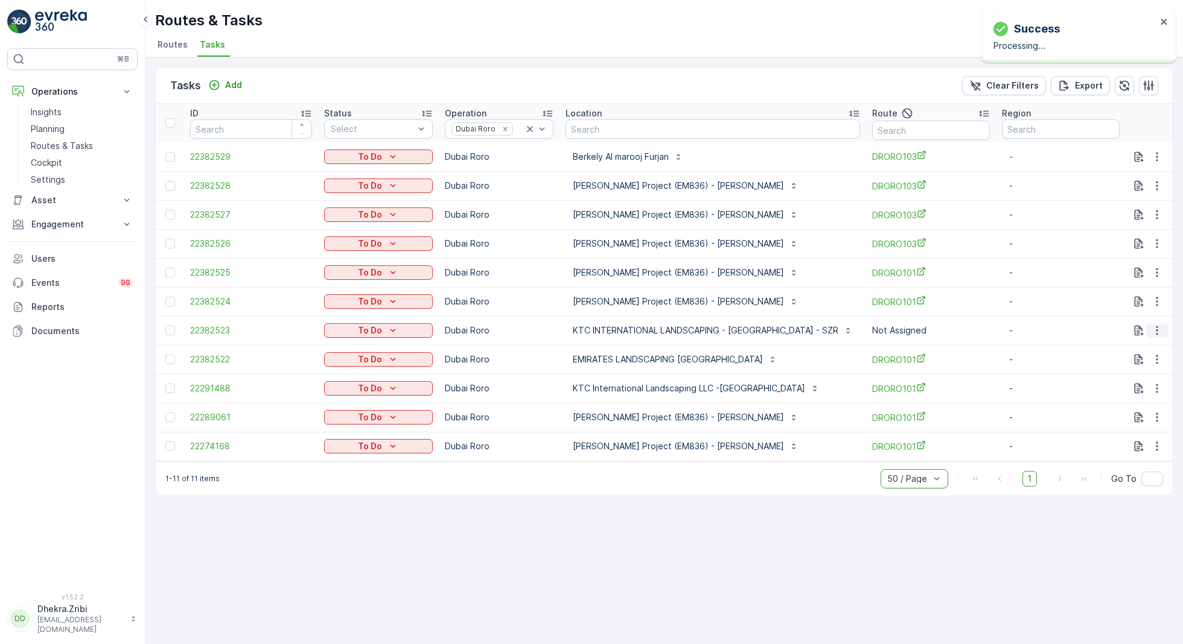
click at [1153, 329] on icon "button" at bounding box center [1157, 331] width 12 height 12
click at [1156, 329] on icon "button" at bounding box center [1157, 331] width 12 height 12
click at [1115, 385] on span "Change Route" at bounding box center [1126, 382] width 59 height 12
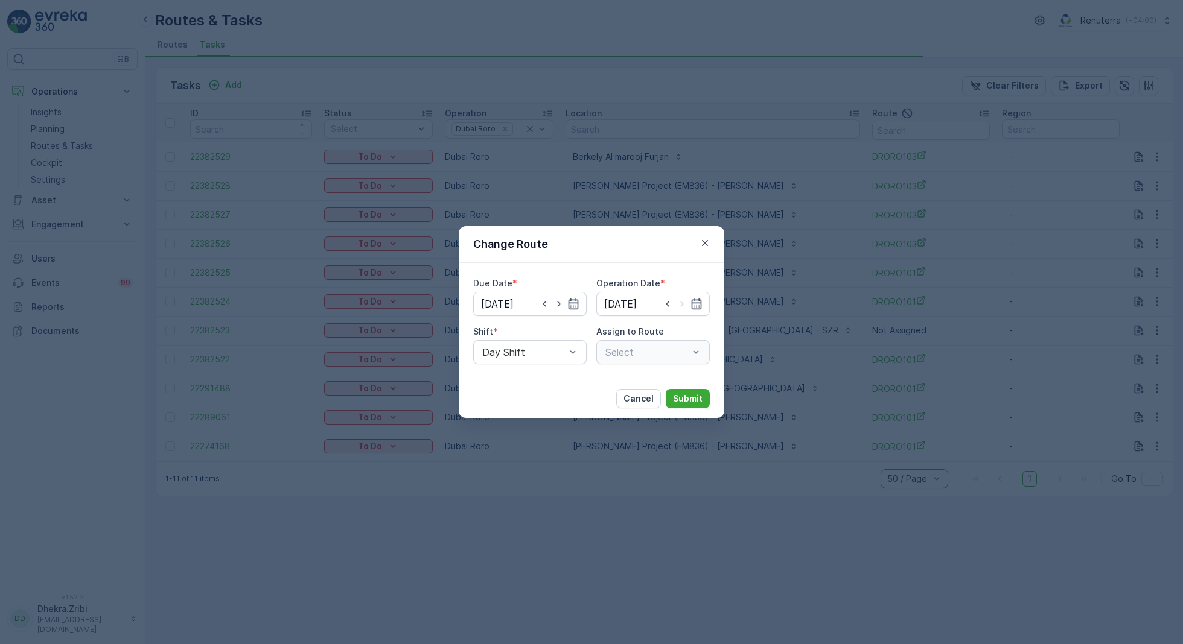
type input "[DATE]"
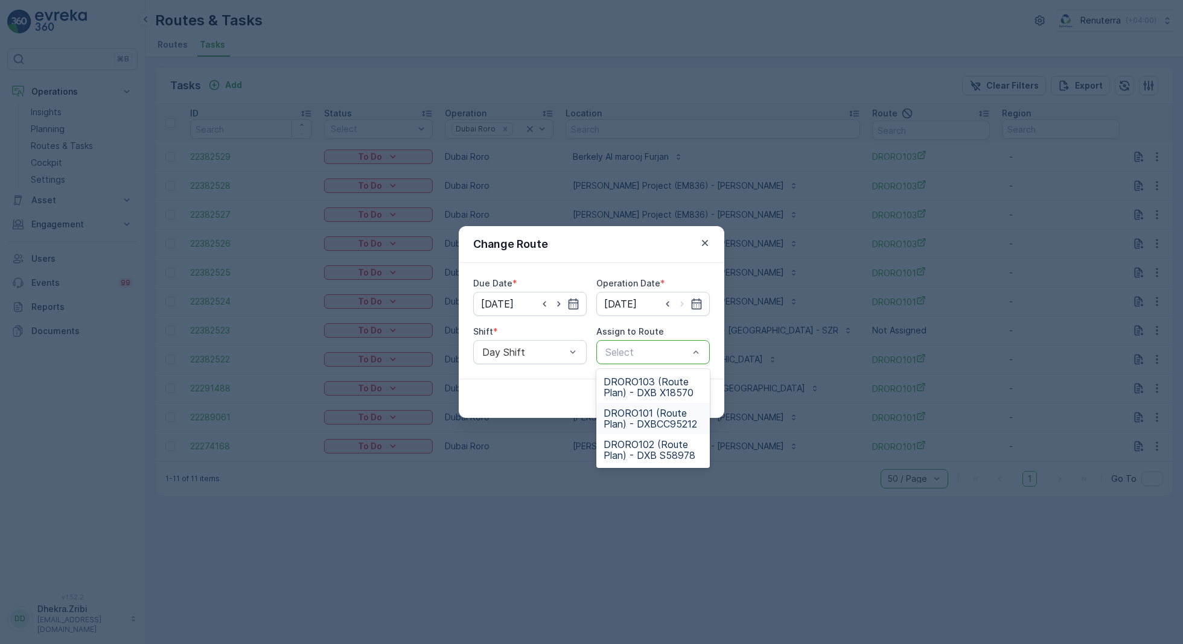
click at [643, 414] on span "DRORO101 (Route Plan) - DXBCC95212" at bounding box center [652, 419] width 99 height 22
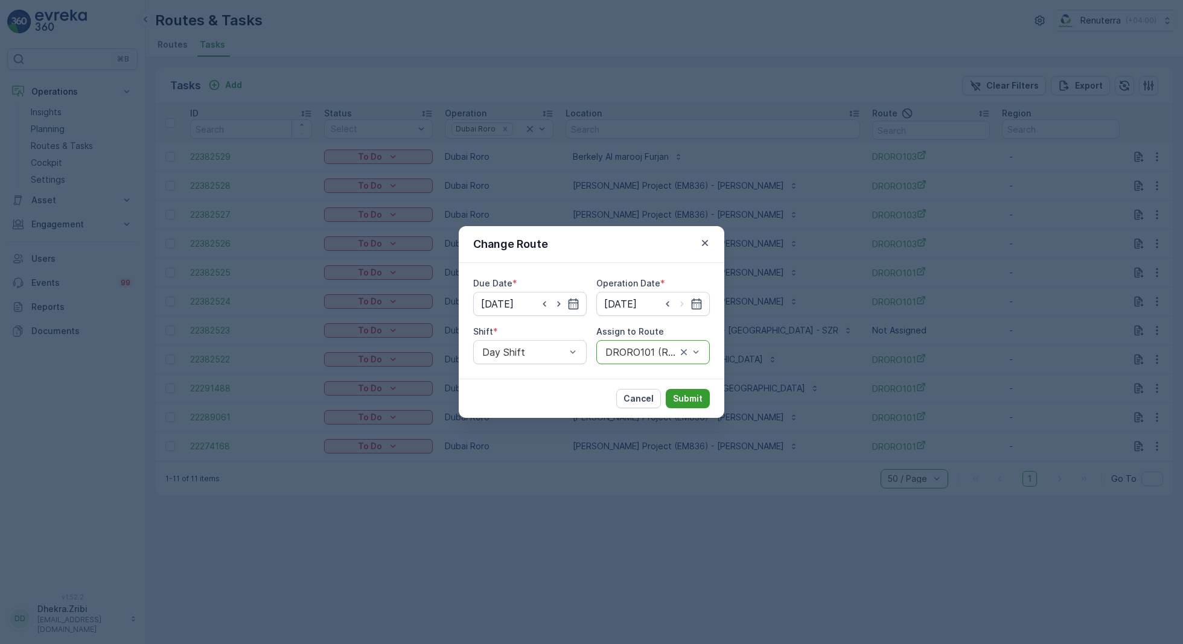
click at [687, 401] on p "Submit" at bounding box center [688, 399] width 30 height 12
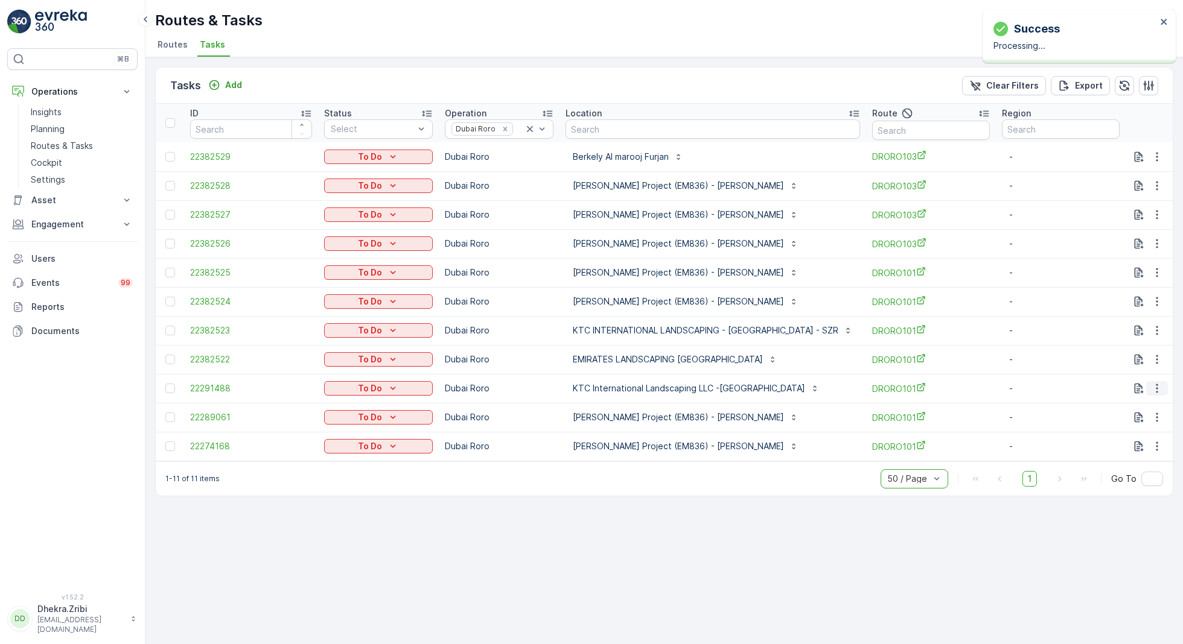
click at [1156, 384] on icon "button" at bounding box center [1157, 389] width 12 height 12
click at [1114, 471] on div "Delete" at bounding box center [1137, 479] width 91 height 17
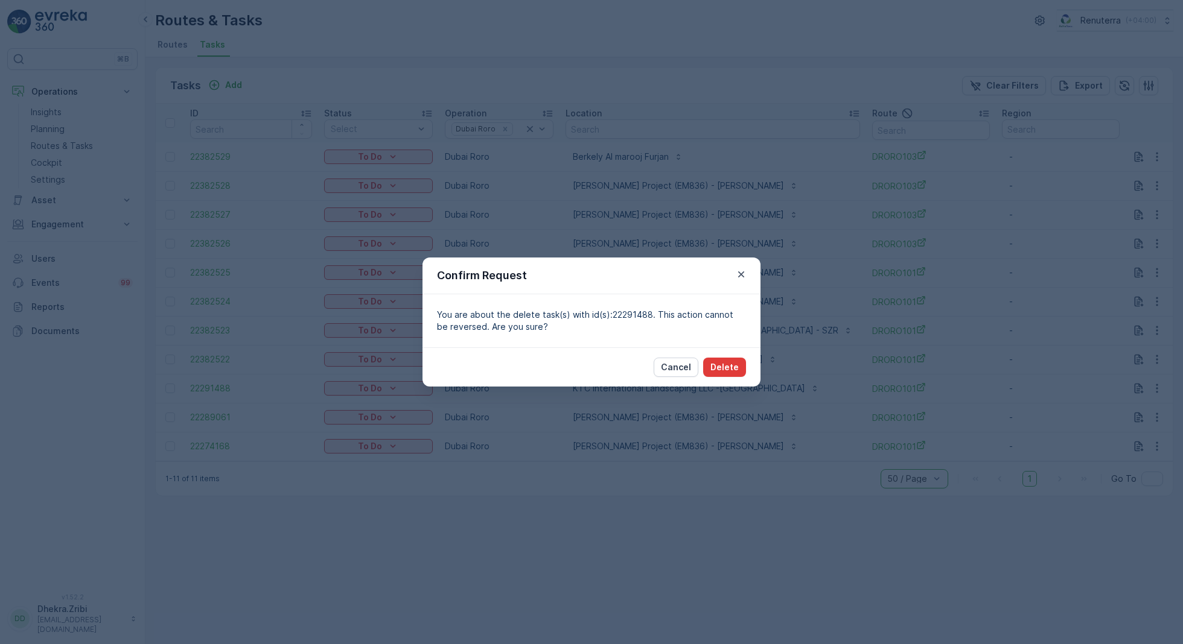
click at [731, 368] on p "Delete" at bounding box center [724, 367] width 28 height 12
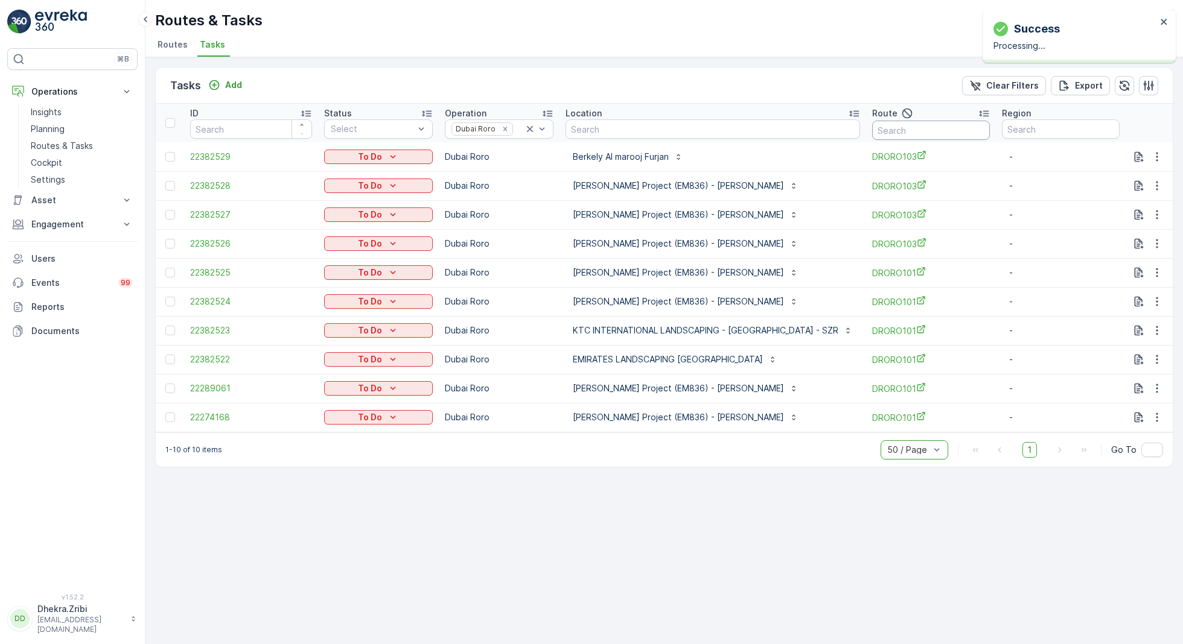
click at [916, 132] on input "text" at bounding box center [931, 130] width 118 height 19
type input "101"
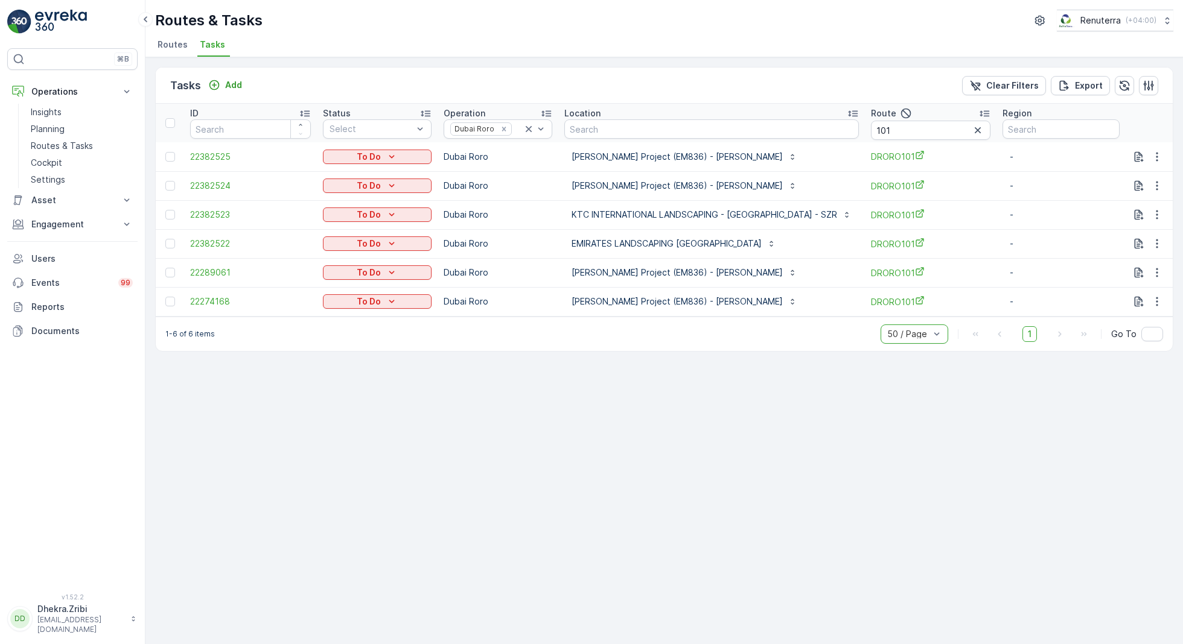
click at [176, 271] on div at bounding box center [171, 273] width 13 height 10
click at [165, 268] on input "checkbox" at bounding box center [165, 268] width 0 height 0
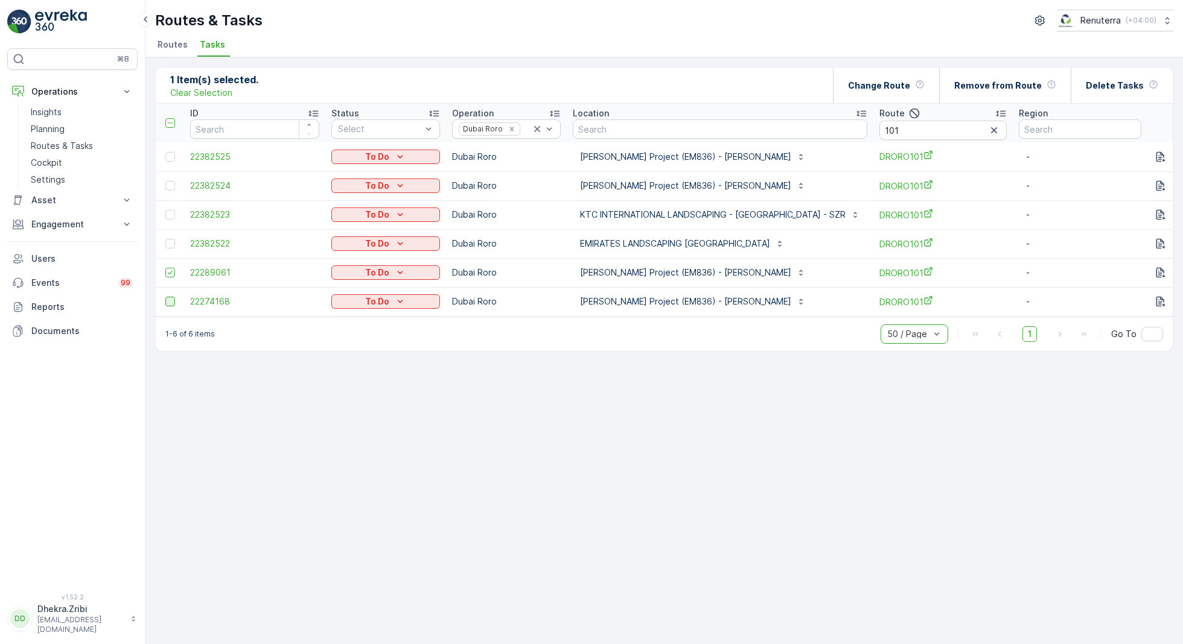
click at [173, 301] on div at bounding box center [170, 302] width 10 height 10
click at [165, 297] on input "checkbox" at bounding box center [165, 297] width 0 height 0
click at [1109, 77] on div "Delete Tasks" at bounding box center [1122, 86] width 72 height 36
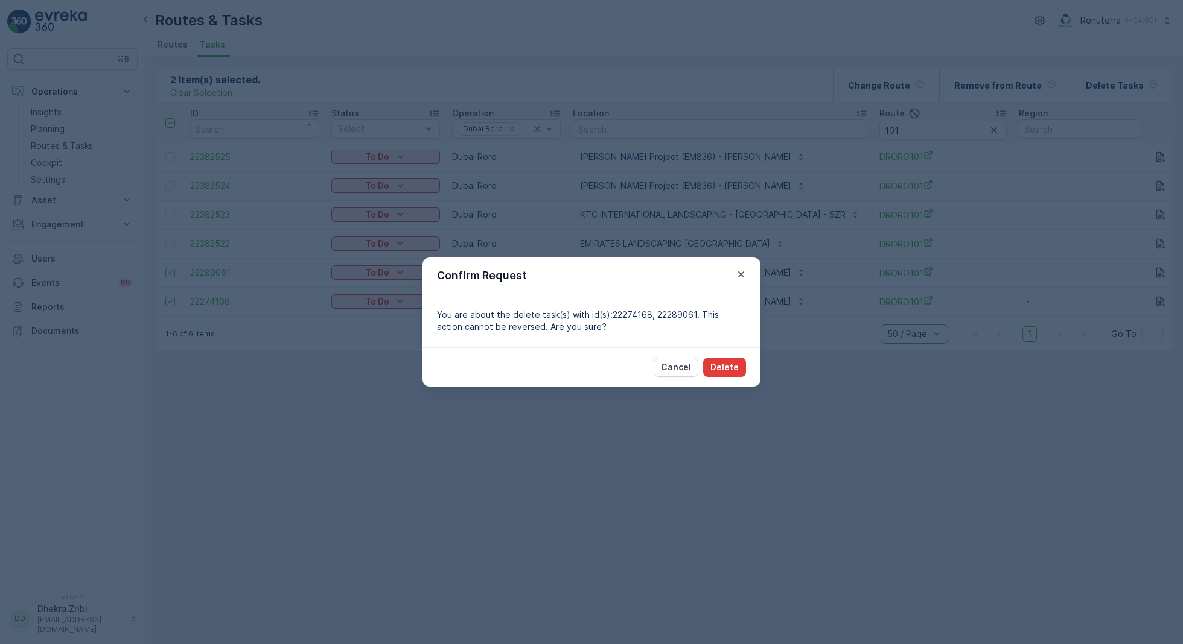
click at [724, 366] on p "Delete" at bounding box center [724, 367] width 28 height 12
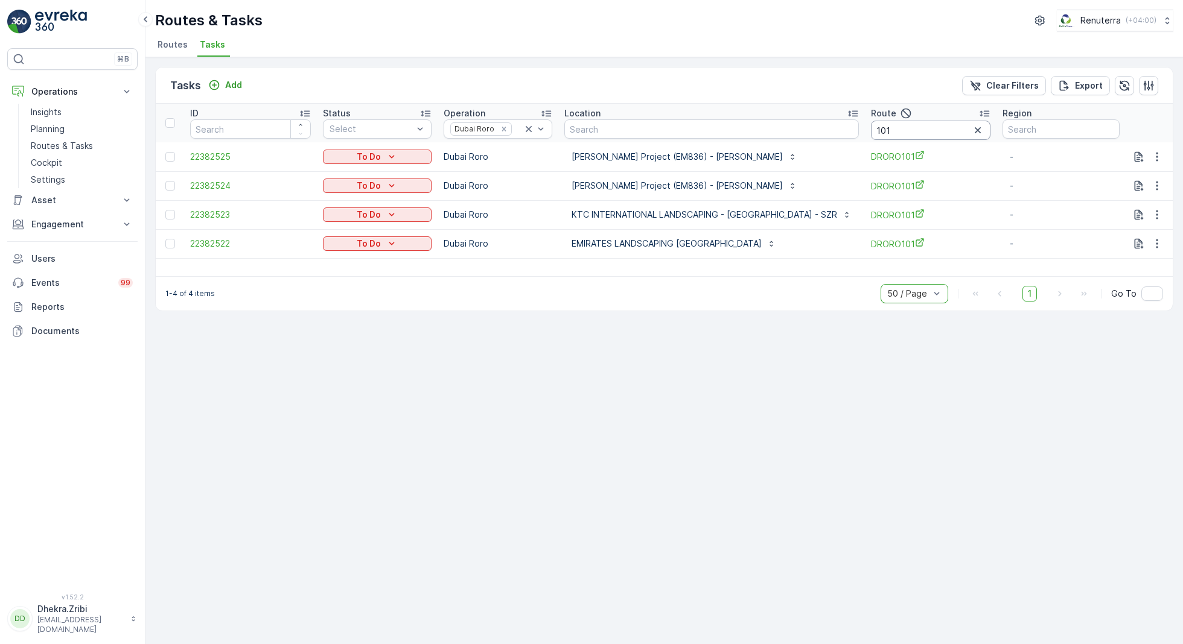
click at [909, 127] on input "101" at bounding box center [930, 130] width 119 height 19
type input "103"
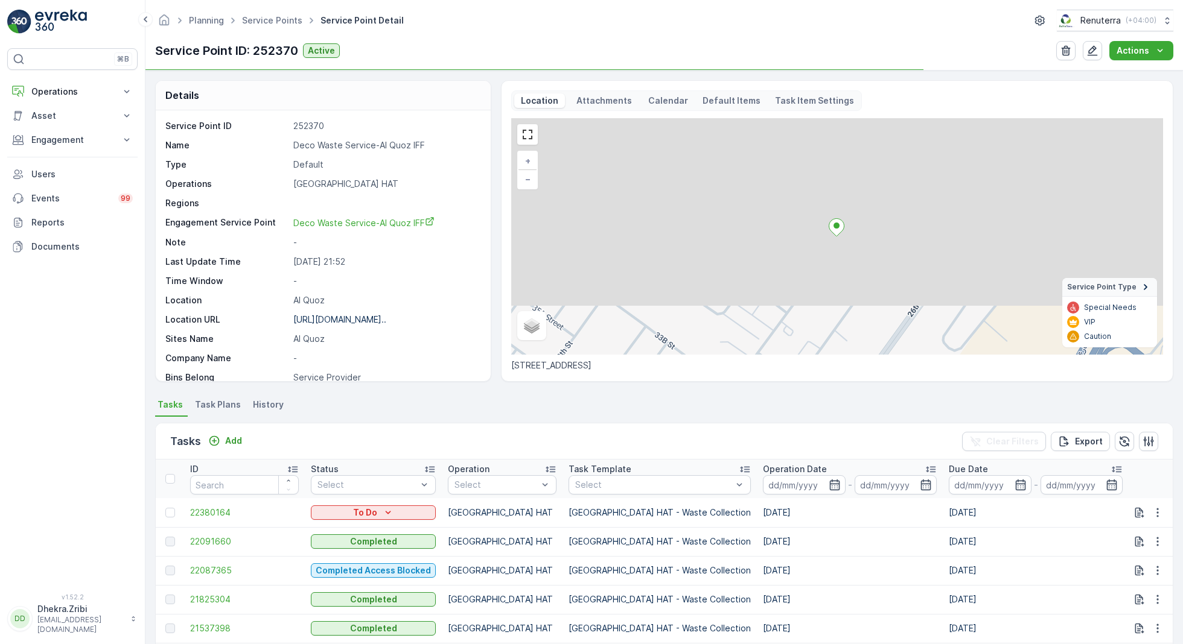
click at [352, 147] on p "Deco Waste Service-Al Quoz IFF" at bounding box center [385, 145] width 185 height 12
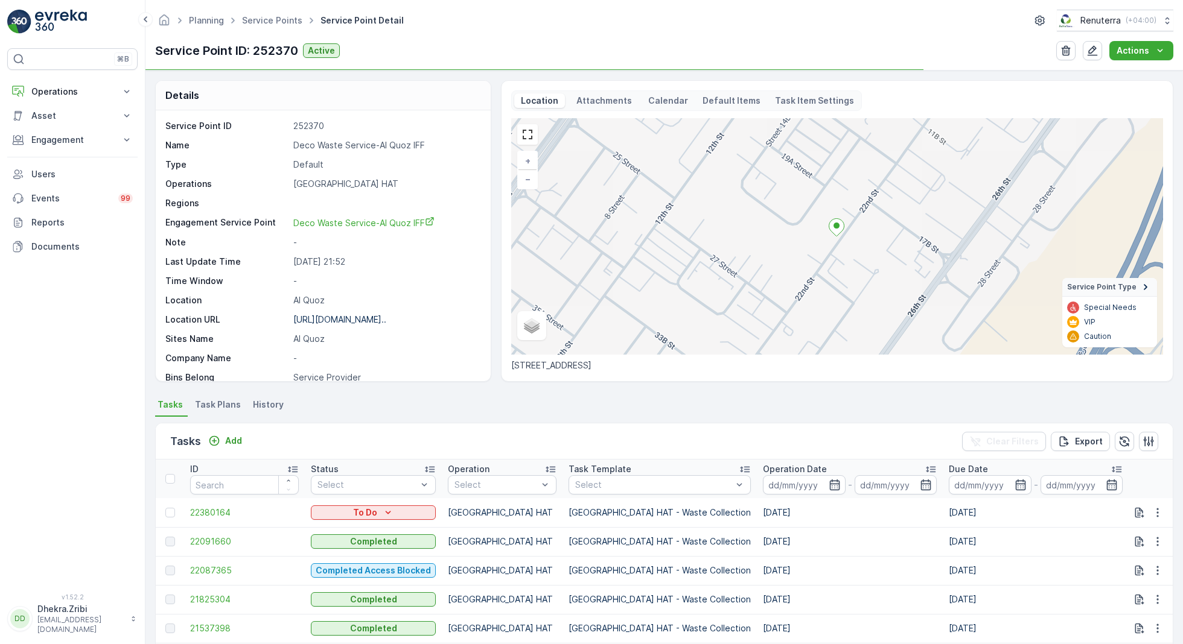
click at [352, 147] on p "Deco Waste Service-Al Quoz IFF" at bounding box center [385, 145] width 185 height 12
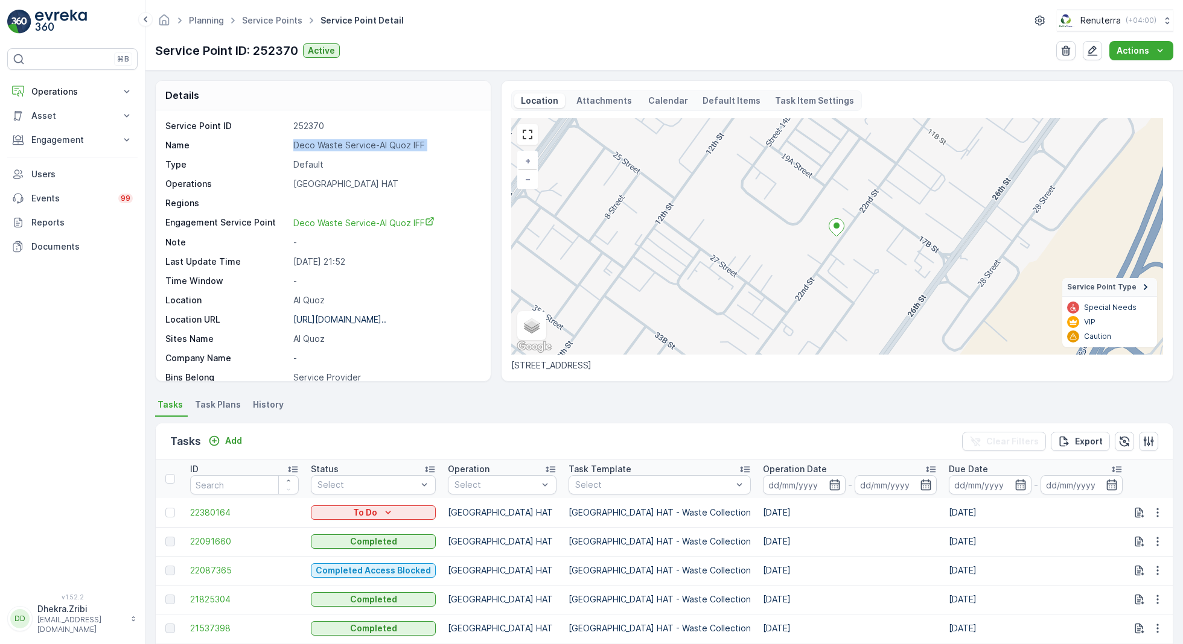
copy p "Deco Waste Service-Al Quoz IFF"
